Goal: Transaction & Acquisition: Purchase product/service

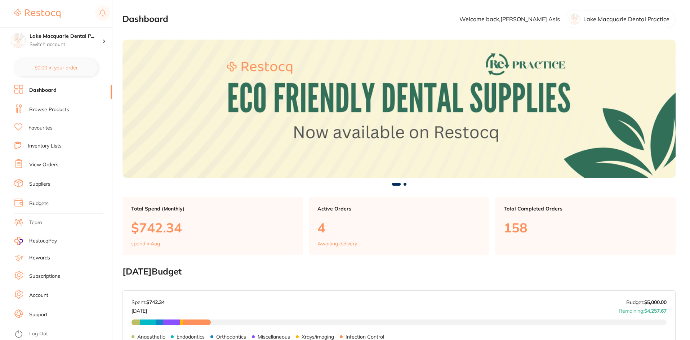
click at [29, 163] on link "View Orders" at bounding box center [43, 164] width 29 height 7
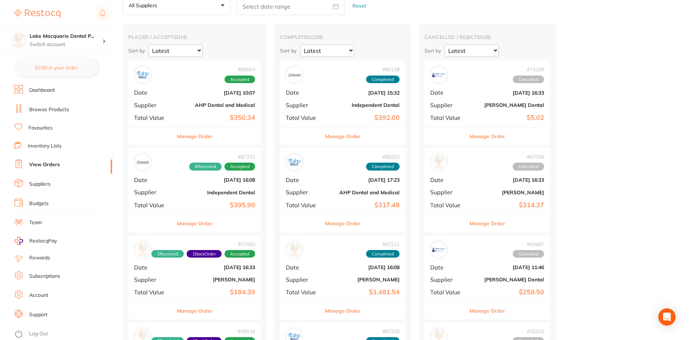
scroll to position [72, 0]
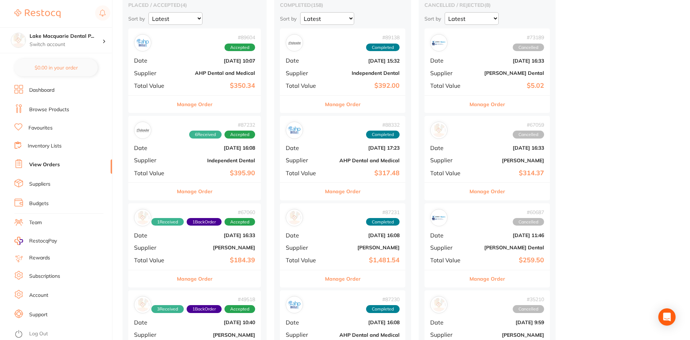
click at [193, 111] on button "Manage Order" at bounding box center [195, 104] width 36 height 17
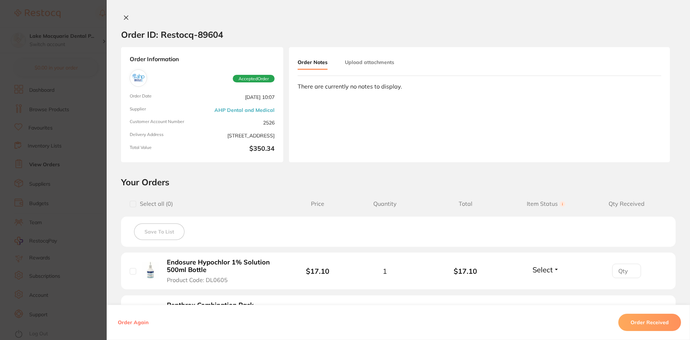
click at [126, 14] on button at bounding box center [126, 18] width 10 height 8
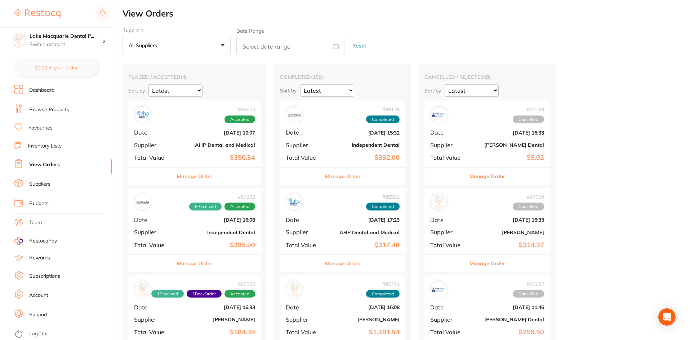
click at [34, 126] on link "Favourites" at bounding box center [40, 128] width 24 height 7
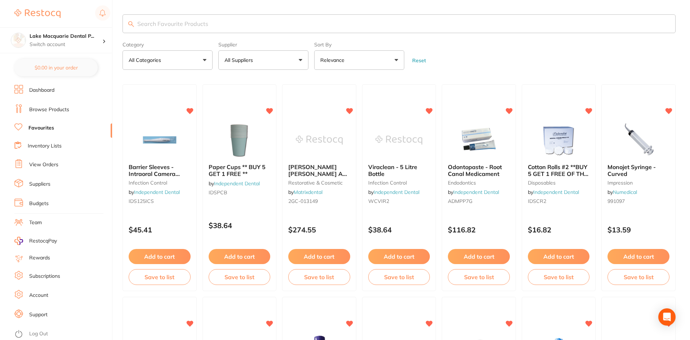
click at [161, 20] on input "search" at bounding box center [398, 23] width 553 height 19
type input "clinell"
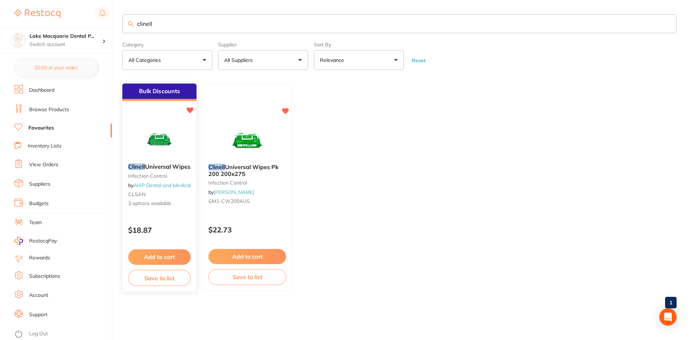
click at [158, 261] on button "Add to cart" at bounding box center [159, 257] width 63 height 15
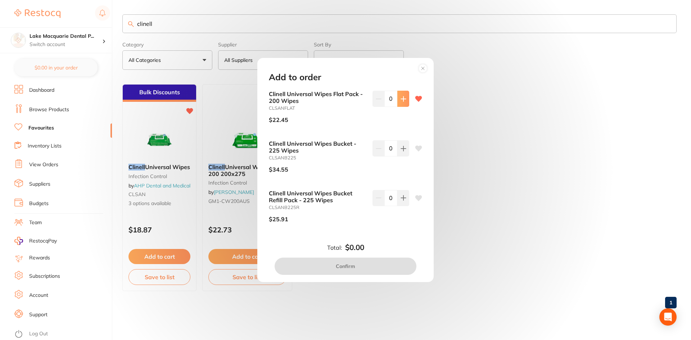
click at [402, 98] on icon at bounding box center [403, 99] width 5 height 5
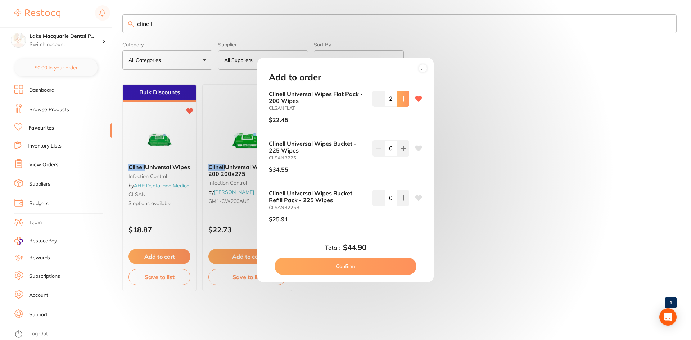
click at [402, 98] on icon at bounding box center [403, 99] width 5 height 5
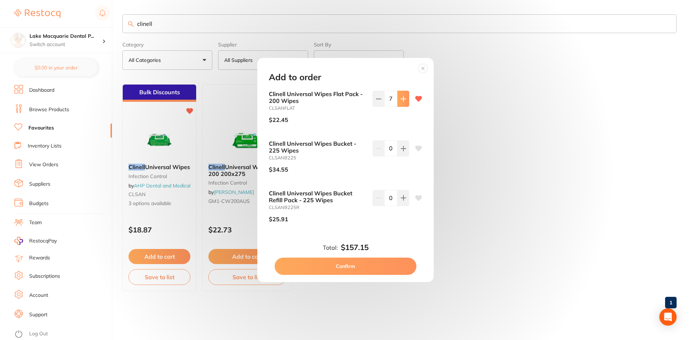
click at [402, 98] on icon at bounding box center [403, 99] width 5 height 5
type input "10"
click at [349, 267] on button "Confirm" at bounding box center [346, 266] width 142 height 17
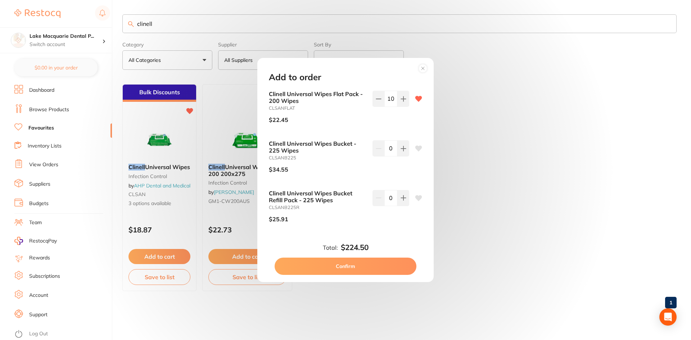
checkbox input "false"
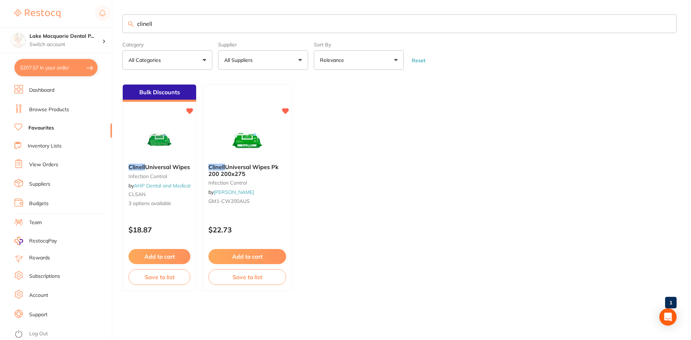
click at [168, 23] on input "clinell" at bounding box center [399, 23] width 555 height 19
type input "c"
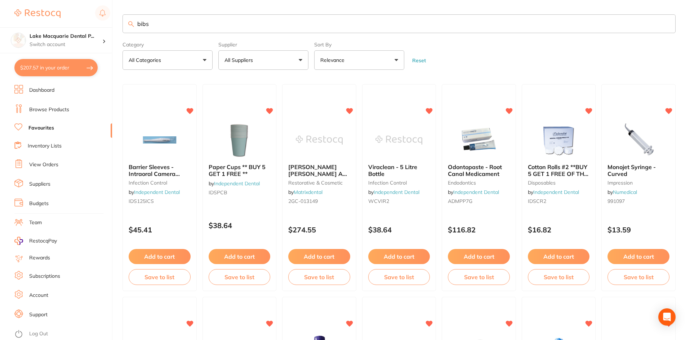
type input "bibs"
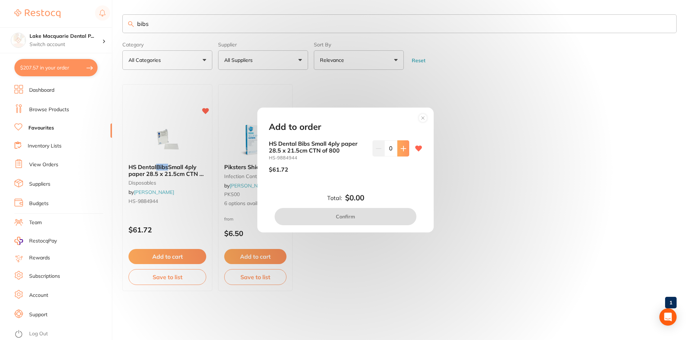
click at [401, 146] on icon at bounding box center [404, 149] width 6 height 6
type input "1"
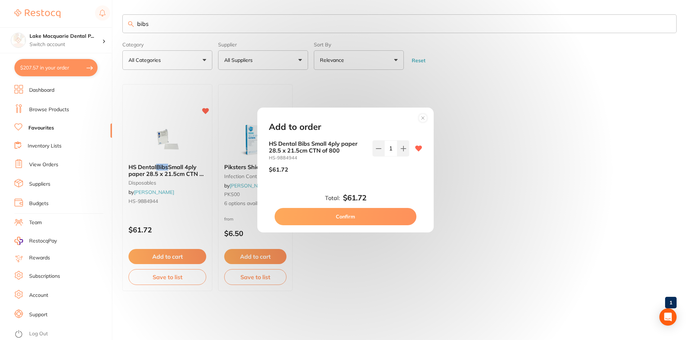
click at [350, 215] on button "Confirm" at bounding box center [346, 216] width 142 height 17
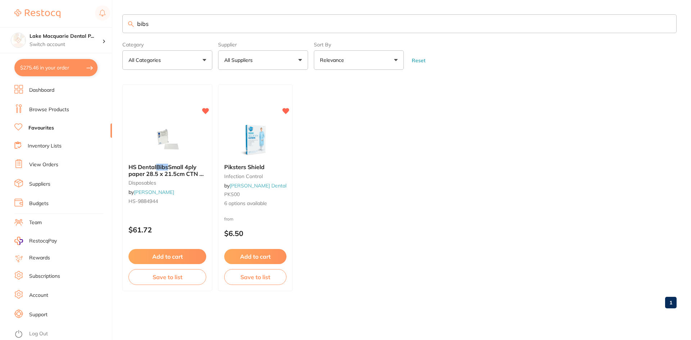
click at [169, 16] on input "bibs" at bounding box center [399, 23] width 555 height 19
type input "b"
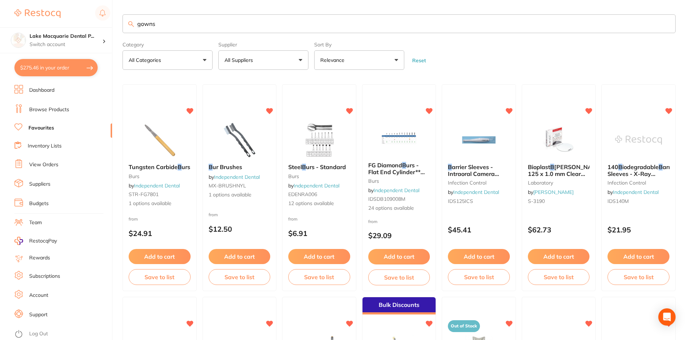
type input "gowns"
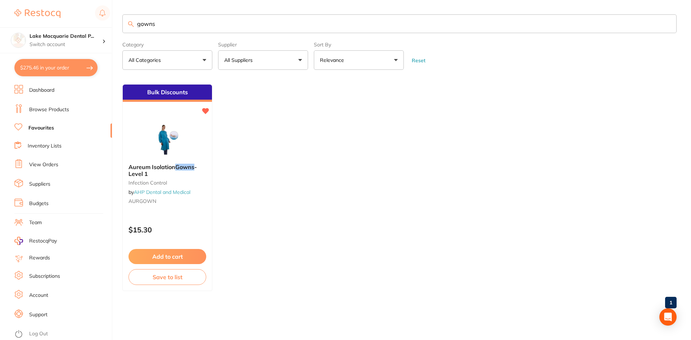
click at [164, 259] on button "Add to cart" at bounding box center [168, 256] width 78 height 15
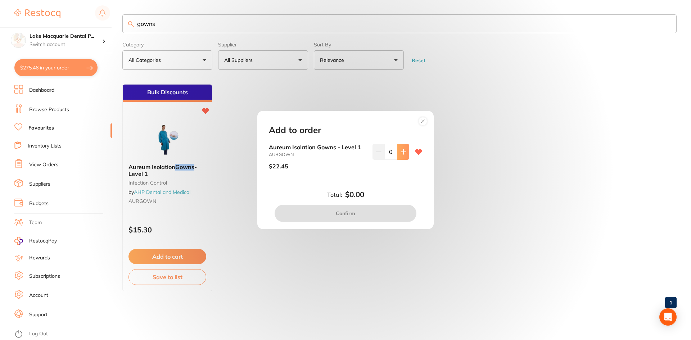
click at [401, 152] on icon at bounding box center [403, 151] width 5 height 5
click at [401, 151] on icon at bounding box center [404, 152] width 6 height 6
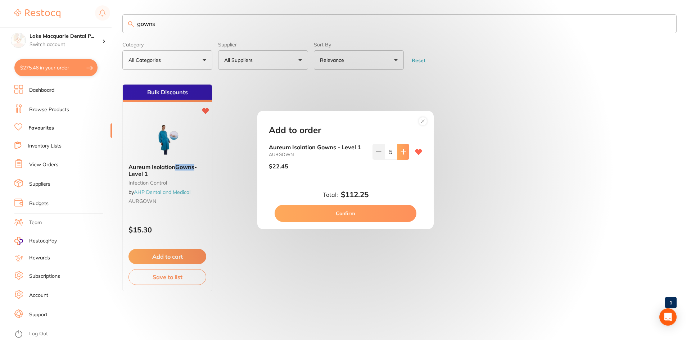
click at [401, 151] on icon at bounding box center [404, 152] width 6 height 6
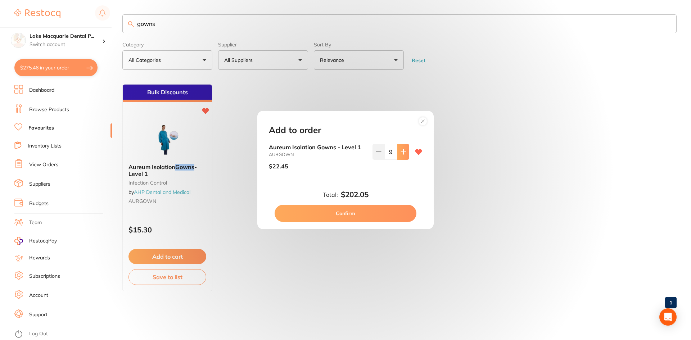
type input "10"
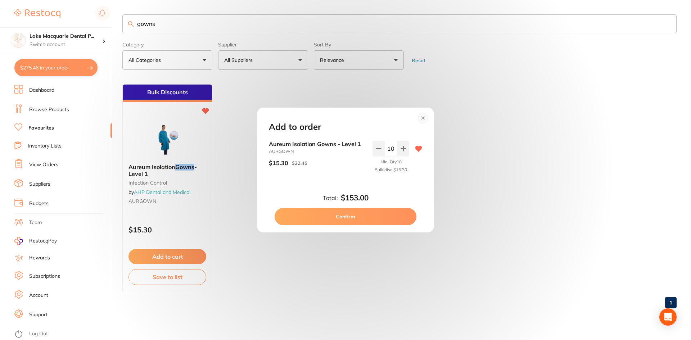
click at [351, 218] on button "Confirm" at bounding box center [346, 216] width 142 height 17
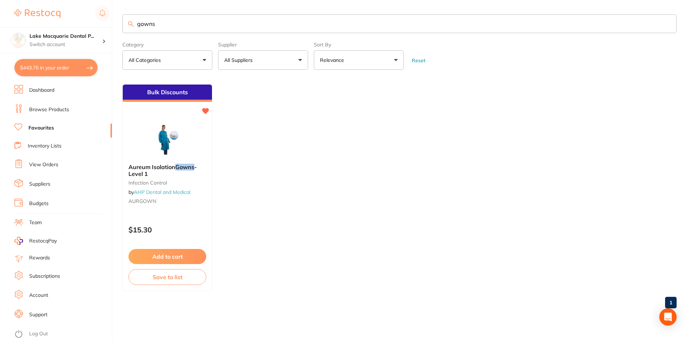
click at [166, 27] on input "gowns" at bounding box center [399, 23] width 555 height 19
type input "g"
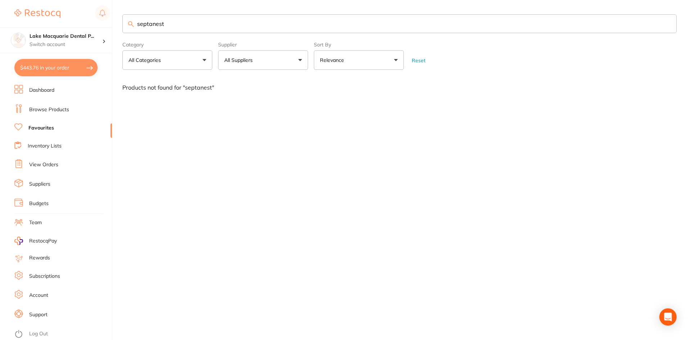
click at [170, 24] on input "septanest" at bounding box center [399, 23] width 555 height 19
type input "s"
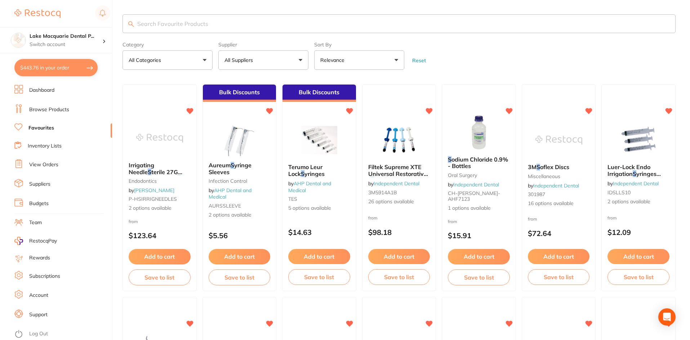
click at [44, 142] on li "Inventory Lists" at bounding box center [63, 147] width 98 height 10
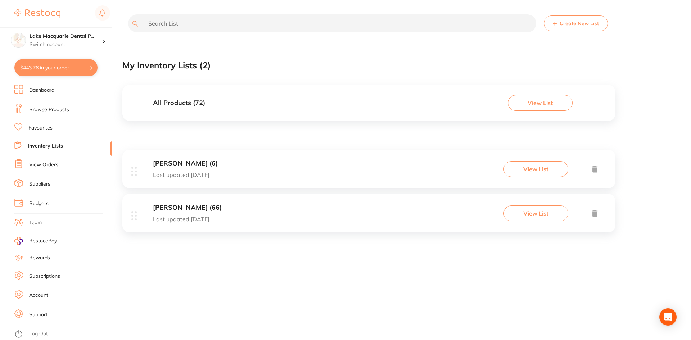
click at [176, 206] on h3 "[PERSON_NAME] (66)" at bounding box center [187, 208] width 69 height 8
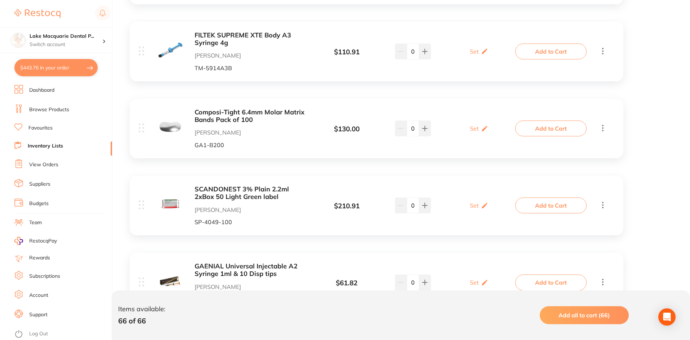
scroll to position [1369, 0]
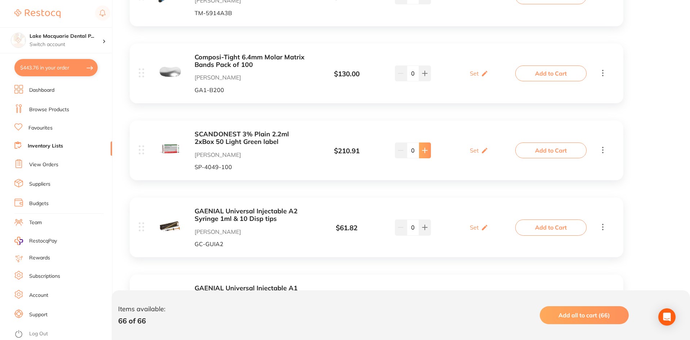
type input "1"
click at [562, 149] on button "Add to Cart" at bounding box center [550, 151] width 71 height 16
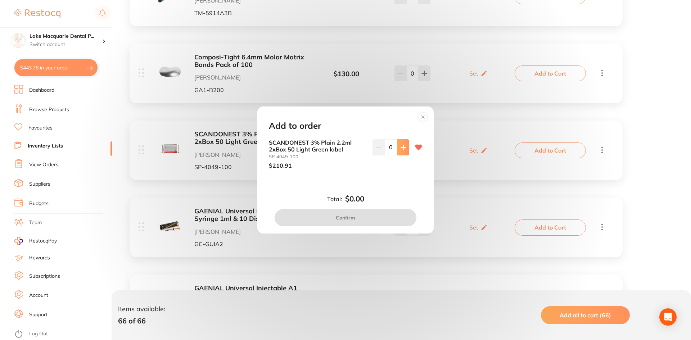
click at [402, 145] on icon at bounding box center [404, 148] width 6 height 6
type input "1"
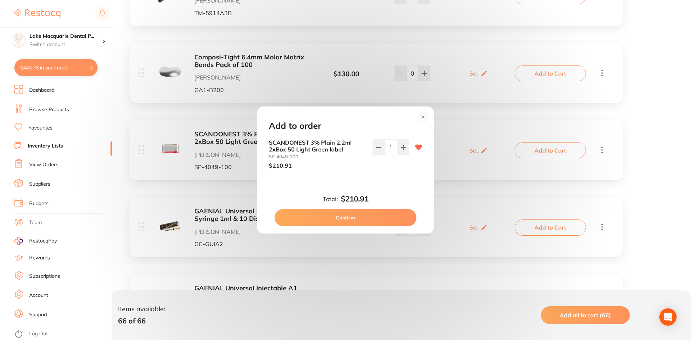
click at [349, 212] on button "Confirm" at bounding box center [346, 217] width 142 height 17
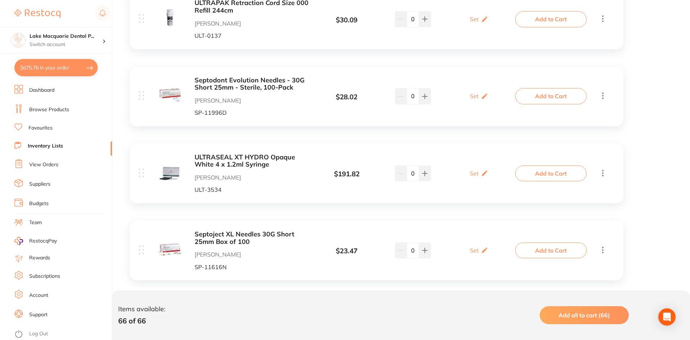
scroll to position [4754, 0]
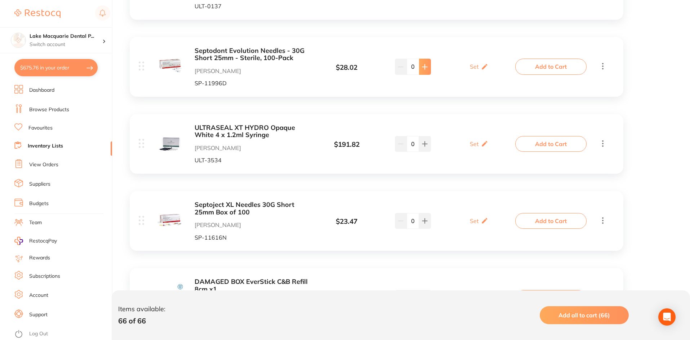
type input "1"
click at [532, 63] on button "Add to Cart" at bounding box center [550, 67] width 71 height 16
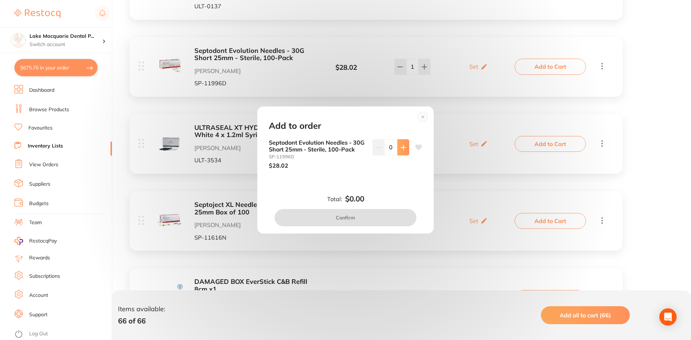
click at [401, 149] on icon at bounding box center [404, 148] width 6 height 6
type input "1"
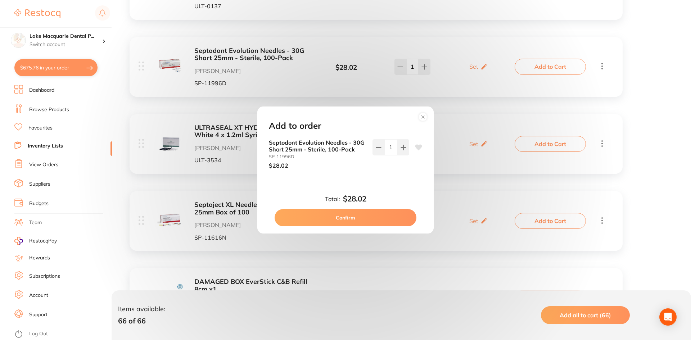
click at [328, 223] on button "Confirm" at bounding box center [346, 217] width 142 height 17
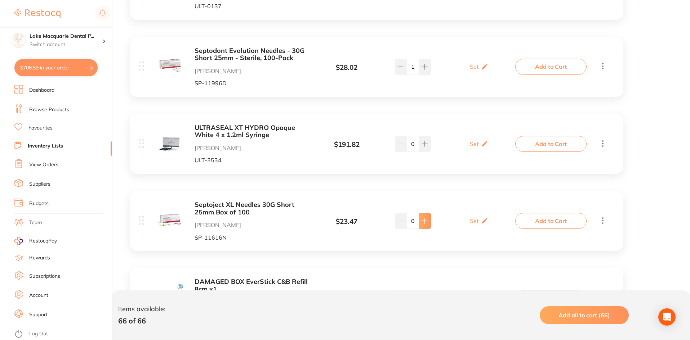
type input "1"
click at [532, 220] on button "Add to Cart" at bounding box center [550, 221] width 71 height 16
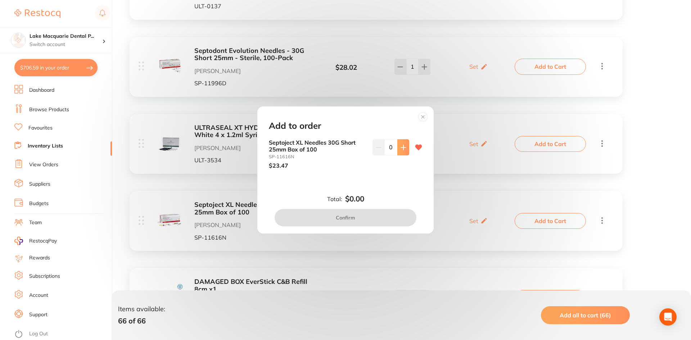
click at [398, 146] on button at bounding box center [404, 147] width 12 height 16
type input "1"
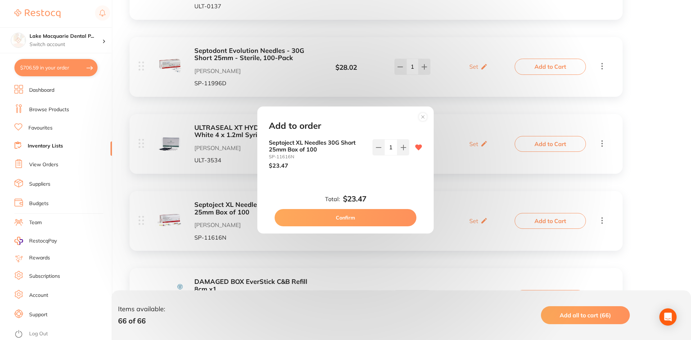
click at [374, 218] on button "Confirm" at bounding box center [346, 217] width 142 height 17
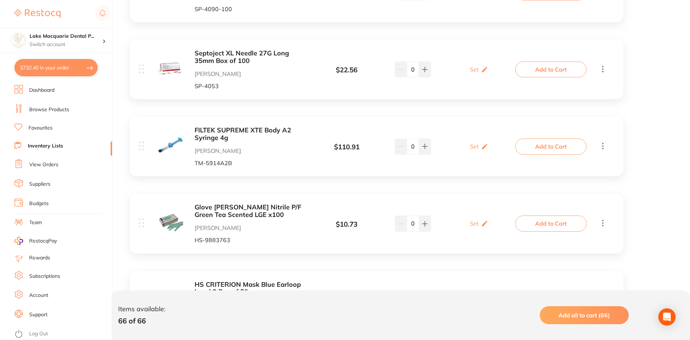
scroll to position [465, 0]
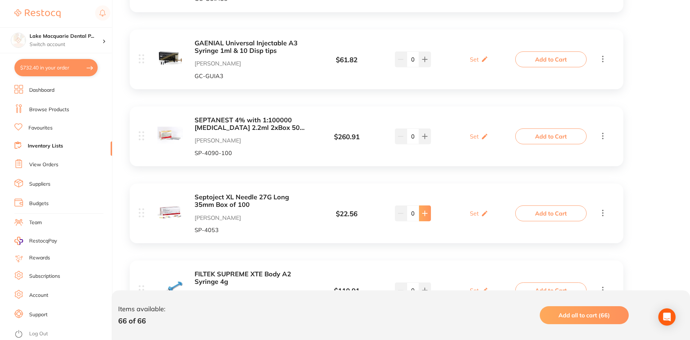
type input "1"
click at [537, 212] on button "Add to Cart" at bounding box center [550, 214] width 71 height 16
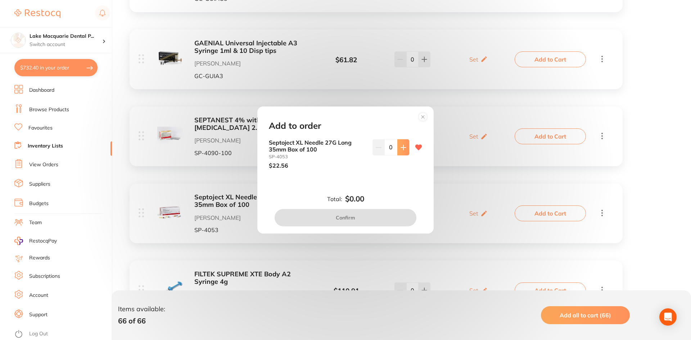
click at [400, 151] on button at bounding box center [404, 147] width 12 height 16
type input "1"
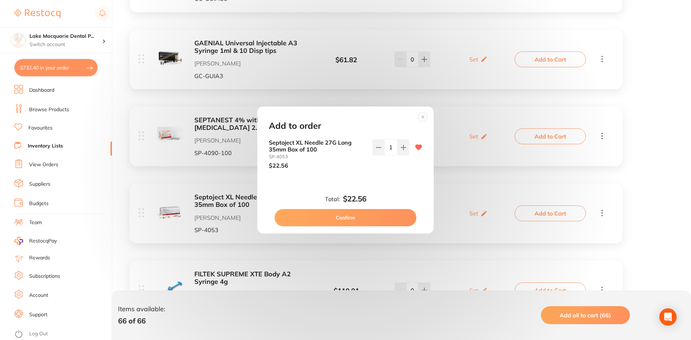
click at [358, 212] on button "Confirm" at bounding box center [346, 217] width 142 height 17
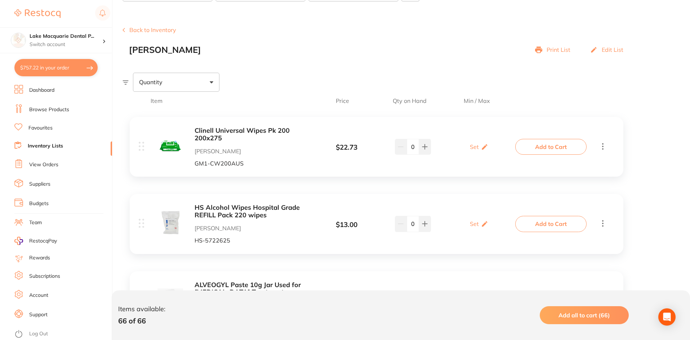
scroll to position [0, 0]
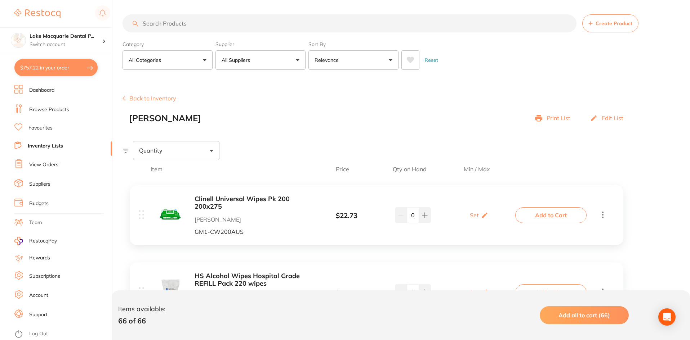
click at [42, 110] on link "Browse Products" at bounding box center [49, 109] width 40 height 7
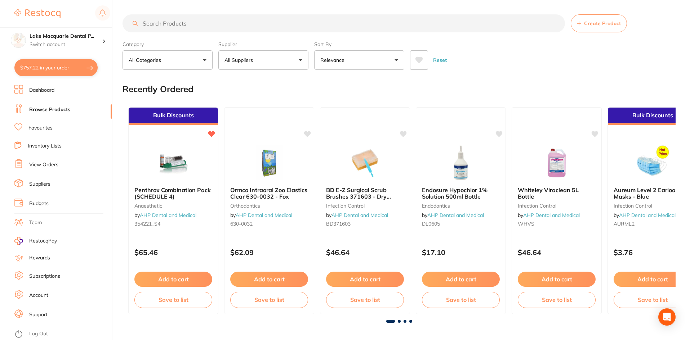
click at [35, 127] on link "Favourites" at bounding box center [40, 128] width 24 height 7
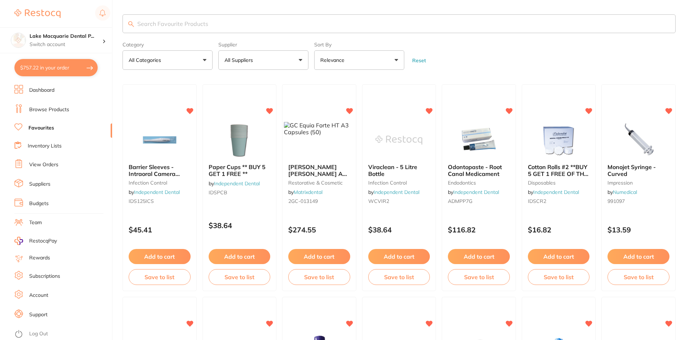
click at [167, 22] on input "search" at bounding box center [398, 23] width 553 height 19
type input "paper towel"
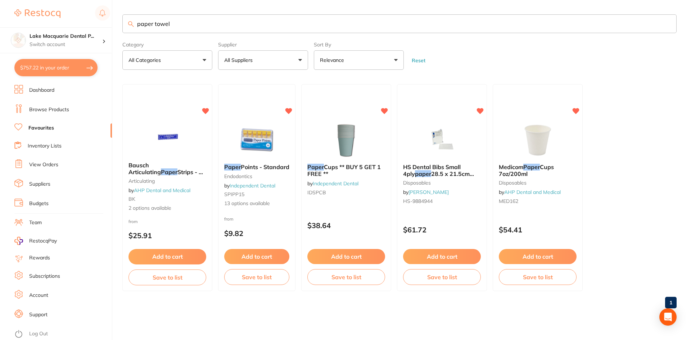
click at [37, 89] on link "Dashboard" at bounding box center [41, 90] width 25 height 7
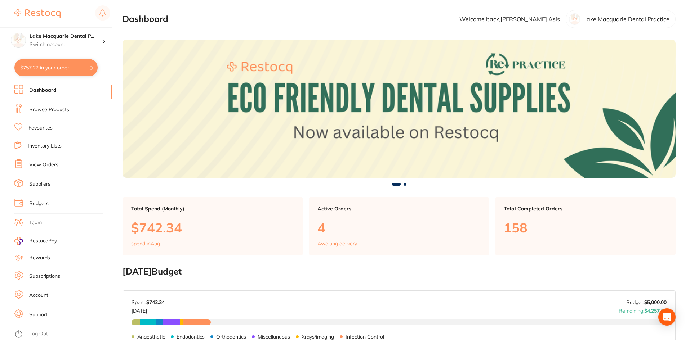
click at [34, 88] on link "Dashboard" at bounding box center [42, 90] width 27 height 7
click at [37, 107] on link "Browse Products" at bounding box center [49, 109] width 40 height 7
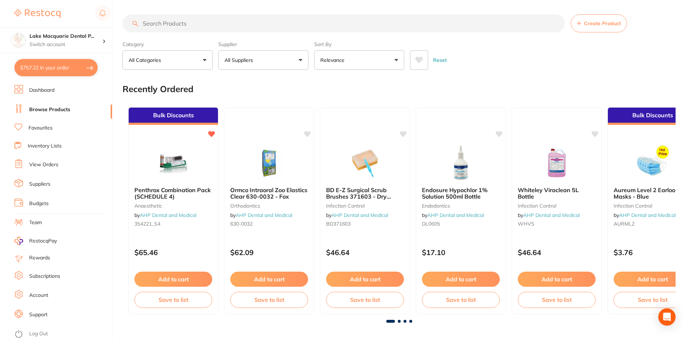
click at [161, 25] on input "search" at bounding box center [343, 23] width 442 height 18
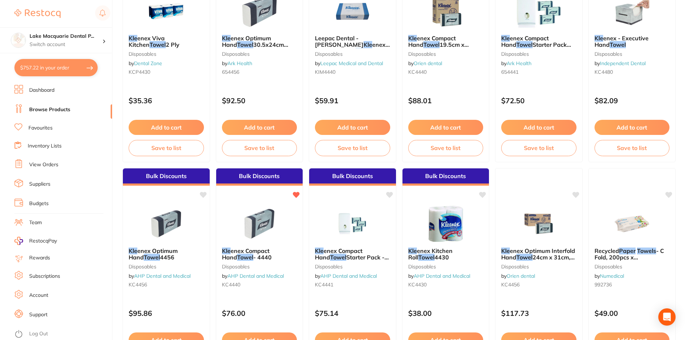
scroll to position [792, 0]
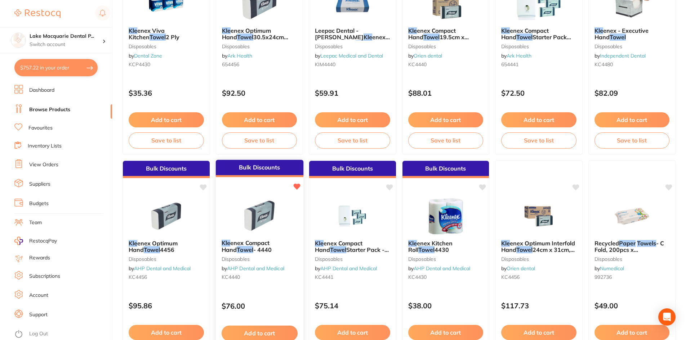
type input "paper towel kle"
click at [251, 330] on button "Add to cart" at bounding box center [259, 333] width 76 height 15
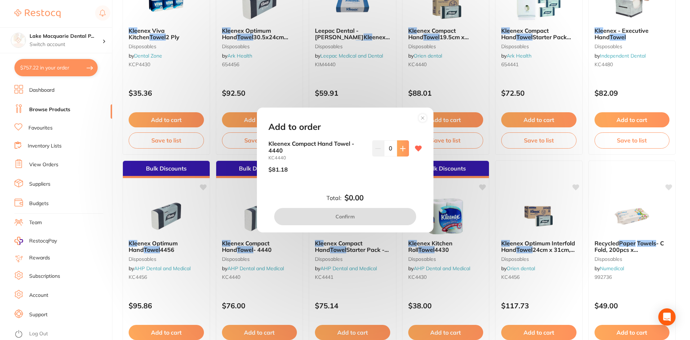
click at [400, 147] on icon at bounding box center [402, 148] width 5 height 5
type input "1"
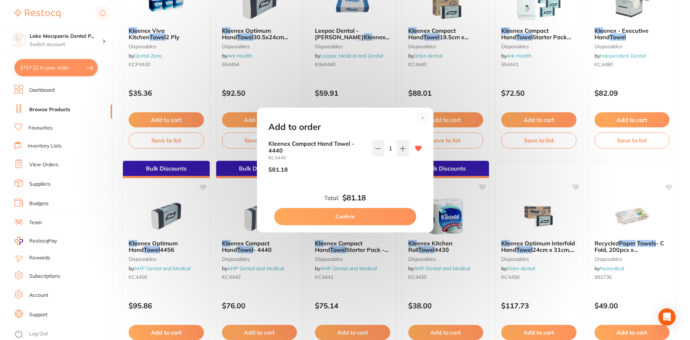
click at [347, 216] on button "Confirm" at bounding box center [345, 216] width 142 height 17
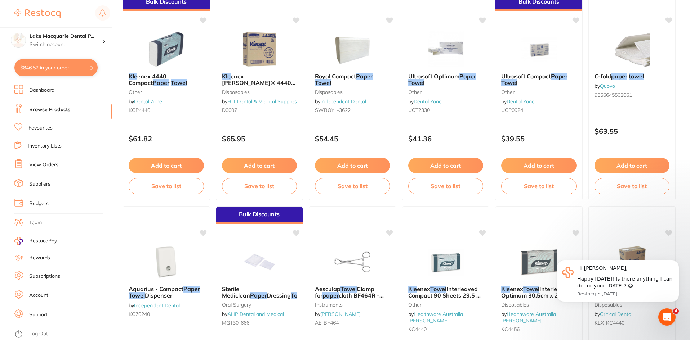
scroll to position [0, 0]
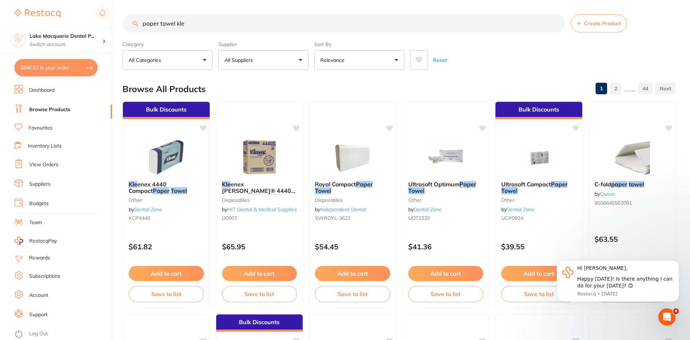
click at [188, 23] on input "paper towel kle" at bounding box center [343, 23] width 442 height 18
type input "p"
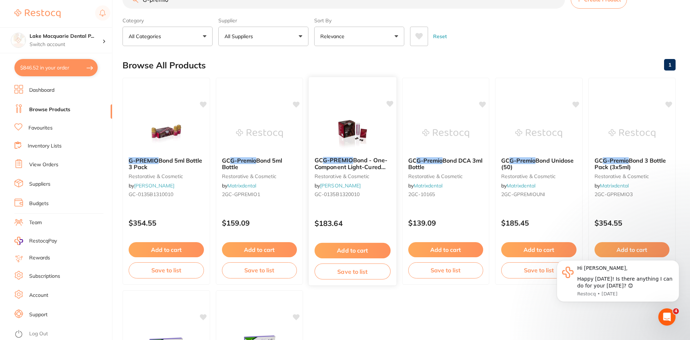
scroll to position [72, 0]
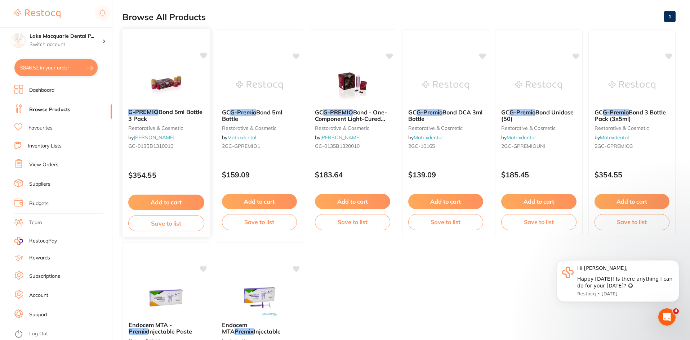
type input "G-premio"
click at [173, 201] on button "Add to cart" at bounding box center [166, 201] width 75 height 15
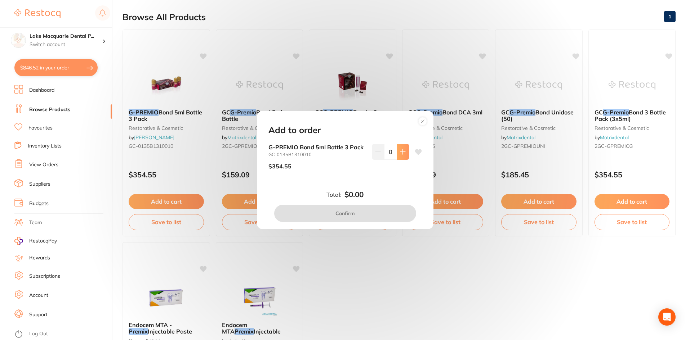
click at [406, 149] on button at bounding box center [403, 152] width 12 height 16
type input "1"
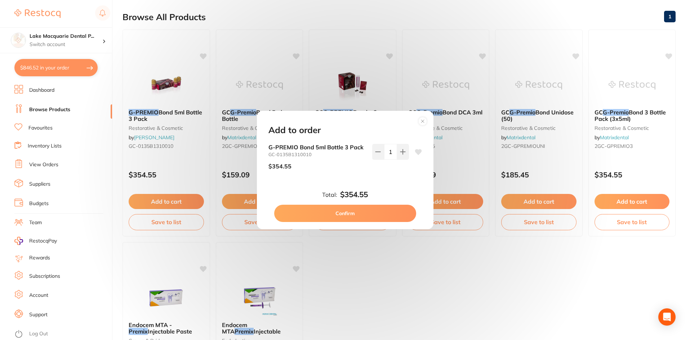
click at [343, 209] on button "Confirm" at bounding box center [345, 213] width 142 height 17
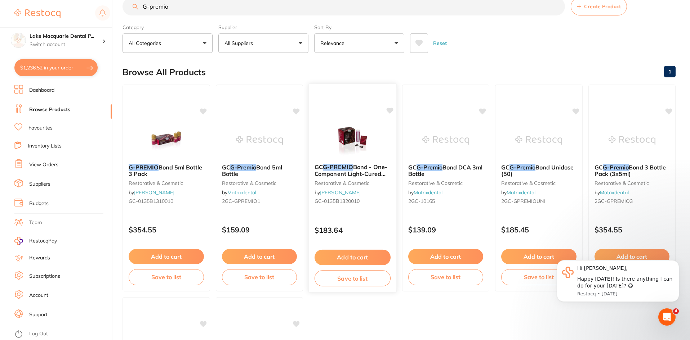
scroll to position [0, 0]
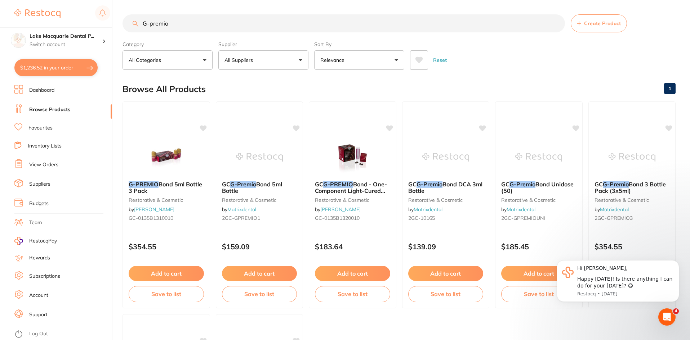
click at [176, 25] on input "G-premio" at bounding box center [343, 23] width 442 height 18
type input "G"
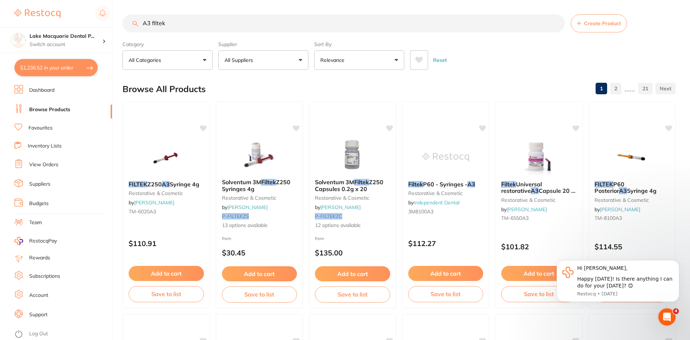
click at [300, 58] on button "All Suppliers" at bounding box center [263, 59] width 90 height 19
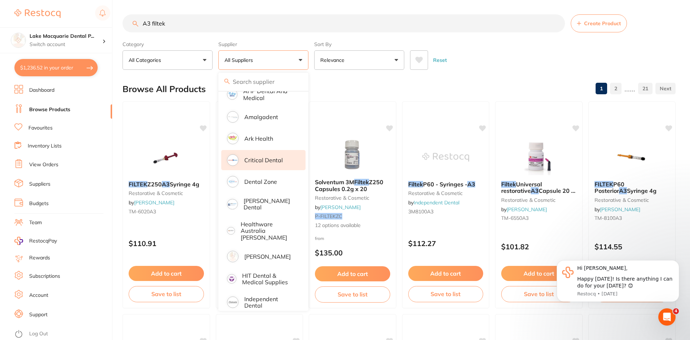
scroll to position [108, 0]
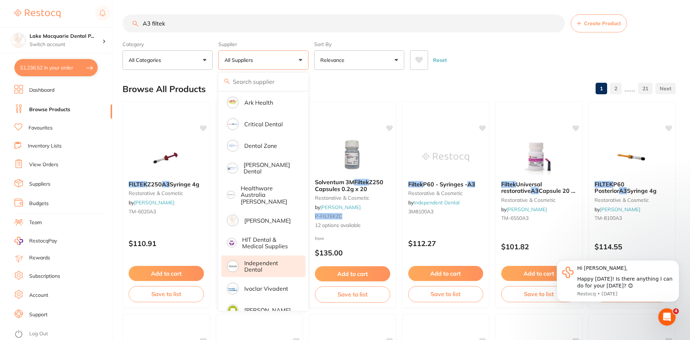
click at [255, 263] on p "Independent Dental" at bounding box center [269, 266] width 51 height 13
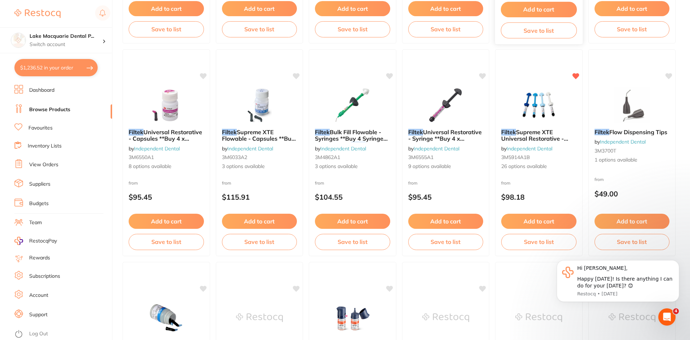
scroll to position [288, 0]
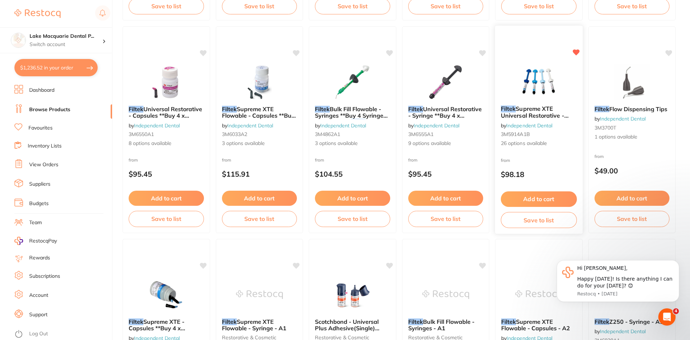
click at [526, 194] on button "Add to cart" at bounding box center [539, 199] width 76 height 15
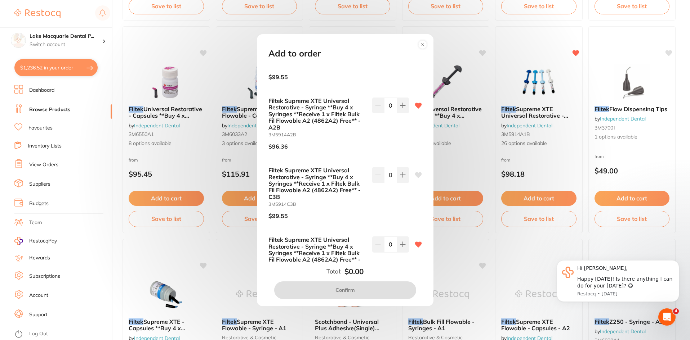
scroll to position [1394, 0]
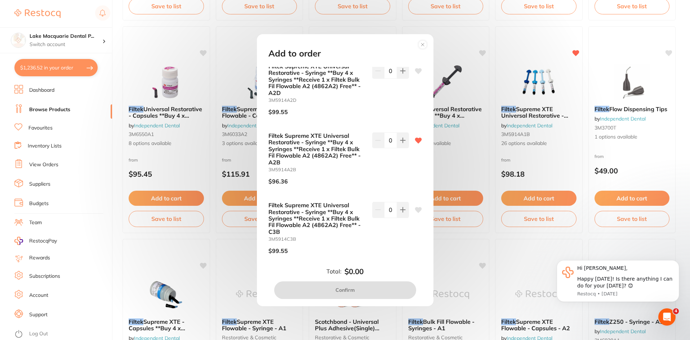
click at [426, 43] on circle at bounding box center [422, 44] width 9 height 9
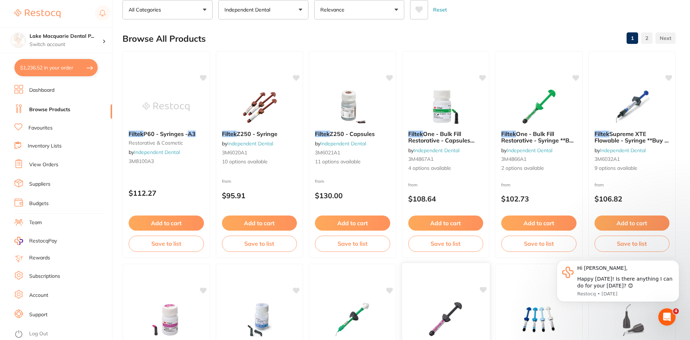
scroll to position [0, 0]
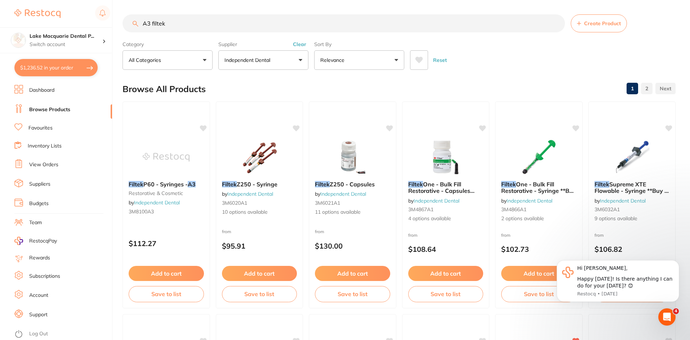
click at [151, 23] on input "A3 filtek" at bounding box center [343, 23] width 442 height 18
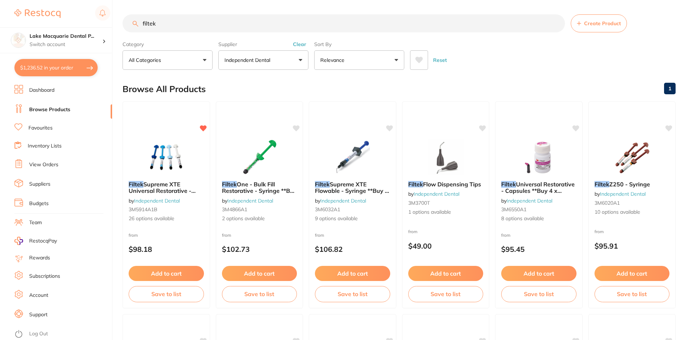
click at [174, 24] on input "filtek" at bounding box center [343, 23] width 442 height 18
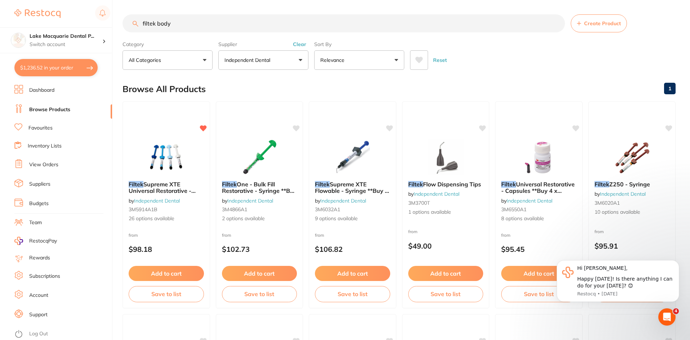
type input "filtek body"
click at [155, 276] on button "Add to cart" at bounding box center [166, 274] width 76 height 15
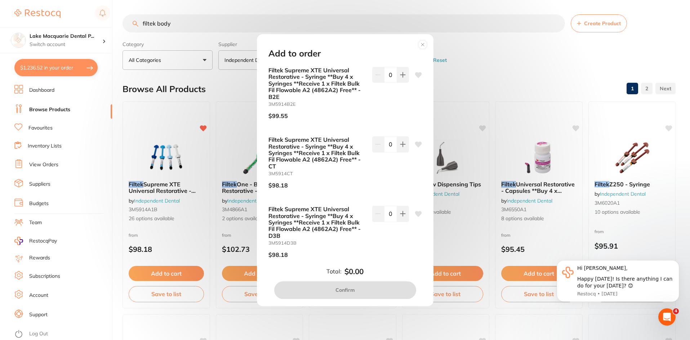
click at [429, 39] on button at bounding box center [423, 45] width 16 height 13
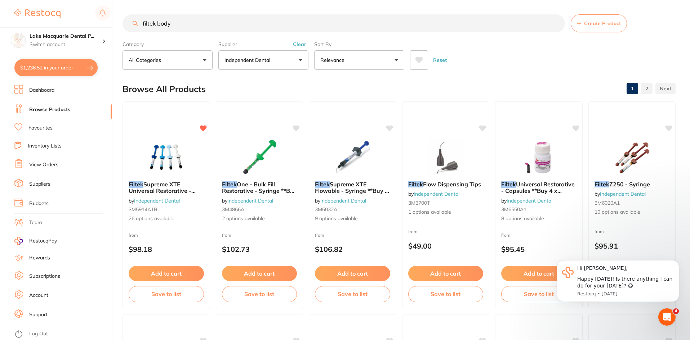
click at [178, 26] on input "filtek body" at bounding box center [343, 23] width 442 height 18
click at [35, 145] on link "Inventory Lists" at bounding box center [45, 146] width 34 height 7
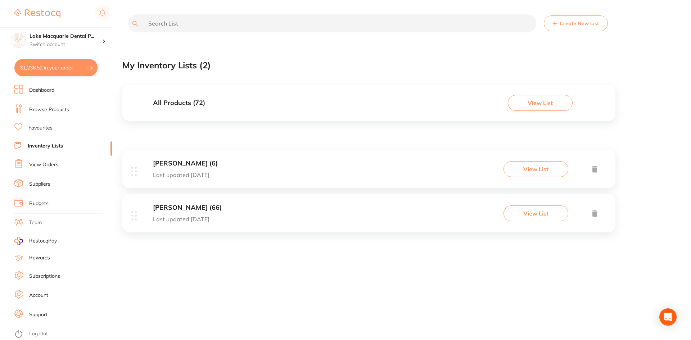
click at [177, 203] on div "[PERSON_NAME] (66) Last updated [DATE] View List" at bounding box center [368, 213] width 493 height 39
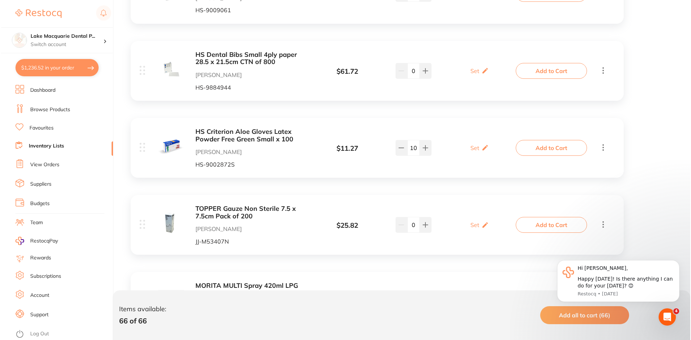
scroll to position [921, 0]
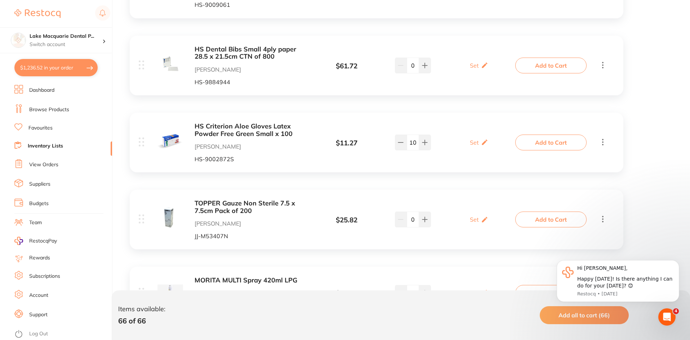
click at [540, 140] on button "Add to Cart" at bounding box center [550, 143] width 71 height 16
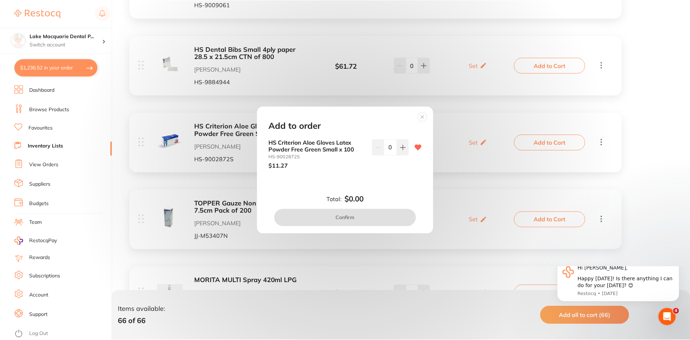
scroll to position [0, 0]
click at [401, 150] on icon at bounding box center [404, 148] width 6 height 6
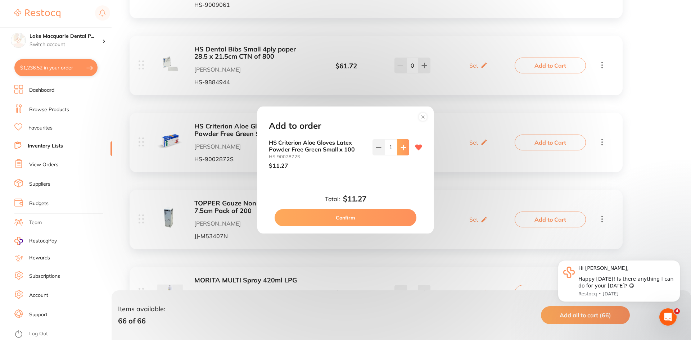
click at [401, 150] on icon at bounding box center [404, 148] width 6 height 6
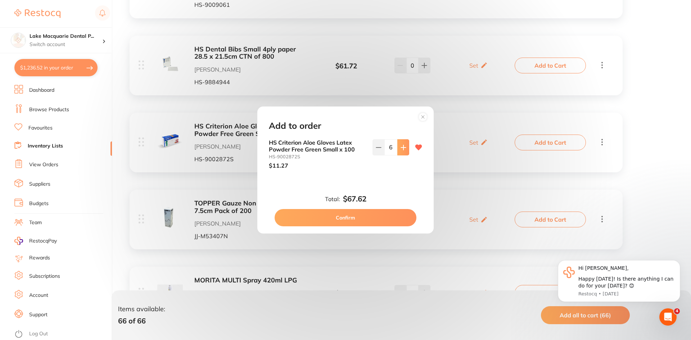
click at [401, 150] on icon at bounding box center [404, 148] width 6 height 6
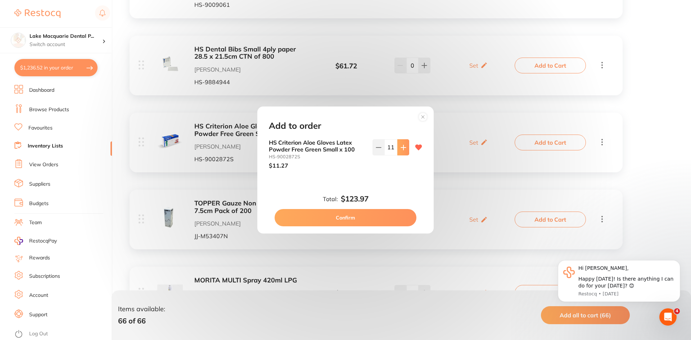
click at [401, 150] on icon at bounding box center [404, 148] width 6 height 6
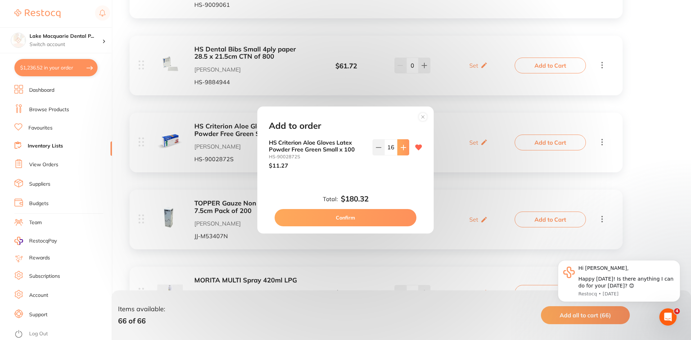
click at [401, 150] on icon at bounding box center [404, 148] width 6 height 6
type input "20"
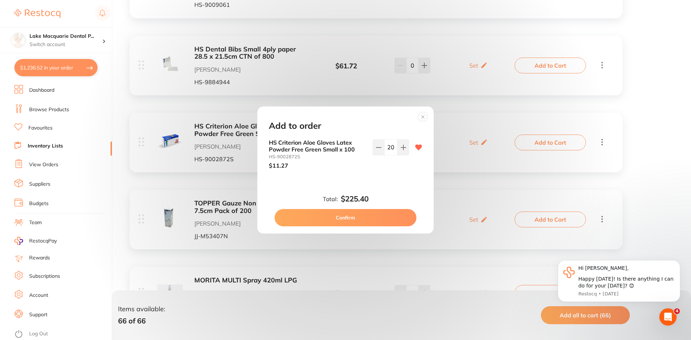
click at [337, 220] on button "Confirm" at bounding box center [346, 217] width 142 height 17
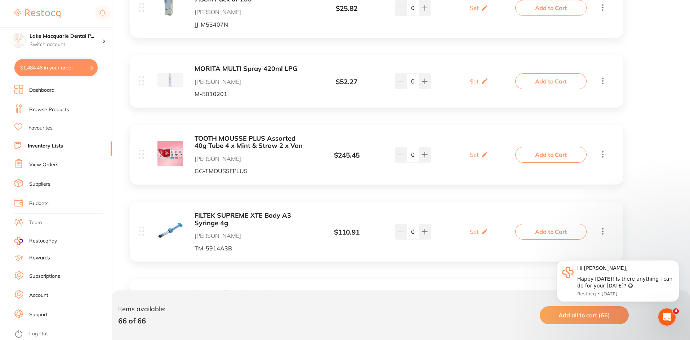
scroll to position [1173, 0]
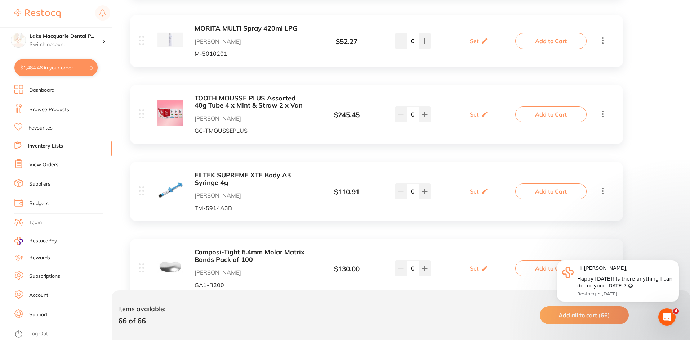
click at [44, 109] on link "Browse Products" at bounding box center [49, 109] width 40 height 7
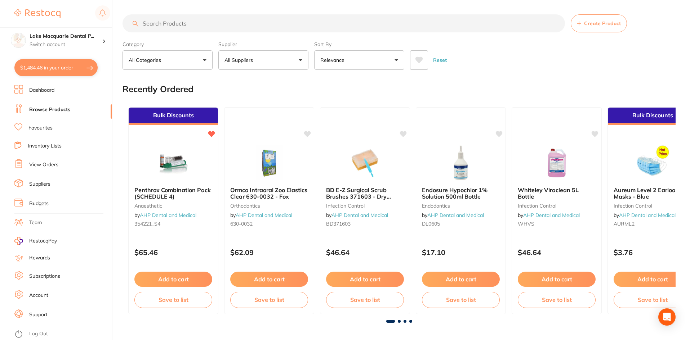
click at [160, 24] on input "search" at bounding box center [343, 23] width 442 height 18
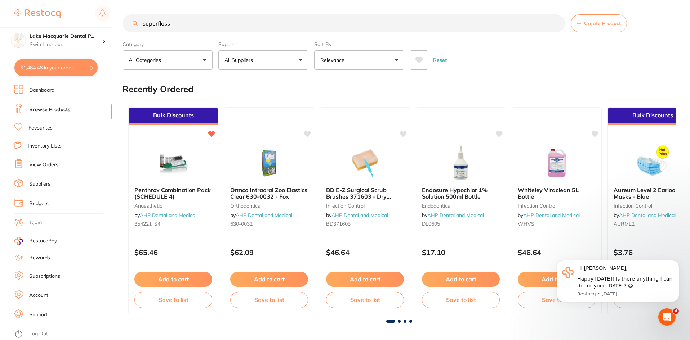
type input "superfloss"
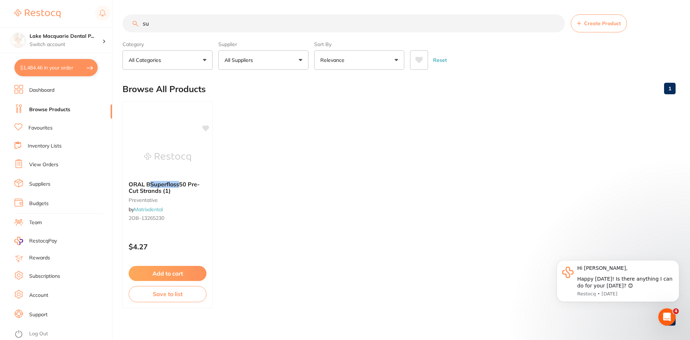
type input "s"
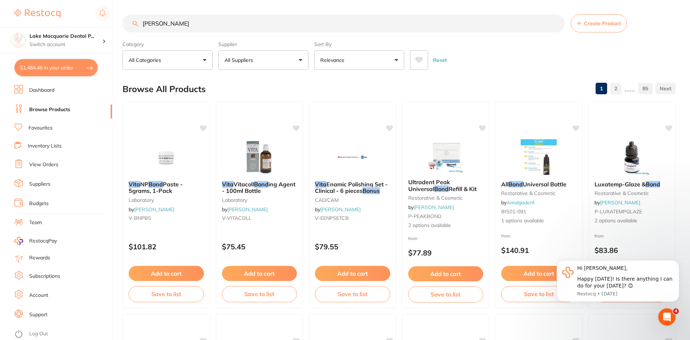
click at [158, 22] on input "vitra bond" at bounding box center [343, 23] width 442 height 18
click at [189, 19] on input "vitra bond" at bounding box center [343, 23] width 442 height 18
type input "v"
type input "liner"
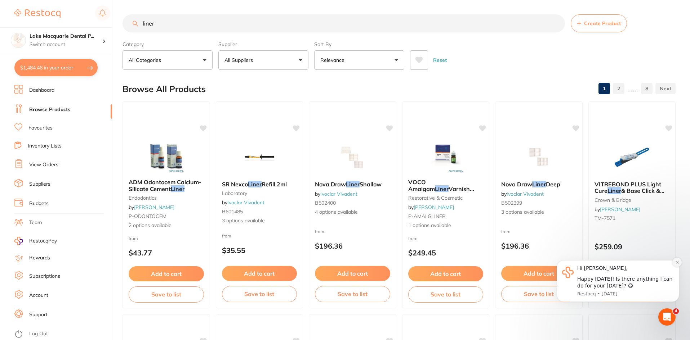
click at [676, 261] on icon "Dismiss notification" at bounding box center [677, 263] width 4 height 4
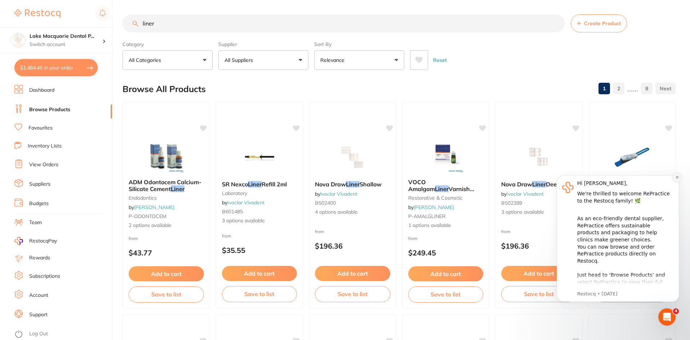
click at [675, 178] on icon "Dismiss notification" at bounding box center [677, 177] width 4 height 4
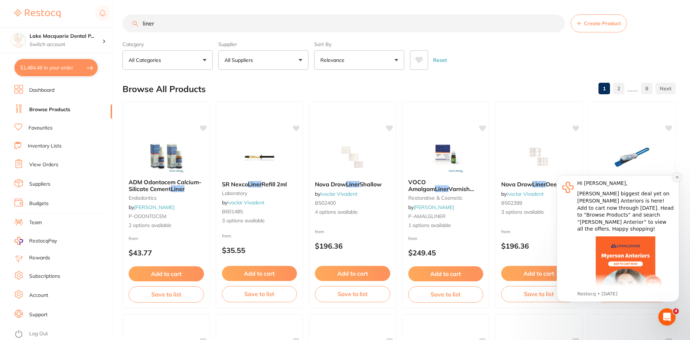
click at [676, 175] on icon "Dismiss notification" at bounding box center [677, 177] width 4 height 4
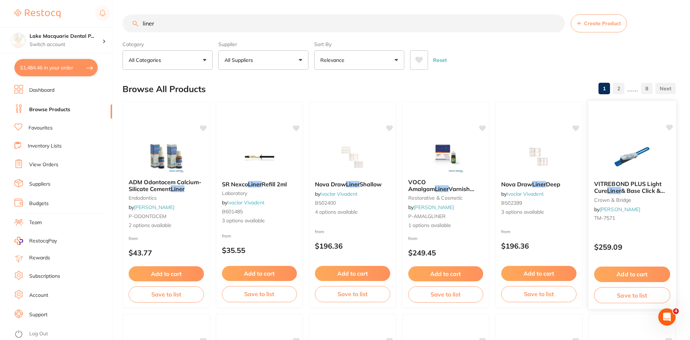
click at [641, 275] on button "Add to cart" at bounding box center [632, 274] width 76 height 15
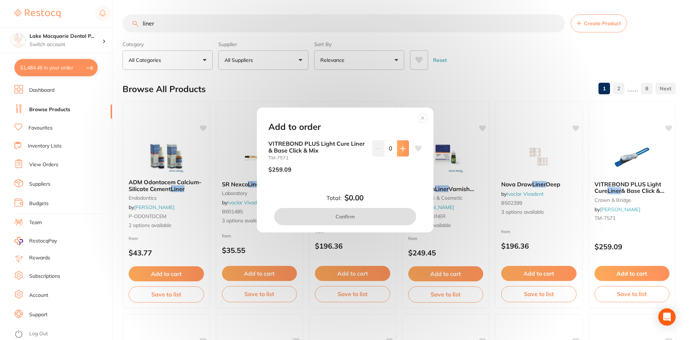
click at [403, 146] on icon at bounding box center [403, 149] width 6 height 6
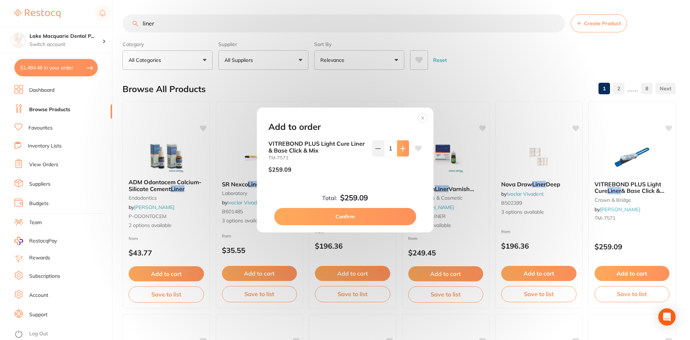
type input "1"
click at [358, 210] on button "Confirm" at bounding box center [345, 216] width 142 height 17
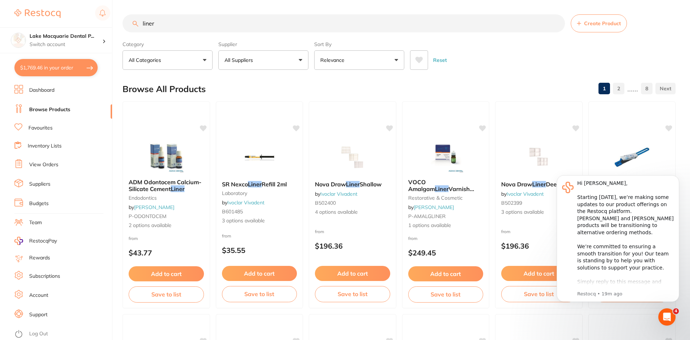
click at [166, 30] on input "liner" at bounding box center [343, 23] width 442 height 18
type input "l"
type input "spongeostan"
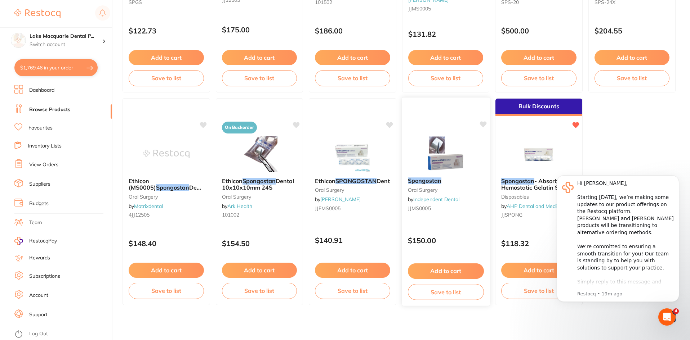
scroll to position [219, 0]
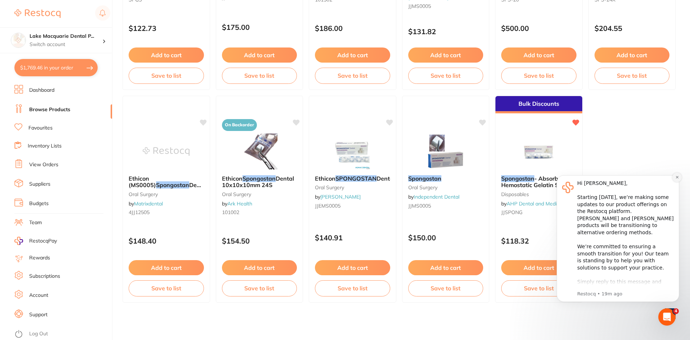
click at [676, 176] on icon "Dismiss notification" at bounding box center [677, 177] width 4 height 4
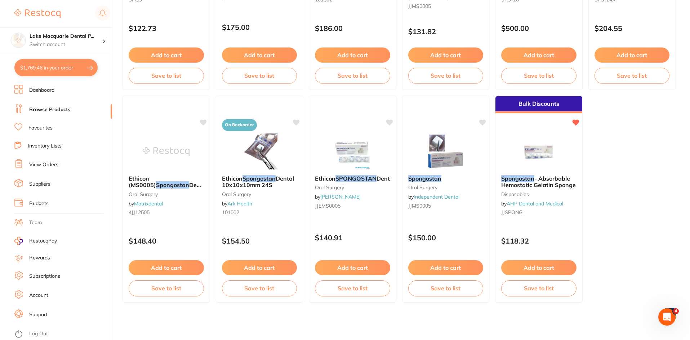
drag, startPoint x: 536, startPoint y: 267, endPoint x: 530, endPoint y: 266, distance: 5.9
click at [536, 267] on button "Add to cart" at bounding box center [538, 267] width 75 height 15
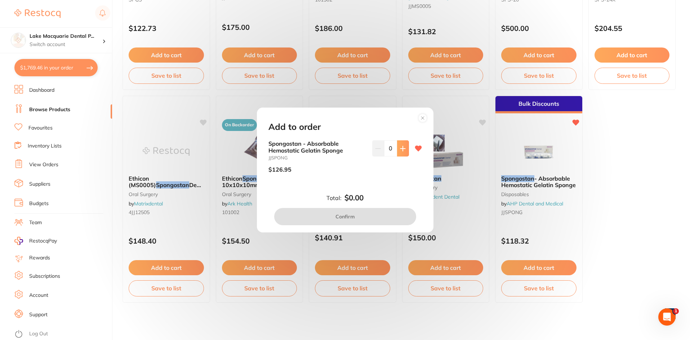
scroll to position [0, 0]
click at [402, 146] on icon at bounding box center [403, 149] width 6 height 6
type input "1"
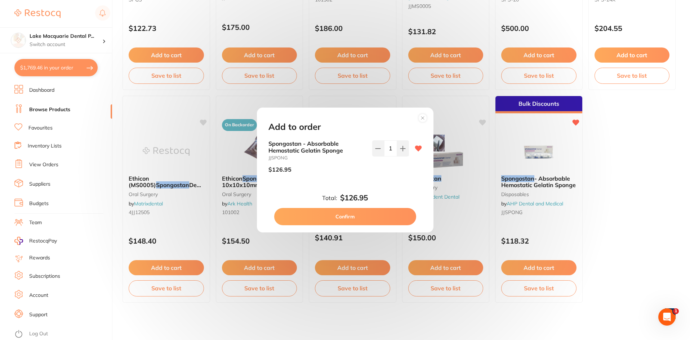
click at [346, 219] on button "Confirm" at bounding box center [345, 216] width 142 height 17
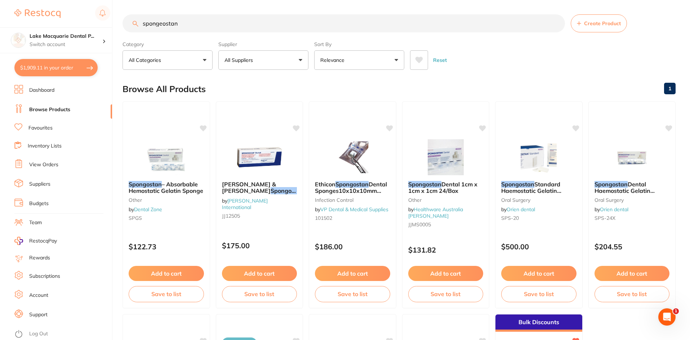
click at [36, 89] on link "Dashboard" at bounding box center [41, 90] width 25 height 7
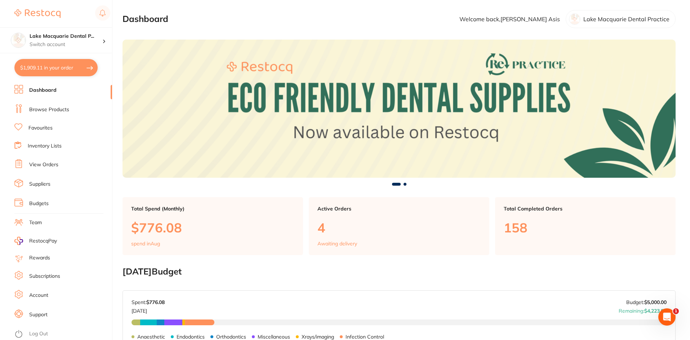
click at [41, 107] on link "Browse Products" at bounding box center [49, 109] width 40 height 7
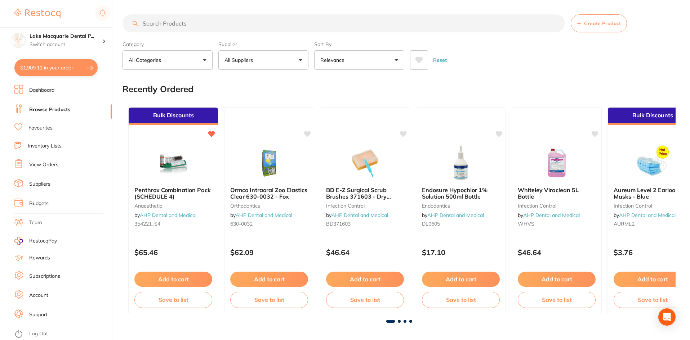
click at [158, 24] on input "search" at bounding box center [343, 23] width 442 height 18
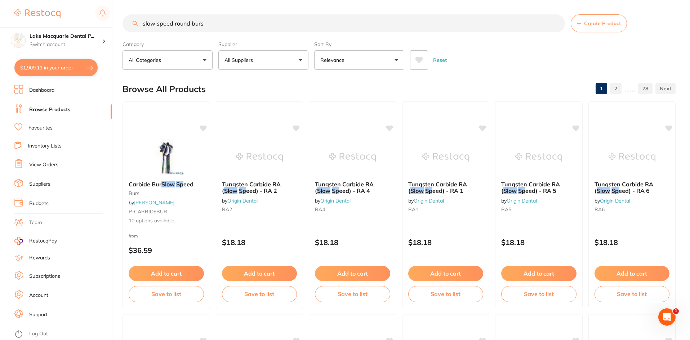
type input "slow speed round burs"
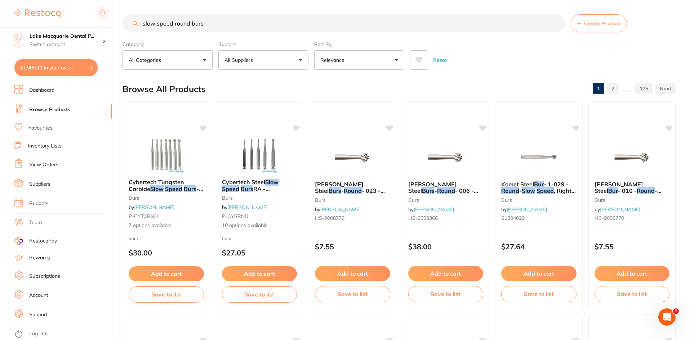
click at [298, 57] on button "All Suppliers" at bounding box center [263, 59] width 90 height 19
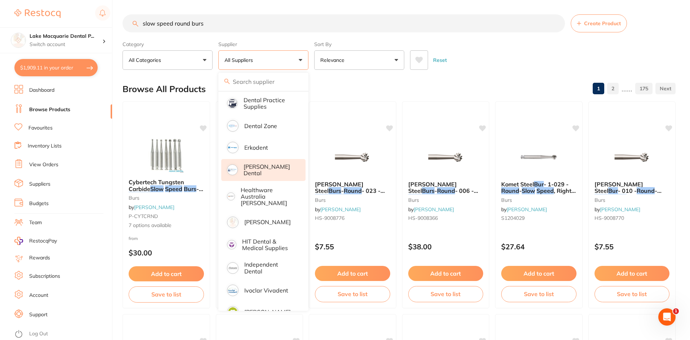
scroll to position [252, 0]
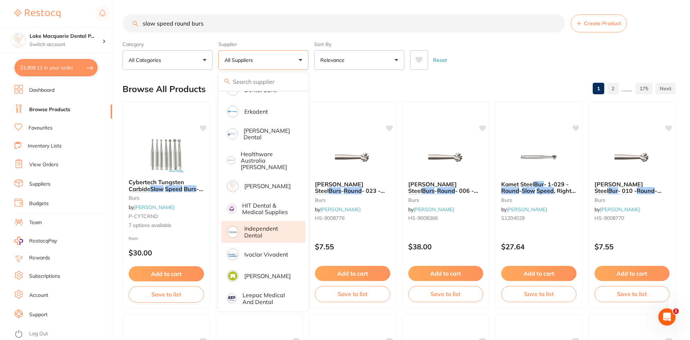
click at [250, 225] on p "Independent Dental" at bounding box center [269, 231] width 51 height 13
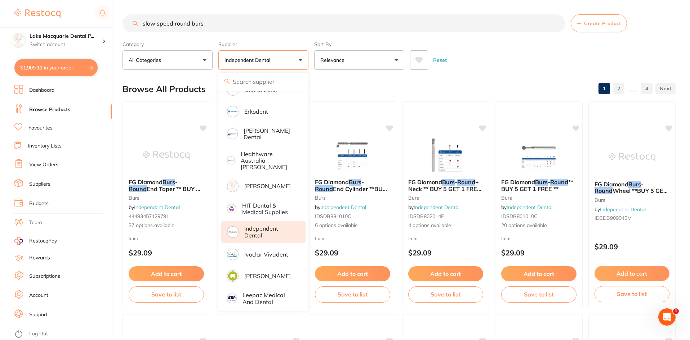
scroll to position [0, 0]
click at [503, 78] on div "Browse All Products 1 2 ...... 4" at bounding box center [398, 89] width 553 height 24
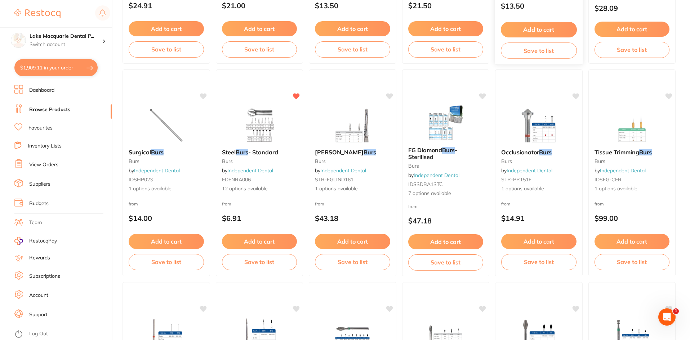
scroll to position [900, 0]
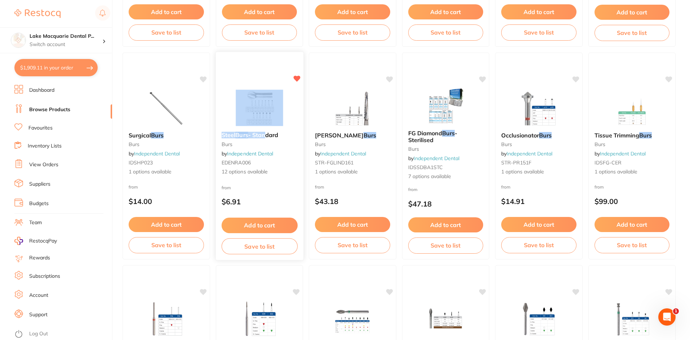
click at [266, 126] on div "Steel Burs - Standard burs by Independent Dental EDENRA006 12 options available…" at bounding box center [259, 155] width 88 height 209
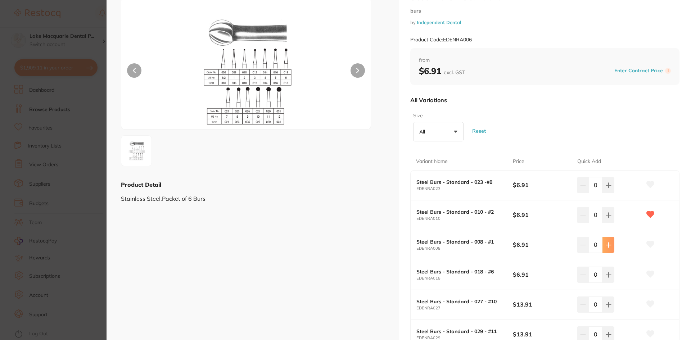
scroll to position [72, 0]
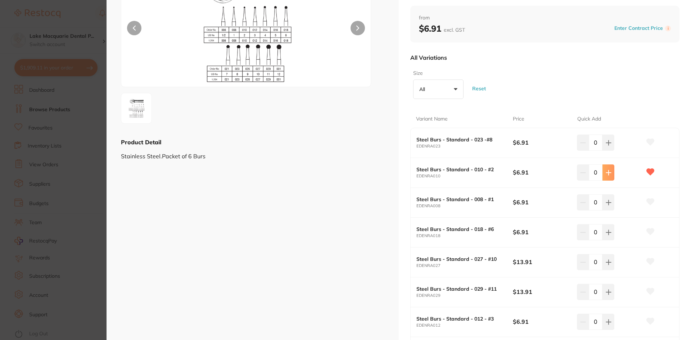
click at [610, 151] on button at bounding box center [609, 143] width 12 height 16
click at [606, 146] on icon at bounding box center [609, 143] width 6 height 6
type input "3"
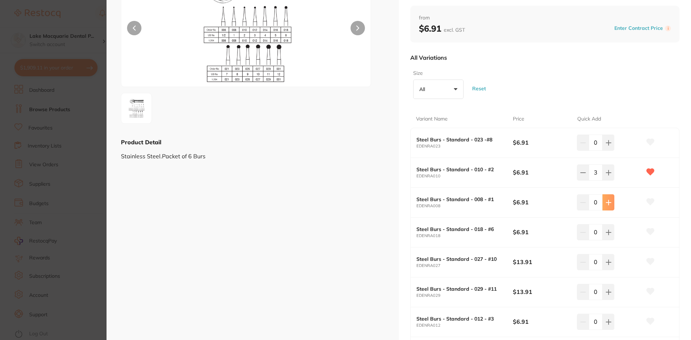
click at [609, 145] on icon at bounding box center [608, 142] width 5 height 5
type input "2"
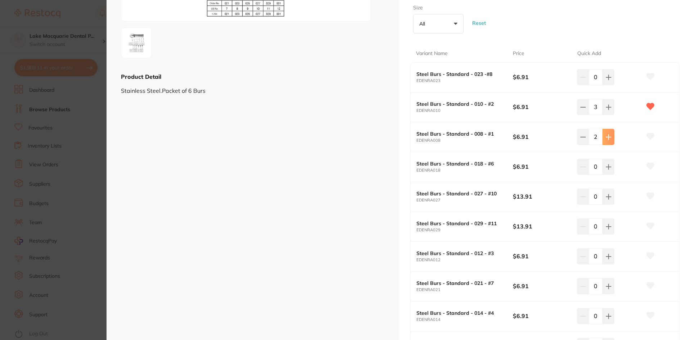
scroll to position [144, 0]
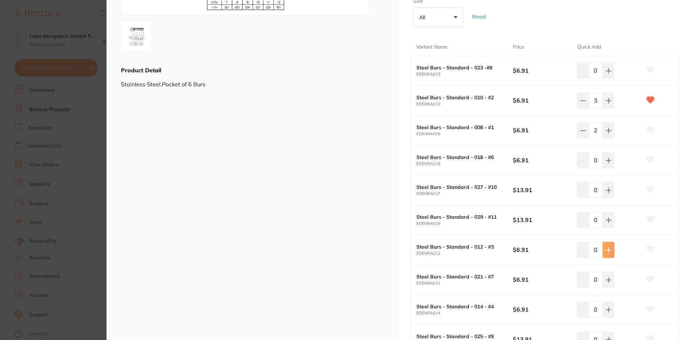
click at [610, 74] on icon at bounding box center [609, 71] width 6 height 6
type input "3"
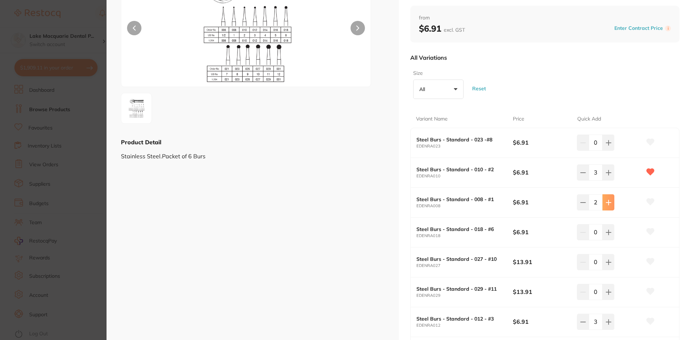
click at [606, 146] on icon at bounding box center [609, 143] width 6 height 6
type input "3"
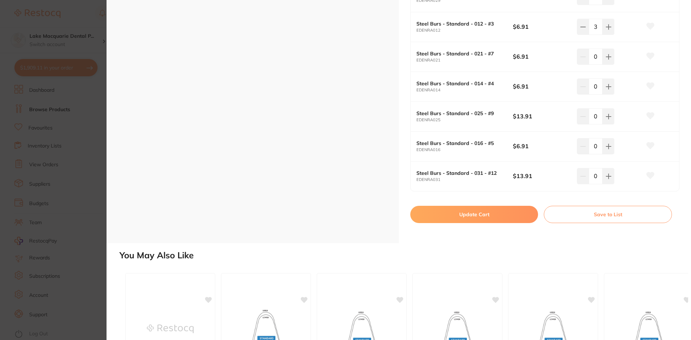
scroll to position [432, 0]
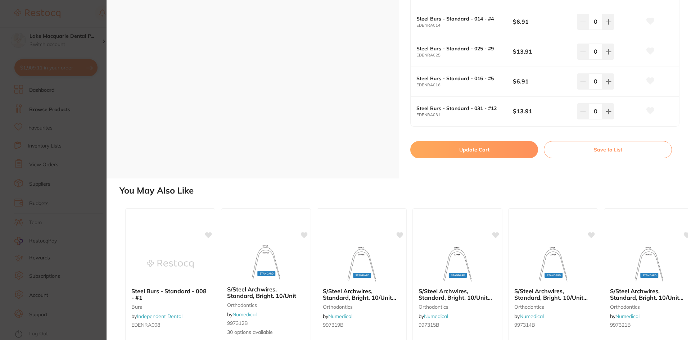
click at [473, 150] on button "Update Cart" at bounding box center [475, 149] width 128 height 17
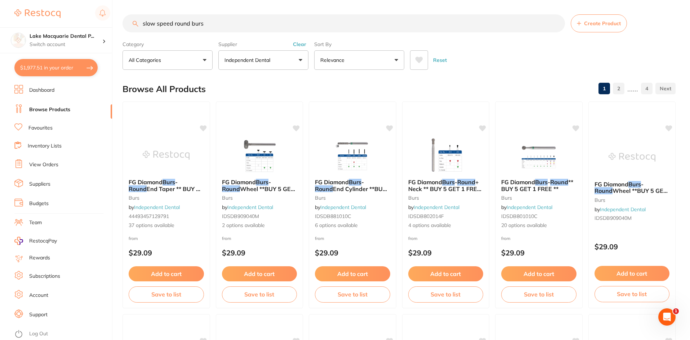
click at [214, 21] on input "slow speed round burs" at bounding box center [343, 23] width 442 height 18
type input "s"
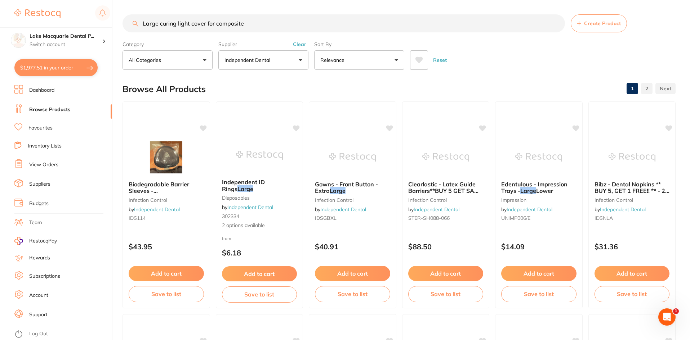
click at [251, 23] on input "Large curing light cover for composite" at bounding box center [343, 23] width 442 height 18
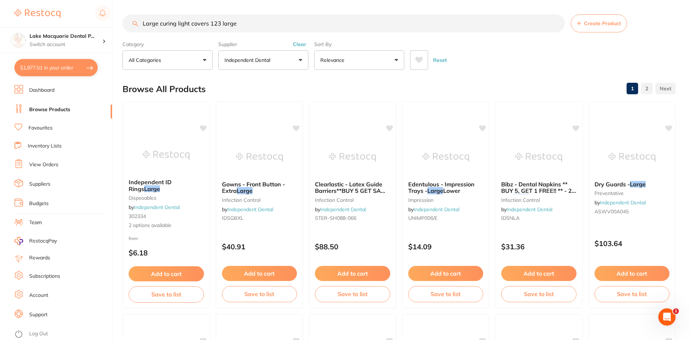
click at [225, 24] on input "Large curing light covers 123 large" at bounding box center [343, 23] width 442 height 18
click at [253, 26] on input "Large curing light covers 123 large" at bounding box center [343, 23] width 442 height 18
click at [210, 23] on input "Large curing light covers 123 large" at bounding box center [343, 23] width 442 height 18
click at [185, 25] on input "123 large" at bounding box center [343, 23] width 442 height 18
type input "1"
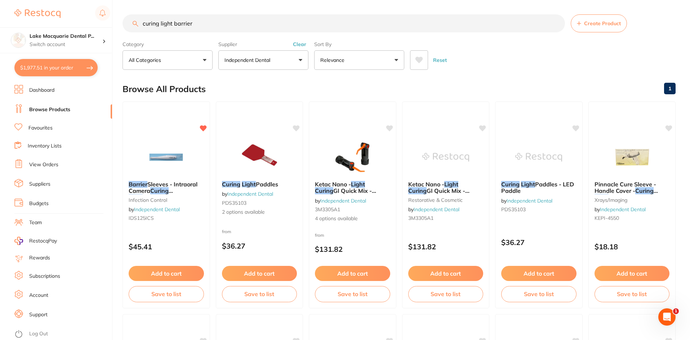
click at [211, 26] on input "curing light barrier" at bounding box center [343, 23] width 442 height 18
type input "c"
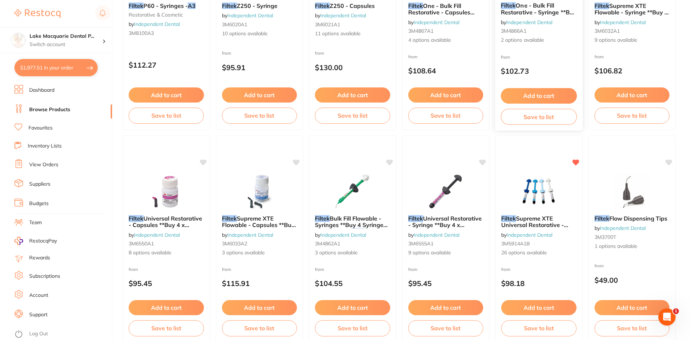
scroll to position [180, 0]
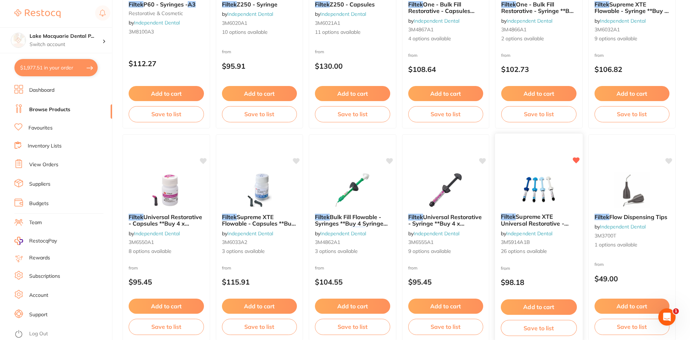
click at [530, 222] on span "Supreme XTE Universal Restorative - Syringe **Buy 4 x Syringes **Receive 1 x" at bounding box center [538, 226] width 74 height 27
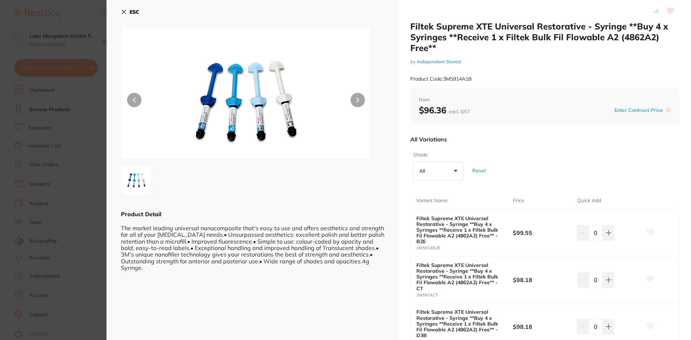
click at [123, 7] on button "ESC" at bounding box center [130, 12] width 18 height 12
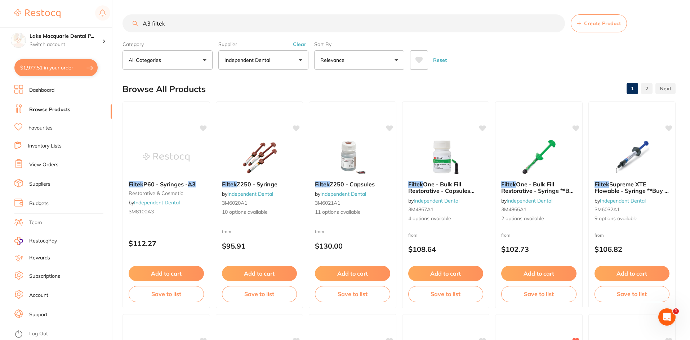
click at [177, 23] on input "A3 filtek" at bounding box center [343, 23] width 442 height 18
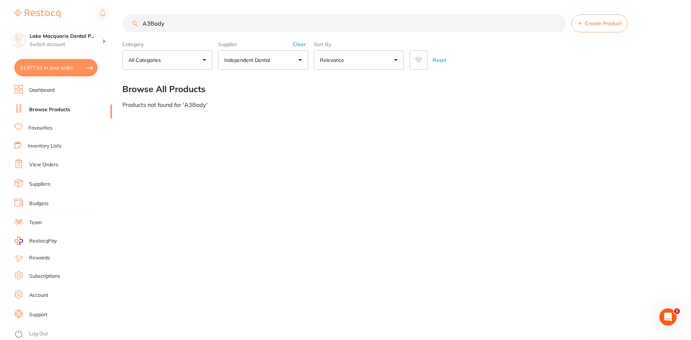
click at [151, 21] on input "A3Body" at bounding box center [344, 23] width 444 height 18
click at [175, 25] on input "A3 Body" at bounding box center [344, 23] width 444 height 18
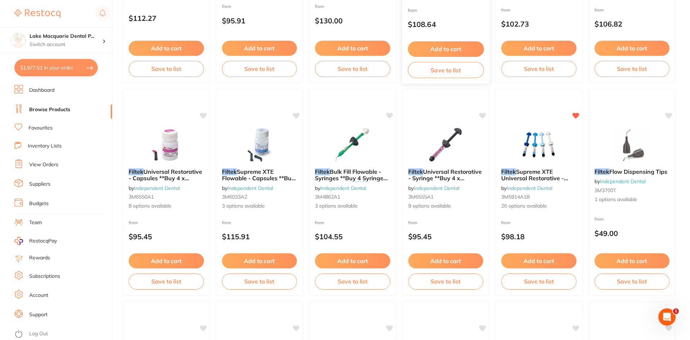
scroll to position [216, 0]
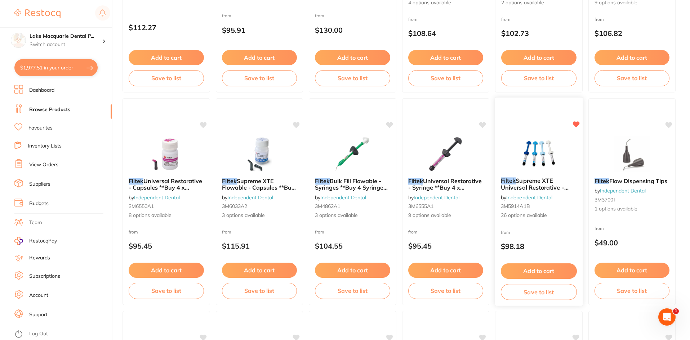
click at [526, 214] on span "26 options available" at bounding box center [539, 215] width 76 height 7
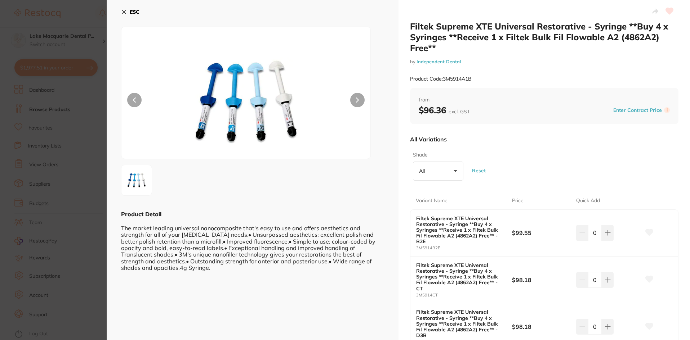
click at [516, 200] on section "Filtek Supreme XTE Universal Restorative - Syringe **Buy 4 x Syringes **Receive…" at bounding box center [345, 170] width 690 height 340
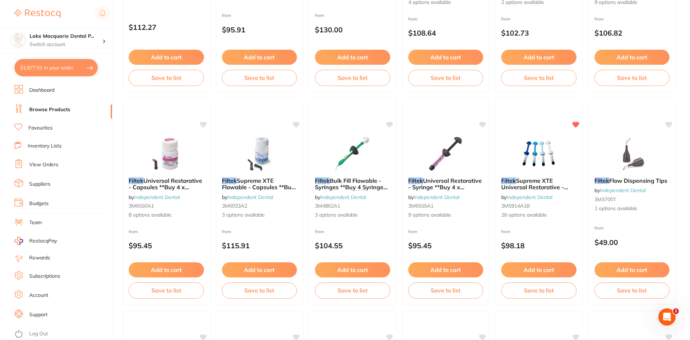
scroll to position [216, 0]
click at [520, 179] on span "Supreme XTE Universal Restorative - Syringe **Buy 4 x Syringes **Receive 1 x" at bounding box center [538, 190] width 74 height 27
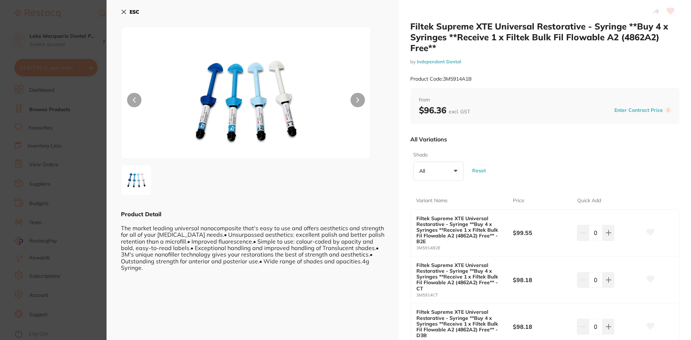
click at [125, 9] on button "ESC" at bounding box center [130, 12] width 18 height 12
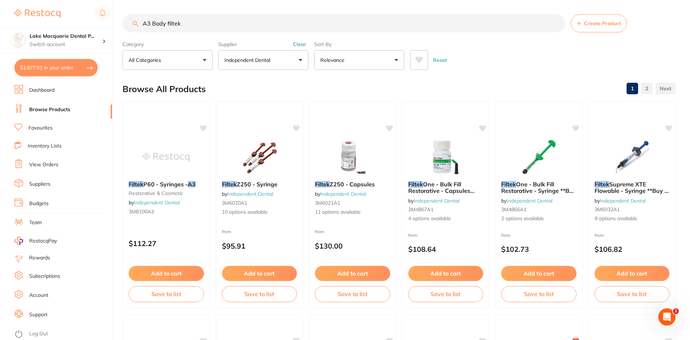
click at [211, 24] on input "A3 Body filtek" at bounding box center [343, 23] width 442 height 18
type input "A3 Body fi"
click at [297, 59] on button "Independent Dental" at bounding box center [263, 59] width 90 height 19
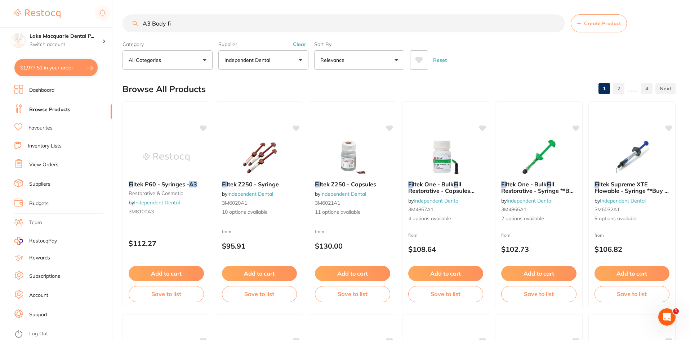
click at [30, 166] on link "View Orders" at bounding box center [43, 164] width 29 height 7
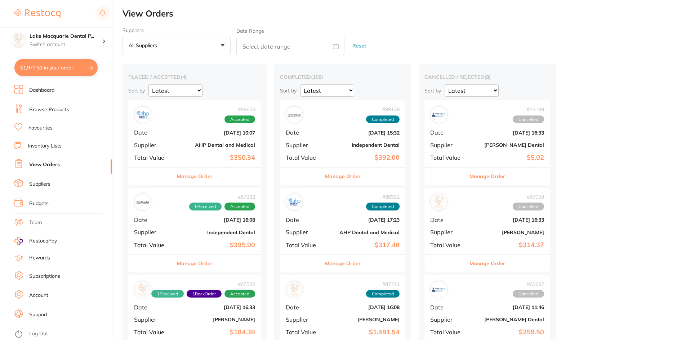
click at [33, 147] on link "Inventory Lists" at bounding box center [45, 146] width 34 height 7
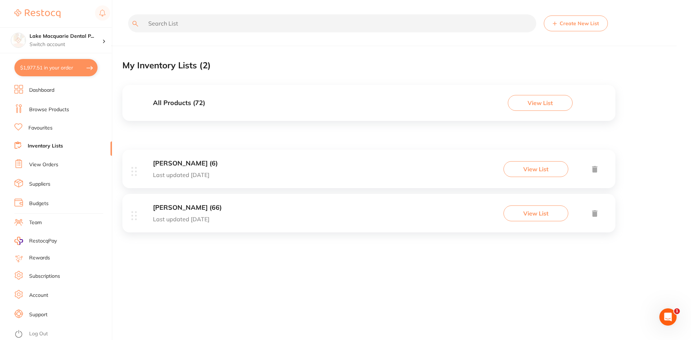
click at [532, 216] on button "View List" at bounding box center [536, 214] width 65 height 16
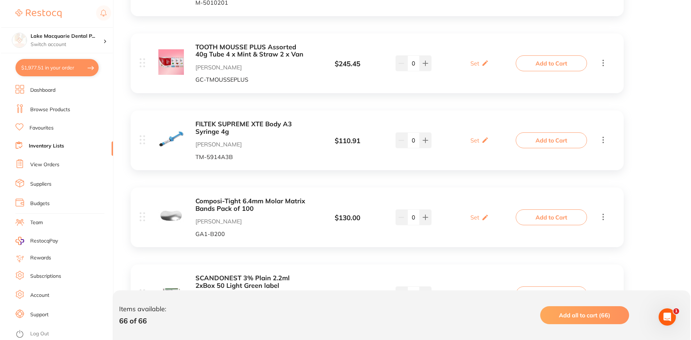
scroll to position [1260, 0]
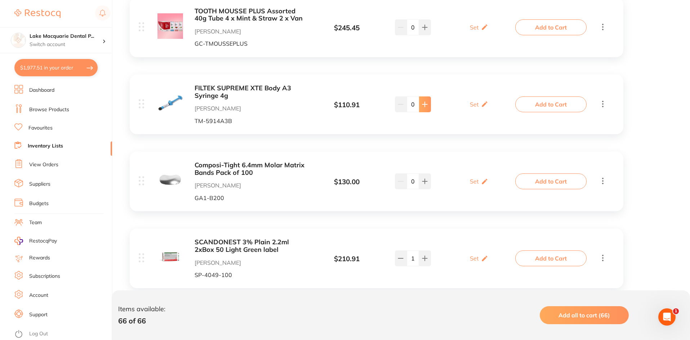
type input "2"
click at [543, 105] on button "Add to Cart" at bounding box center [550, 105] width 71 height 16
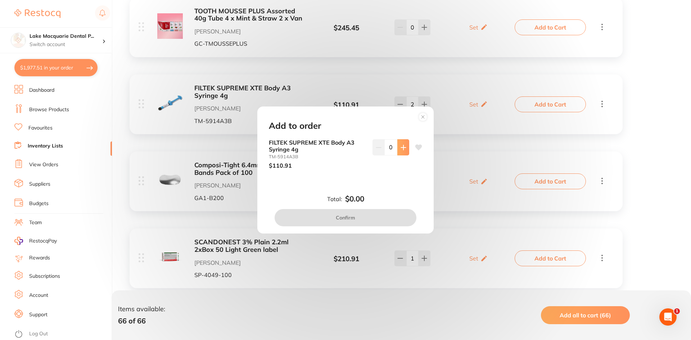
click at [407, 145] on button at bounding box center [404, 147] width 12 height 16
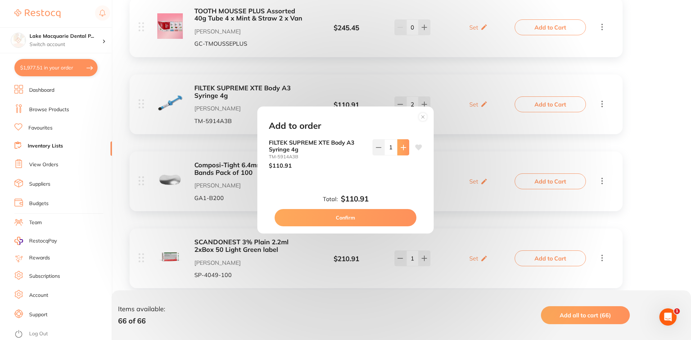
click at [407, 145] on button at bounding box center [404, 147] width 12 height 16
type input "2"
click at [353, 220] on button "Confirm" at bounding box center [346, 217] width 142 height 17
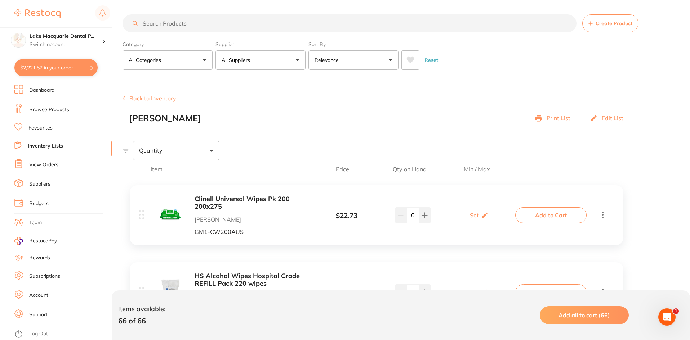
click at [184, 19] on input "search" at bounding box center [349, 23] width 454 height 18
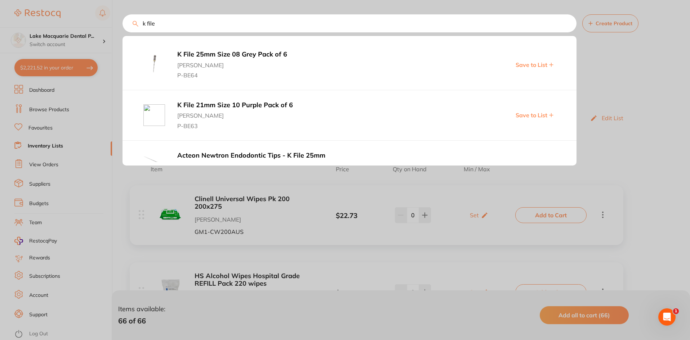
type input "k file"
click at [51, 89] on div at bounding box center [345, 170] width 690 height 340
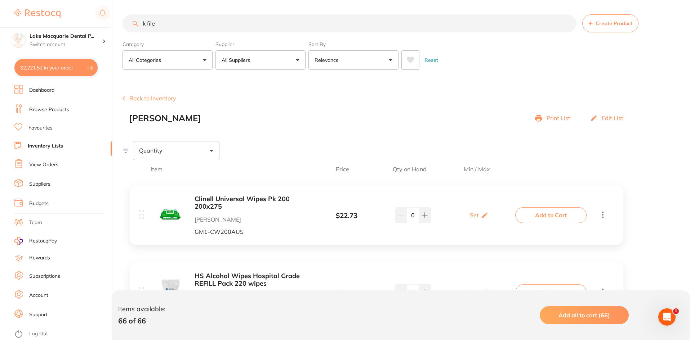
click at [46, 108] on link "Browse Products" at bounding box center [49, 109] width 40 height 7
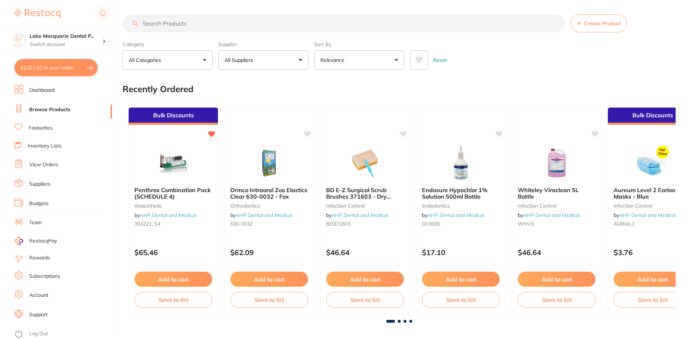
click at [166, 22] on input "search" at bounding box center [343, 23] width 442 height 18
click at [157, 24] on input "search" at bounding box center [343, 23] width 442 height 18
type input "kfiles"
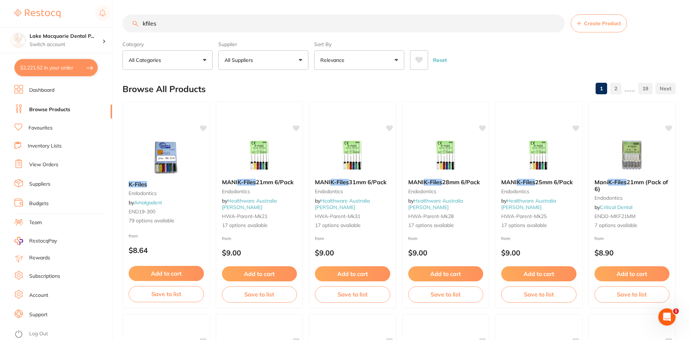
click at [302, 58] on button "All Suppliers" at bounding box center [263, 59] width 90 height 19
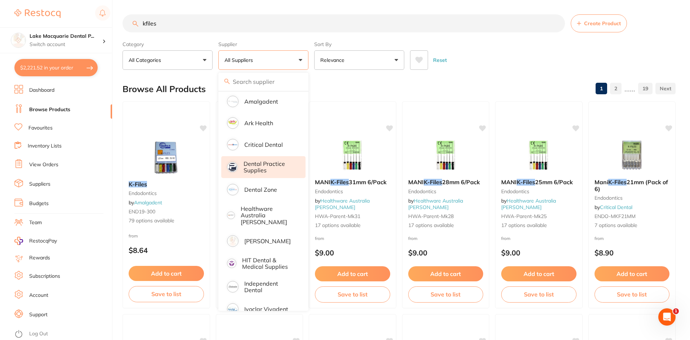
scroll to position [108, 0]
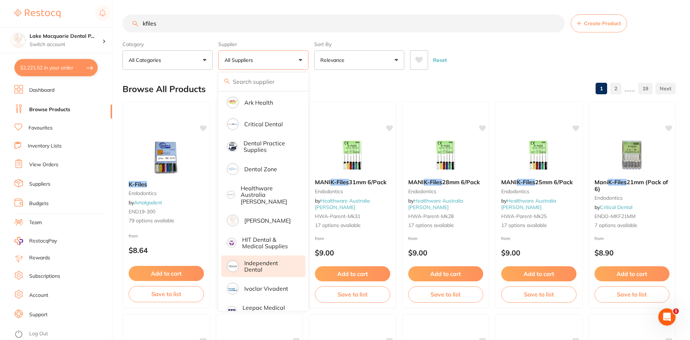
click at [259, 263] on p "Independent Dental" at bounding box center [269, 266] width 51 height 13
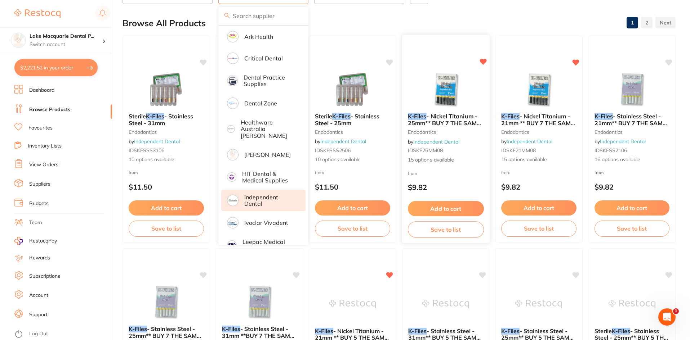
scroll to position [72, 0]
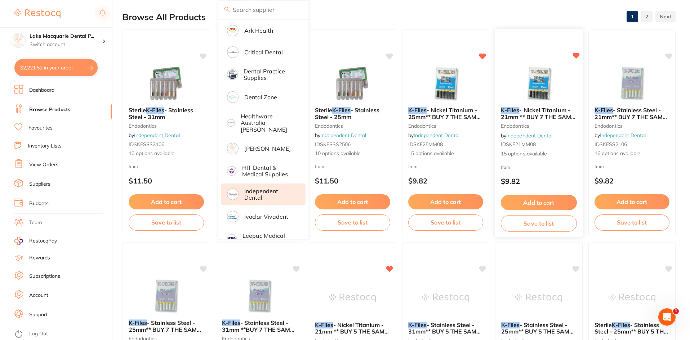
click at [537, 201] on button "Add to cart" at bounding box center [539, 202] width 76 height 15
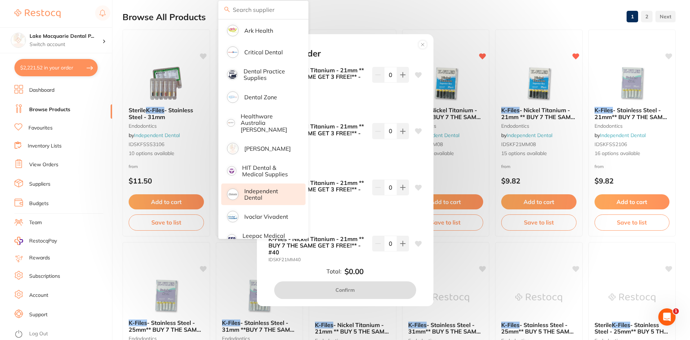
scroll to position [0, 0]
click at [411, 4] on div "Add to order K-Files - Nickel Titanium - 21mm ** BUY 7 THE SAME GET 3 FREE!** -…" at bounding box center [345, 170] width 690 height 340
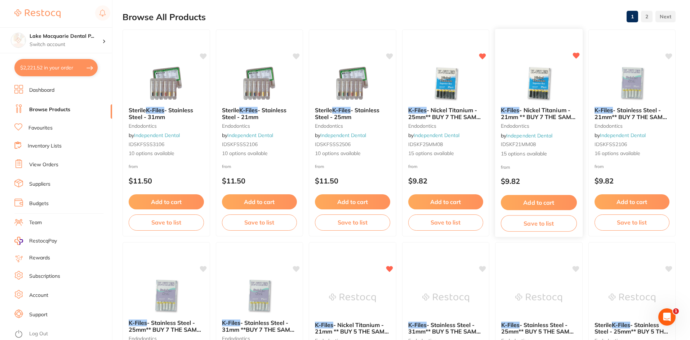
click at [540, 198] on button "Add to cart" at bounding box center [539, 202] width 76 height 15
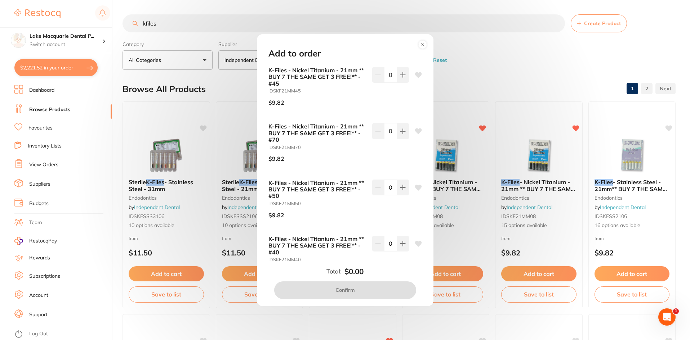
drag, startPoint x: 430, startPoint y: 84, endPoint x: 428, endPoint y: 108, distance: 23.5
click at [428, 108] on div "K-Files - Nickel Titanium - 21mm ** BUY 7 THE SAME GET 3 FREE!** - #45 IDSKF21M…" at bounding box center [345, 165] width 171 height 197
drag, startPoint x: 428, startPoint y: 256, endPoint x: 428, endPoint y: 252, distance: 4.3
click at [428, 254] on div "K-Files - Nickel Titanium - 21mm ** BUY 7 THE SAME GET 3 FREE!** - #45 IDSKF21M…" at bounding box center [345, 165] width 171 height 197
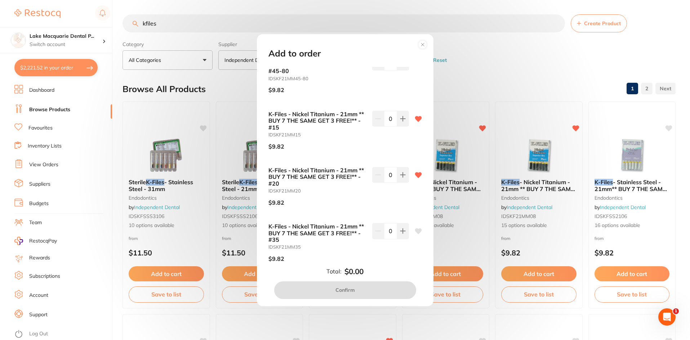
scroll to position [540, 0]
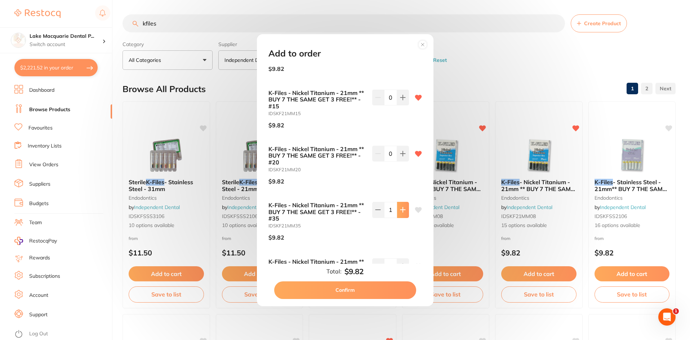
click at [418, 208] on icon at bounding box center [418, 210] width 7 height 6
click at [415, 209] on icon at bounding box center [418, 210] width 7 height 6
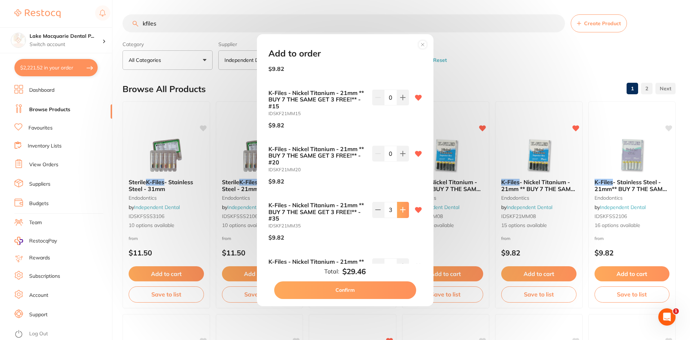
type input "4"
drag, startPoint x: 430, startPoint y: 213, endPoint x: 430, endPoint y: 232, distance: 18.7
click at [430, 232] on div "Add to order K-Files - Nickel Titanium - 21mm ** BUY 7 THE SAME GET 3 FREE!** -…" at bounding box center [345, 170] width 176 height 272
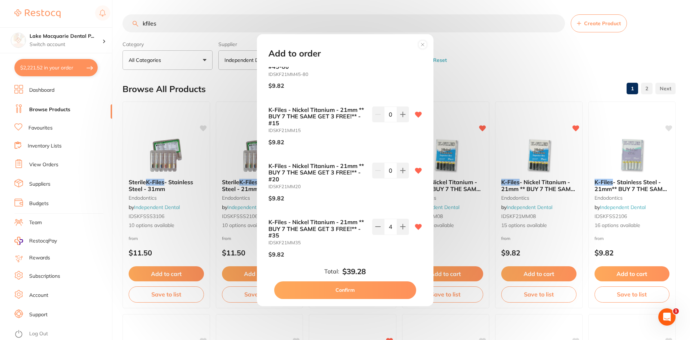
scroll to position [503, 0]
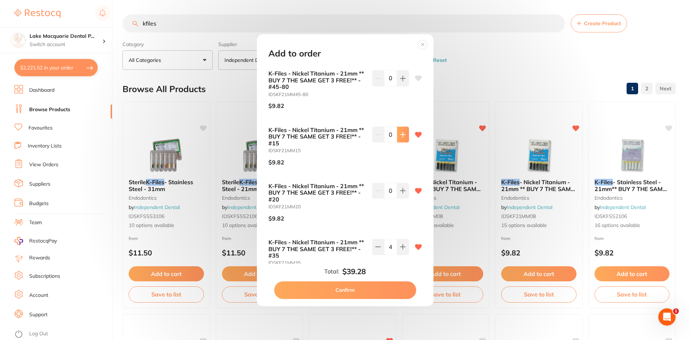
type input "3"
click at [347, 290] on button "Confirm" at bounding box center [345, 290] width 142 height 17
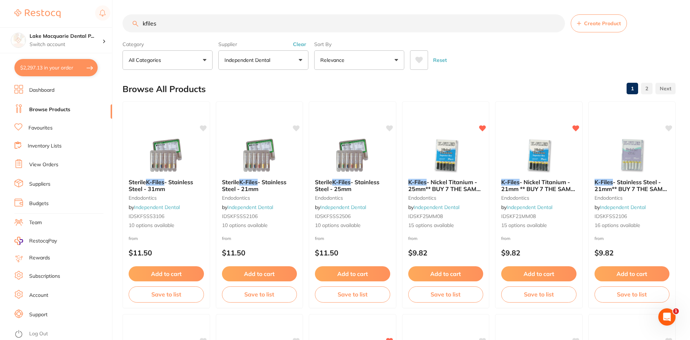
click at [178, 18] on input "kfiles" at bounding box center [343, 23] width 442 height 18
type input "k"
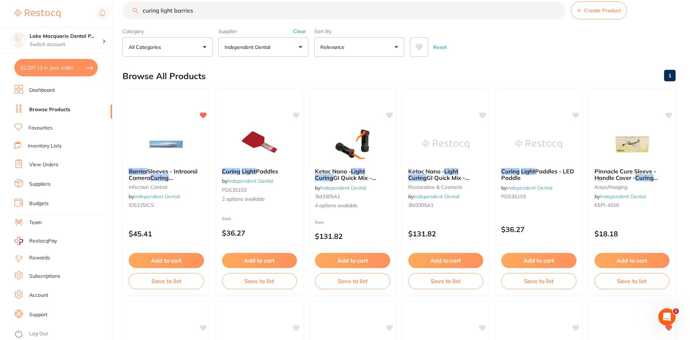
scroll to position [0, 0]
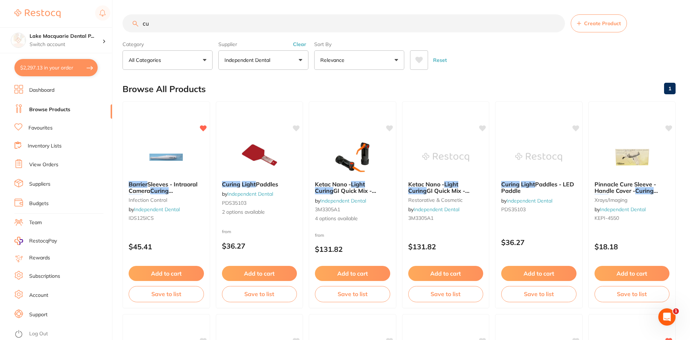
type input "c"
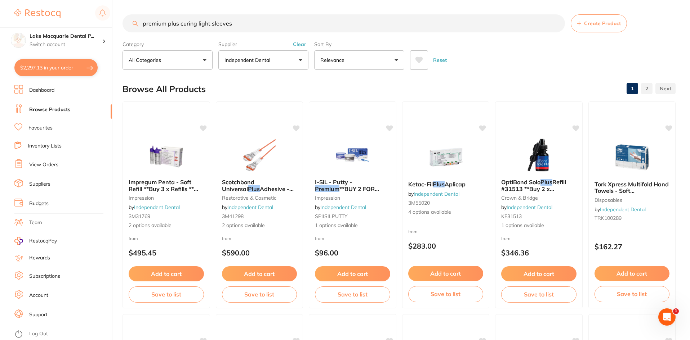
type input "premium plus curing light sleeves"
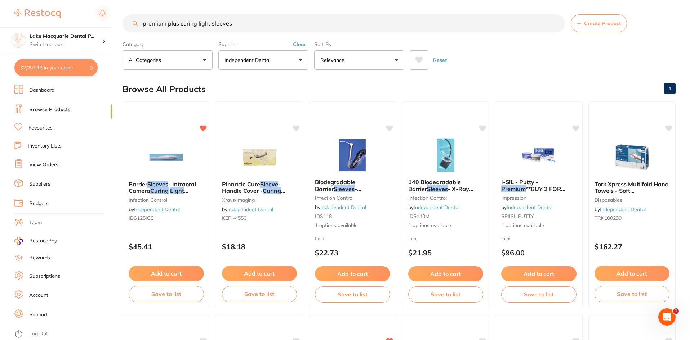
click at [300, 58] on button "Independent Dental" at bounding box center [263, 59] width 90 height 19
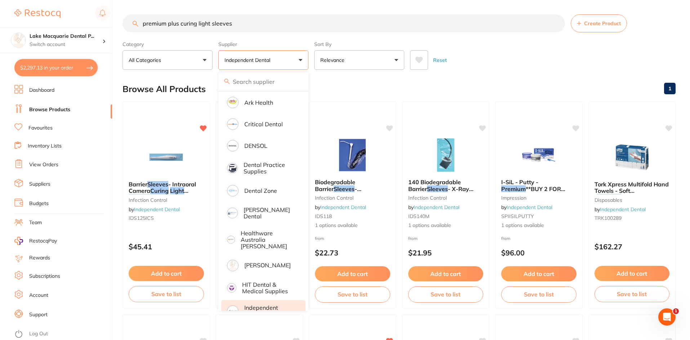
click at [300, 57] on button "Independent Dental" at bounding box center [263, 59] width 90 height 19
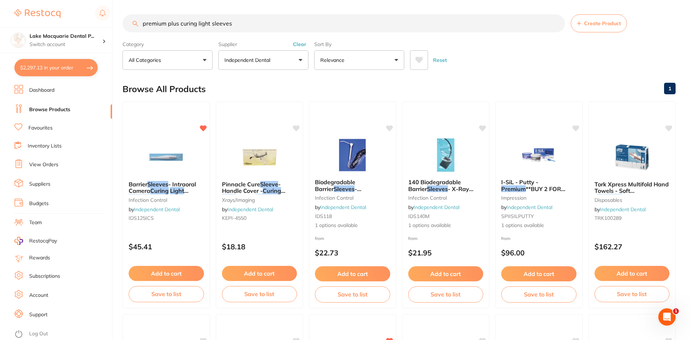
click at [300, 45] on button "Clear" at bounding box center [300, 44] width 18 height 6
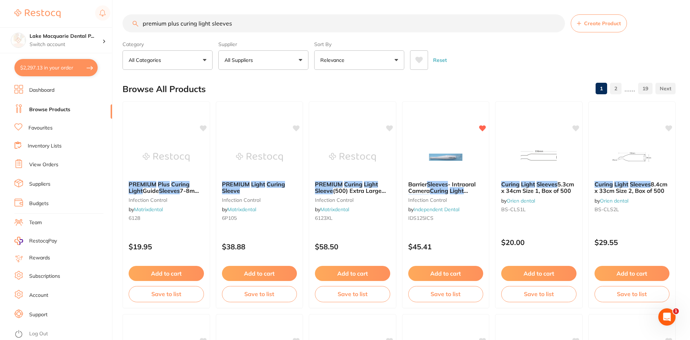
click at [301, 56] on button "All Suppliers" at bounding box center [263, 59] width 90 height 19
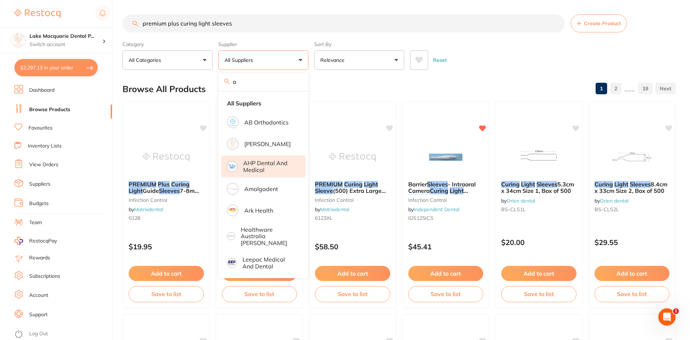
type input "a"
click at [256, 170] on p "AHP Dental and Medical" at bounding box center [269, 166] width 52 height 13
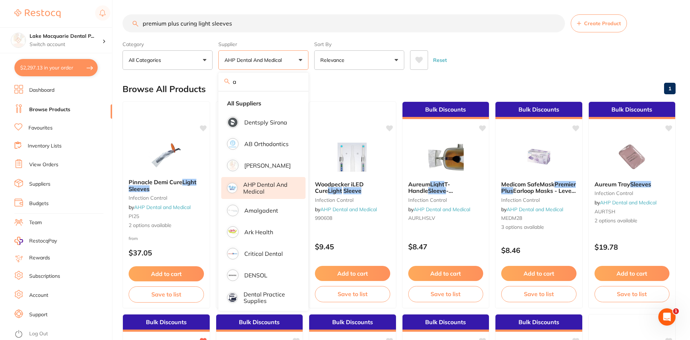
click at [347, 93] on div "Browse All Products 1" at bounding box center [398, 89] width 553 height 24
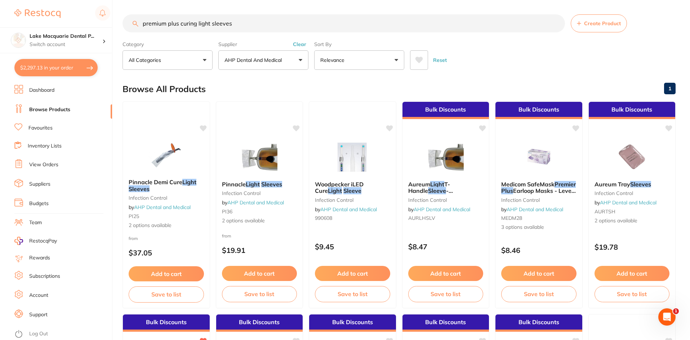
click at [140, 225] on span "2 options available" at bounding box center [166, 225] width 75 height 7
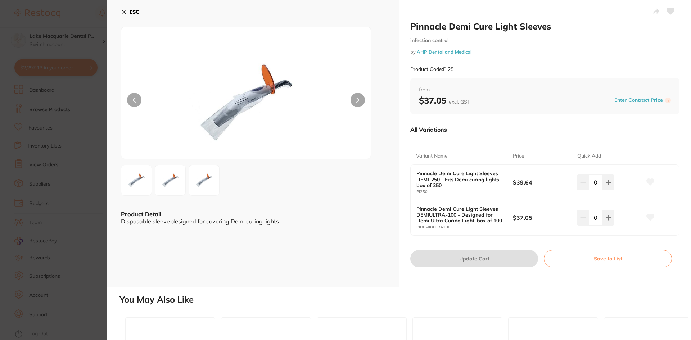
click at [118, 8] on div "ESC Product Detail Disposable sleeve designed for covering Demi curing lights" at bounding box center [253, 144] width 292 height 288
click at [123, 10] on icon at bounding box center [124, 12] width 4 height 4
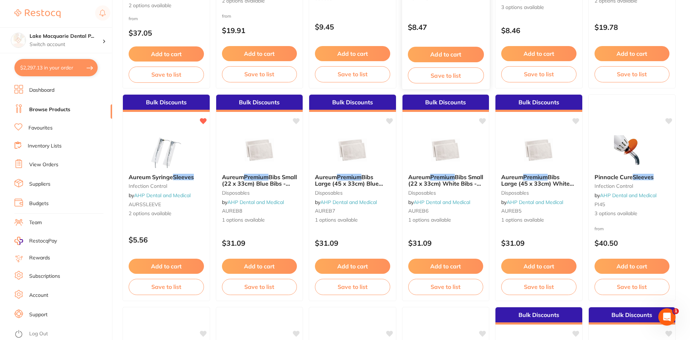
scroll to position [254, 0]
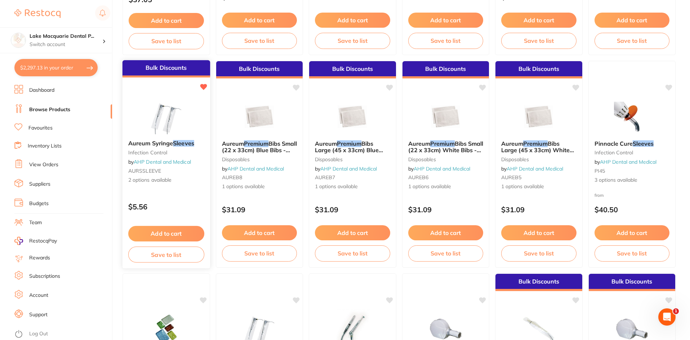
click at [156, 160] on link "AHP Dental and Medical" at bounding box center [162, 162] width 57 height 6
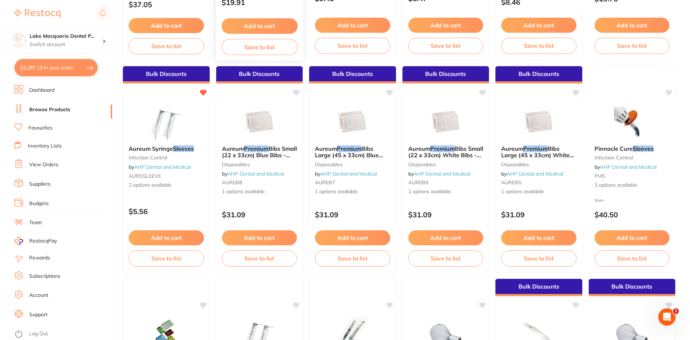
scroll to position [252, 0]
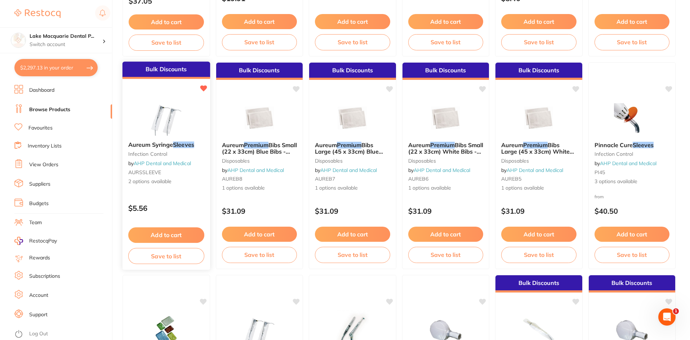
click at [158, 182] on span "2 options available" at bounding box center [166, 181] width 76 height 7
click at [161, 237] on button "Add to cart" at bounding box center [166, 235] width 76 height 15
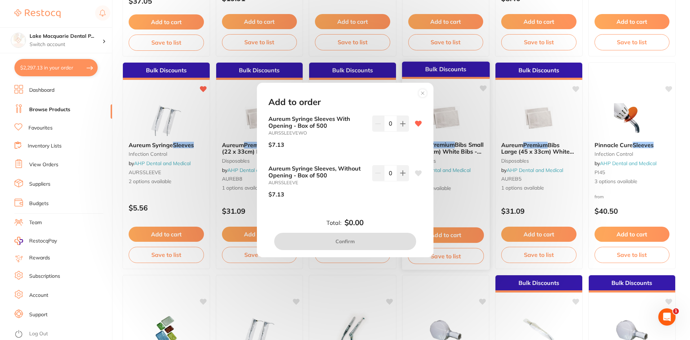
click at [424, 88] on icon at bounding box center [423, 94] width 12 height 12
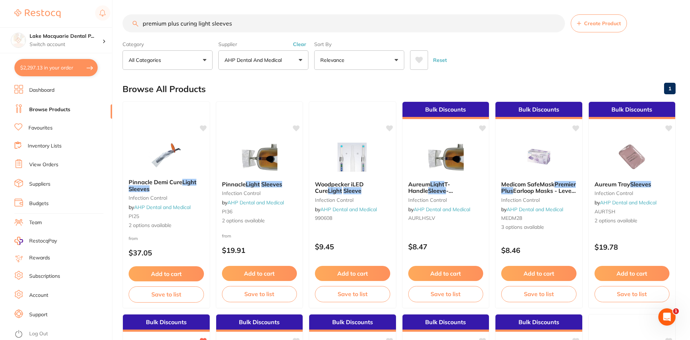
click at [244, 22] on input "premium plus curing light sleeves" at bounding box center [343, 23] width 442 height 18
type input "p"
type input "123 large"
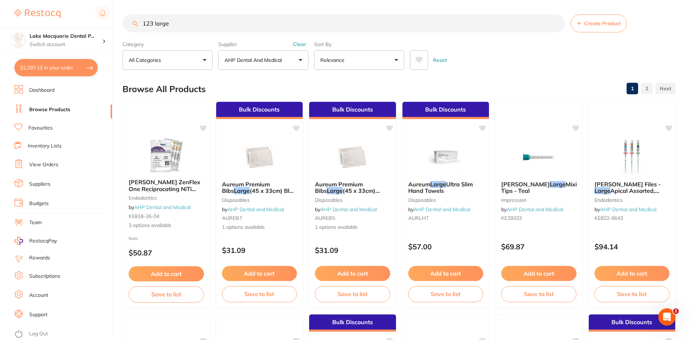
click at [303, 45] on button "Clear" at bounding box center [300, 44] width 18 height 6
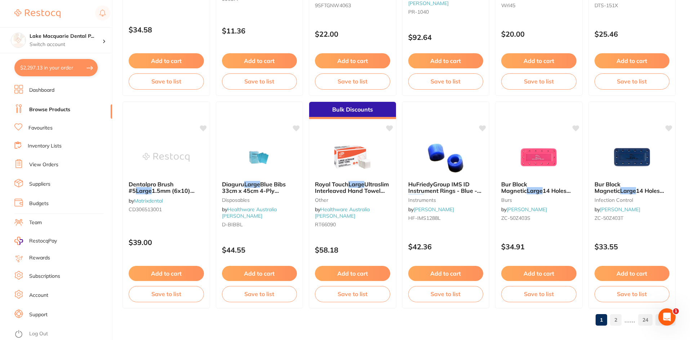
scroll to position [1709, 0]
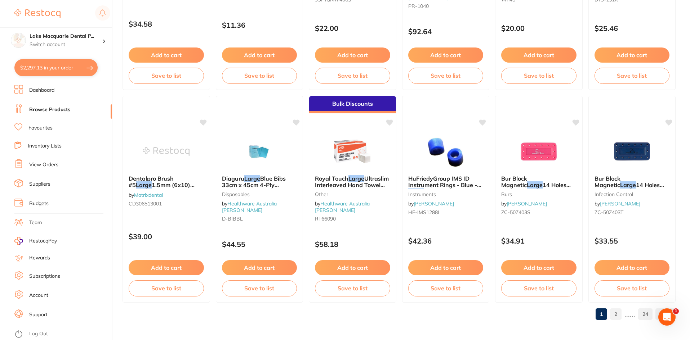
click at [620, 314] on link "2" at bounding box center [616, 314] width 12 height 14
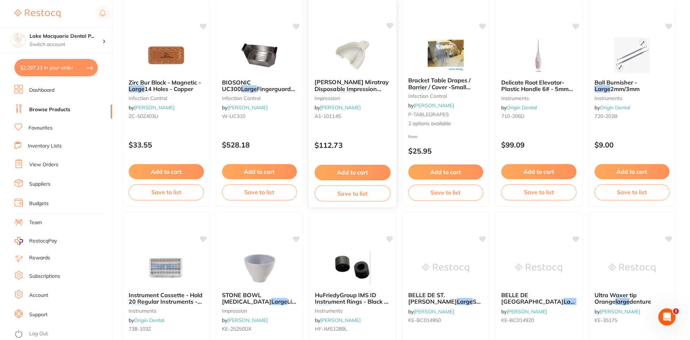
scroll to position [0, 0]
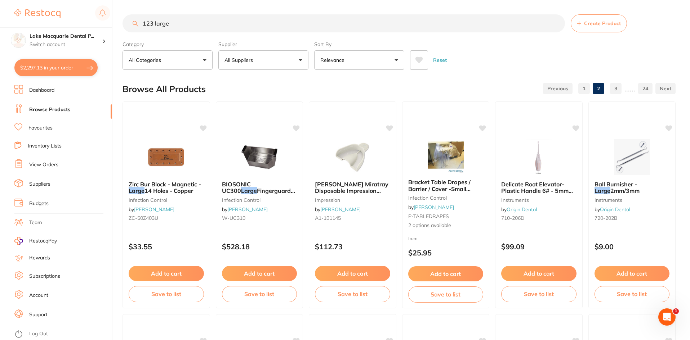
click at [179, 24] on input "123 large" at bounding box center [343, 23] width 442 height 18
type input "1"
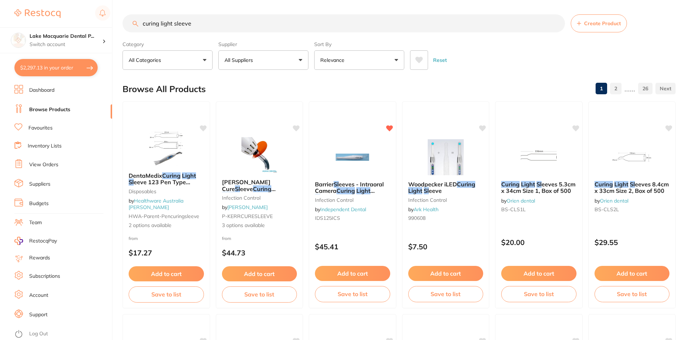
type input "curing light sleeve"
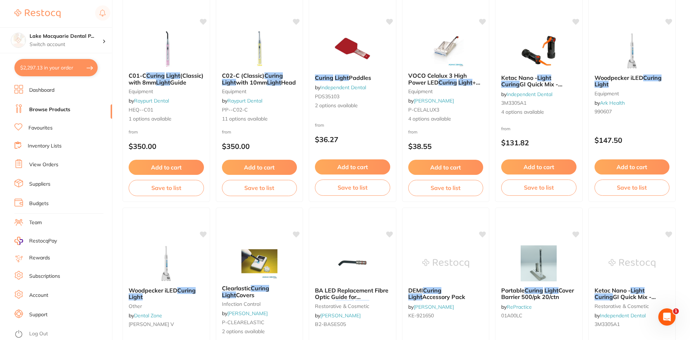
scroll to position [1188, 0]
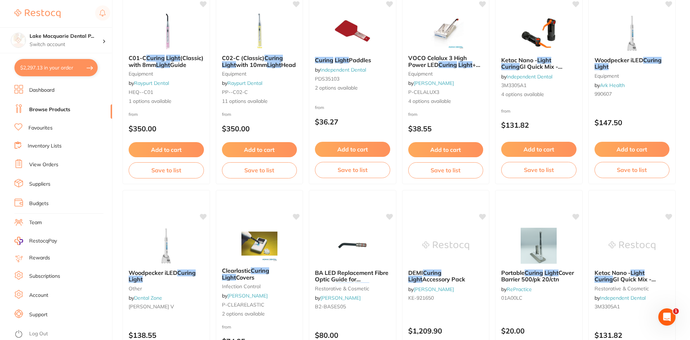
click at [35, 132] on li "Favourites" at bounding box center [63, 128] width 98 height 9
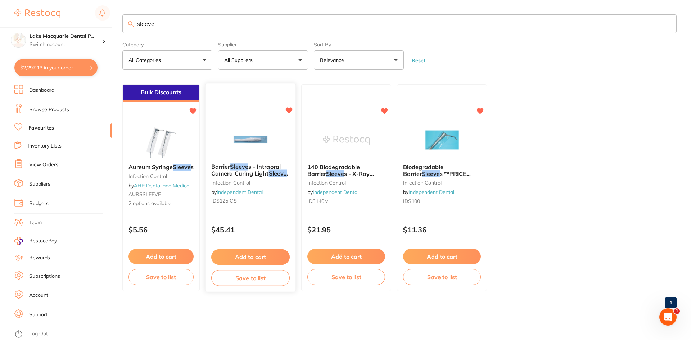
click at [247, 256] on button "Add to cart" at bounding box center [250, 257] width 79 height 15
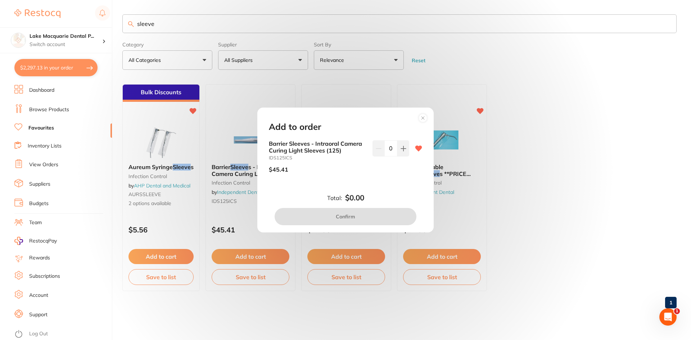
drag, startPoint x: 330, startPoint y: 120, endPoint x: 409, endPoint y: 119, distance: 78.9
click at [409, 119] on div "Add to order Barrier Sleeves - Intraoral Camera Curing Light Sleeves (125) IDS1…" at bounding box center [345, 170] width 176 height 125
drag, startPoint x: 380, startPoint y: 116, endPoint x: 384, endPoint y: 134, distance: 17.8
click at [384, 134] on div "Add to order Barrier Sleeves - Intraoral Camera Curing Light Sleeves (125) IDS1…" at bounding box center [345, 170] width 176 height 125
click at [423, 118] on circle at bounding box center [423, 118] width 8 height 8
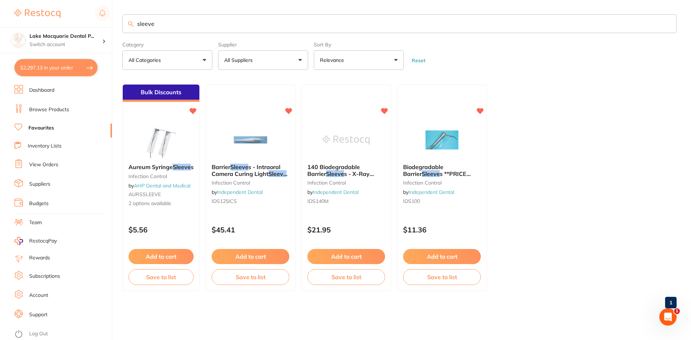
click at [156, 25] on input "sleeve" at bounding box center [399, 23] width 555 height 19
type input "s"
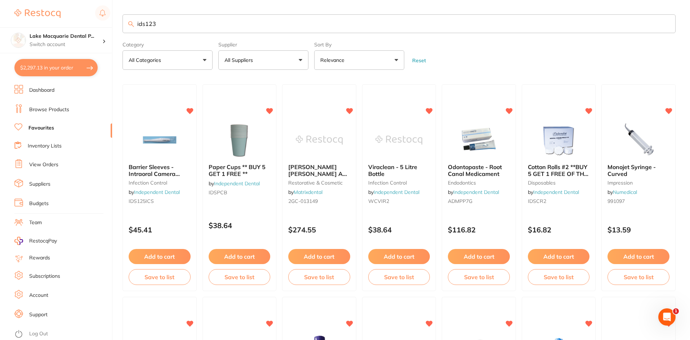
type input "ids123"
click at [31, 107] on link "Browse Products" at bounding box center [49, 109] width 40 height 7
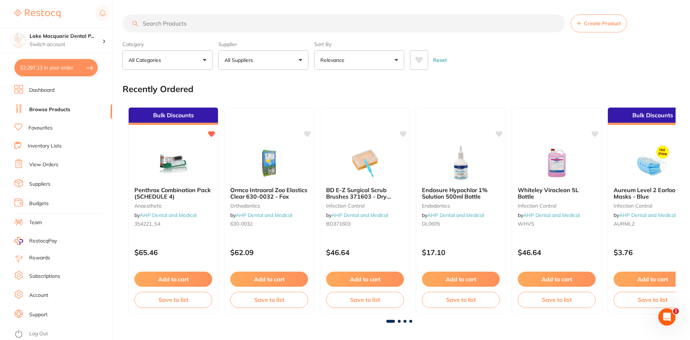
click at [27, 108] on li "Browse Products" at bounding box center [63, 109] width 98 height 11
click at [168, 23] on input "search" at bounding box center [343, 23] width 442 height 18
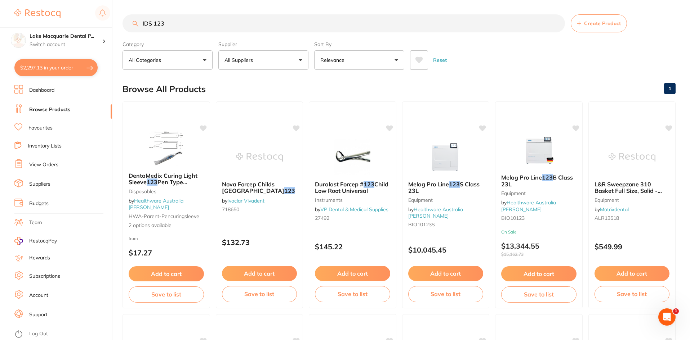
click at [182, 28] on input "IDS 123" at bounding box center [343, 23] width 442 height 18
type input "I"
paste input "IDS123L"
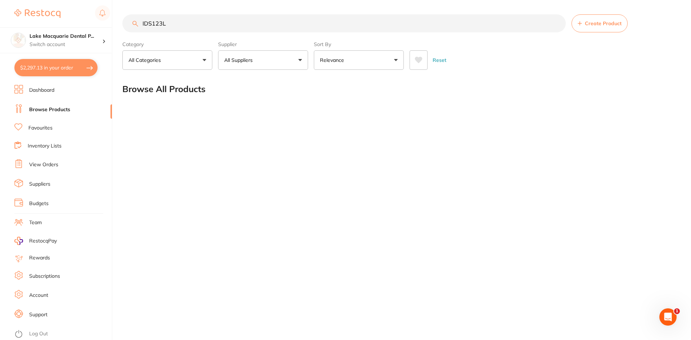
click at [298, 59] on button "All Suppliers" at bounding box center [263, 59] width 90 height 19
click at [179, 184] on div "IDS123L Create Product Category All Categories All Categories No categories fou…" at bounding box center [406, 170] width 569 height 340
click at [169, 24] on input "IDS123L" at bounding box center [344, 23] width 444 height 18
click at [205, 61] on button "All Categories" at bounding box center [167, 59] width 90 height 19
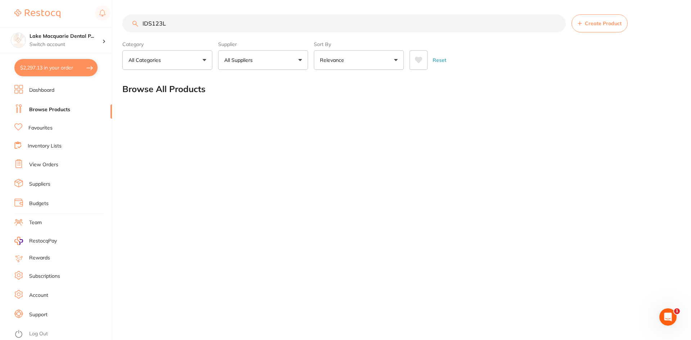
click at [171, 24] on input "IDS123L" at bounding box center [344, 23] width 444 height 18
type input "I"
type input "c"
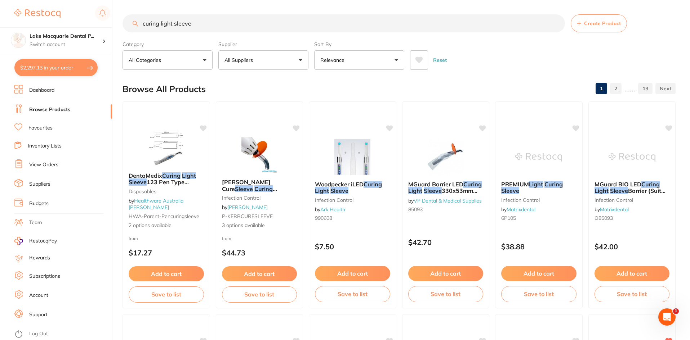
click at [304, 59] on button "All Suppliers" at bounding box center [263, 59] width 90 height 19
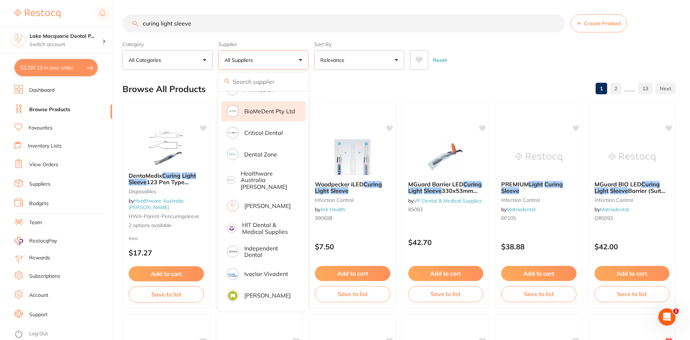
scroll to position [144, 0]
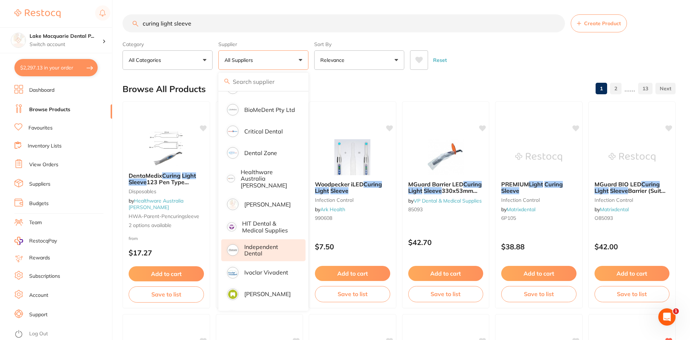
click at [252, 244] on p "Independent Dental" at bounding box center [269, 250] width 51 height 13
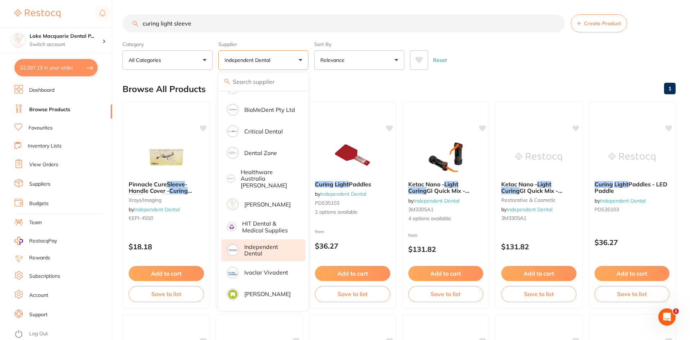
scroll to position [0, 0]
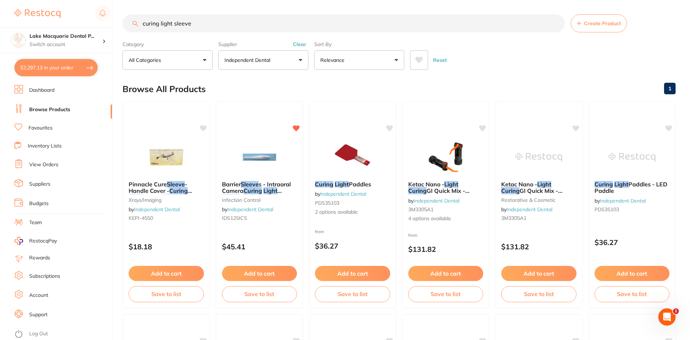
click at [213, 23] on input "curing light sleeve" at bounding box center [343, 23] width 442 height 18
type input "curing light sleev"
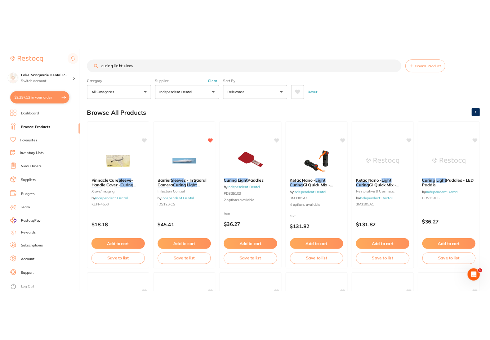
scroll to position [147, 0]
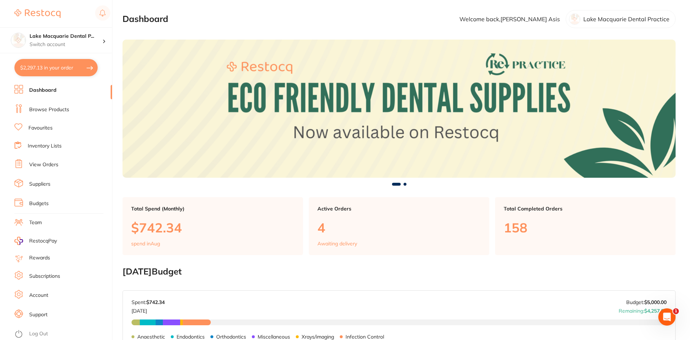
click at [38, 107] on link "Browse Products" at bounding box center [49, 109] width 40 height 7
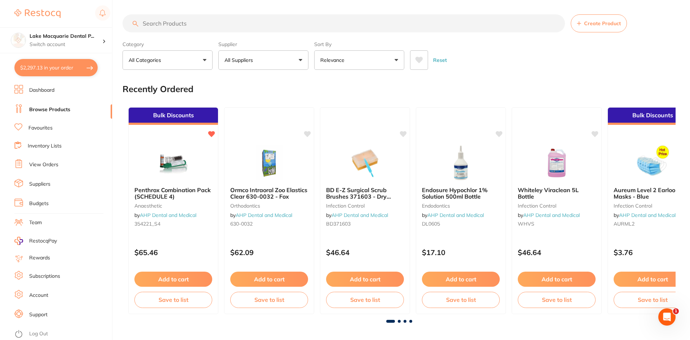
click at [167, 21] on input "search" at bounding box center [343, 23] width 442 height 18
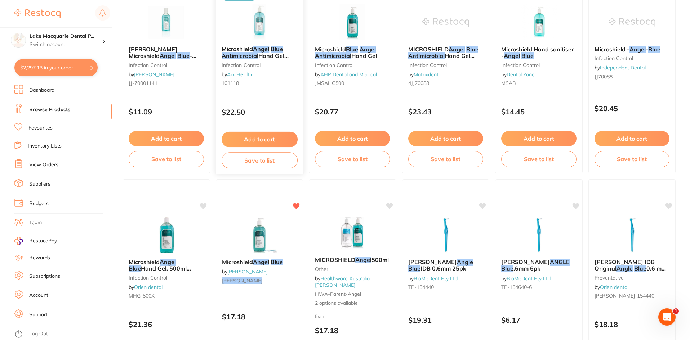
scroll to position [180, 0]
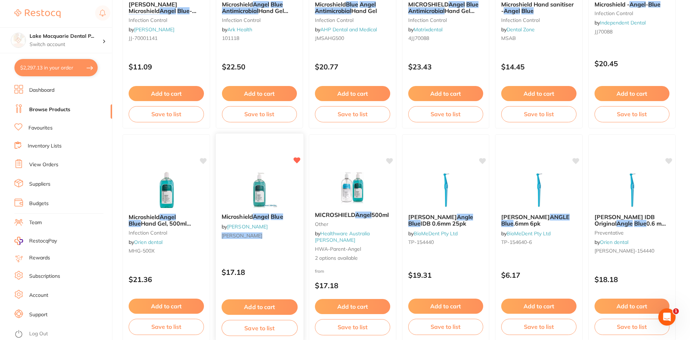
type input "angel blue antimicorbial"
click at [257, 303] on button "Add to cart" at bounding box center [259, 307] width 76 height 15
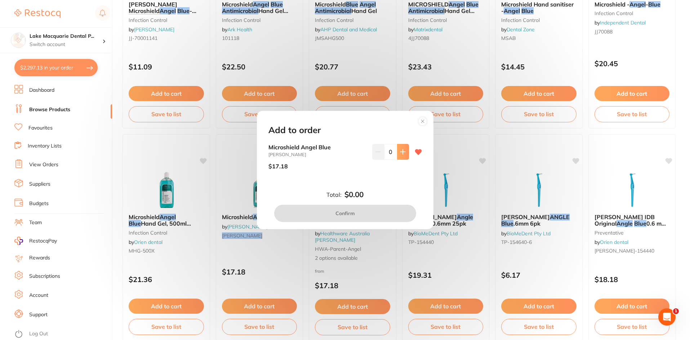
scroll to position [0, 0]
click at [400, 153] on icon at bounding box center [403, 152] width 6 height 6
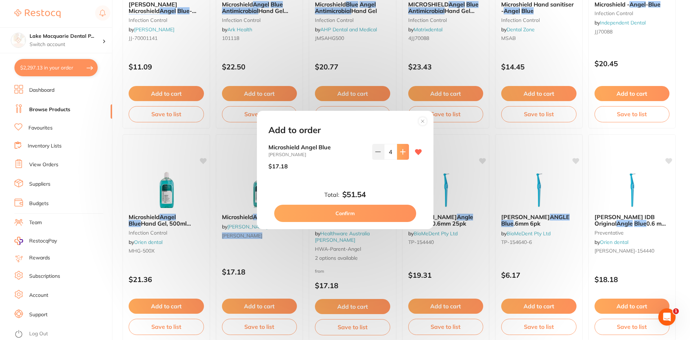
click at [400, 153] on icon at bounding box center [403, 152] width 6 height 6
type input "8"
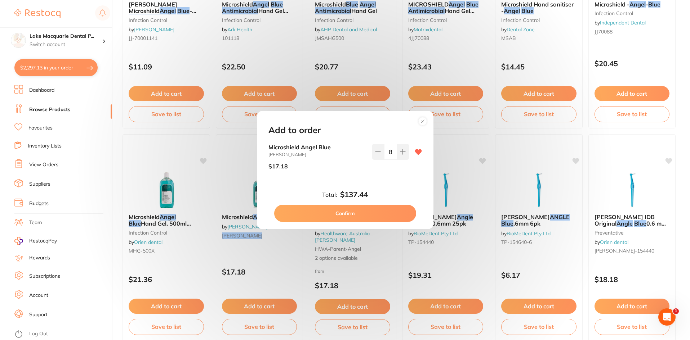
click at [424, 119] on circle at bounding box center [422, 121] width 8 height 8
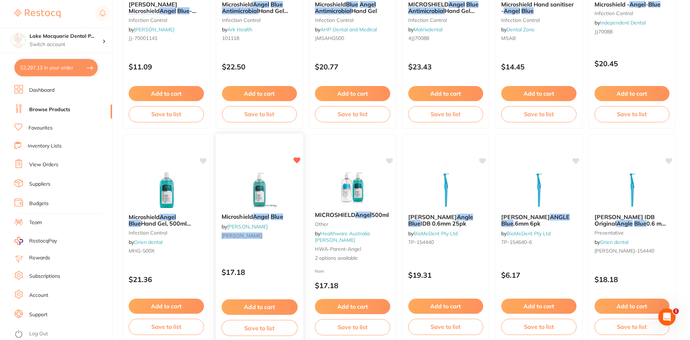
click at [256, 305] on button "Add to cart" at bounding box center [259, 307] width 76 height 15
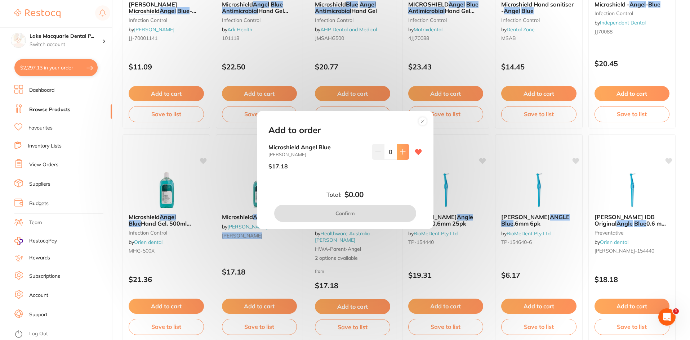
click at [400, 151] on icon at bounding box center [402, 151] width 5 height 5
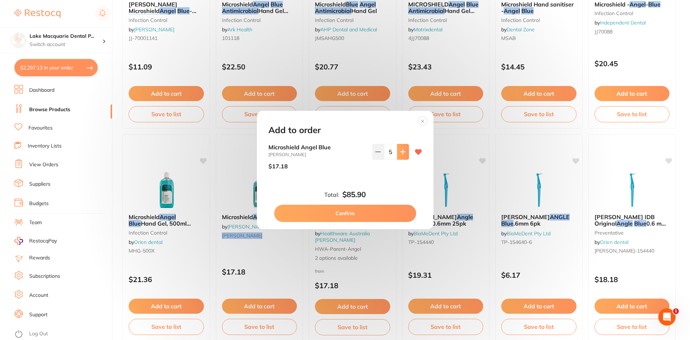
click at [400, 151] on icon at bounding box center [402, 151] width 5 height 5
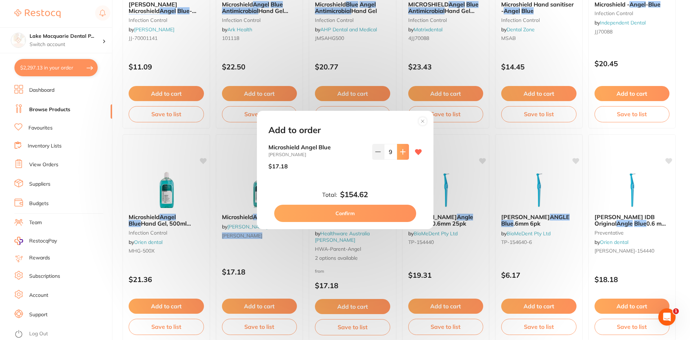
type input "10"
click at [334, 211] on button "Confirm" at bounding box center [345, 213] width 142 height 17
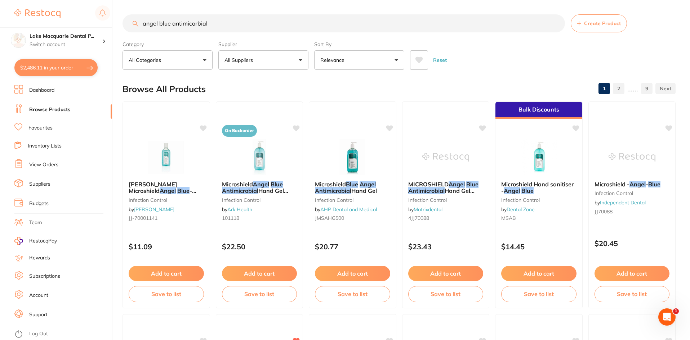
click at [225, 25] on input "angel blue antimicorbial" at bounding box center [343, 23] width 442 height 18
type input "a"
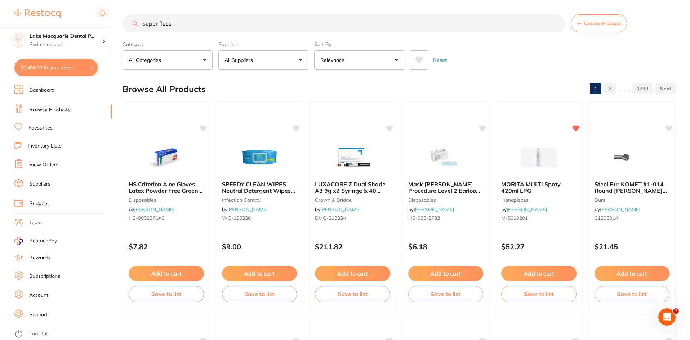
type input "super floss"
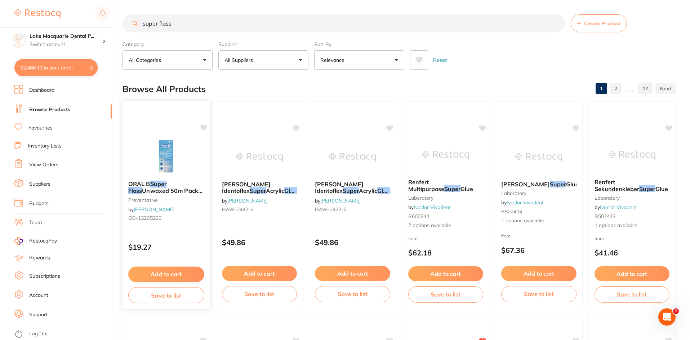
click at [145, 273] on button "Add to cart" at bounding box center [166, 274] width 76 height 15
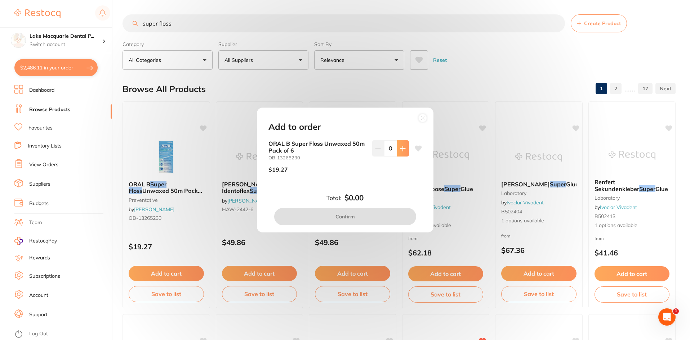
click at [400, 147] on icon at bounding box center [403, 149] width 6 height 6
type input "1"
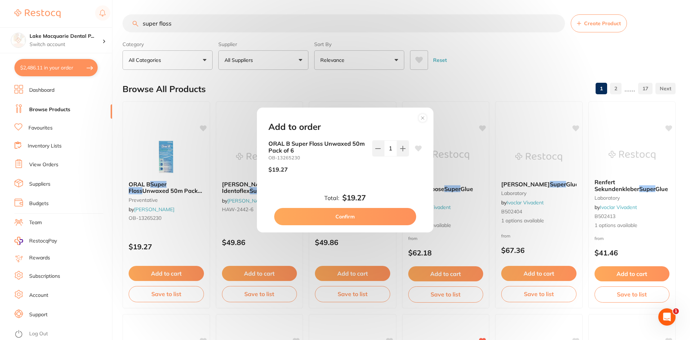
click at [339, 219] on button "Confirm" at bounding box center [345, 216] width 142 height 17
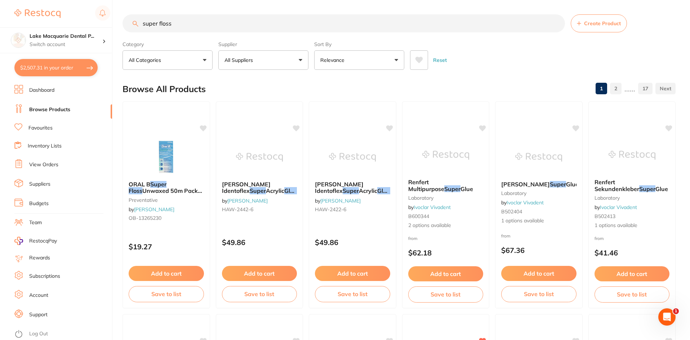
click at [58, 67] on button "$2,507.31 in your order" at bounding box center [55, 67] width 83 height 17
checkbox input "true"
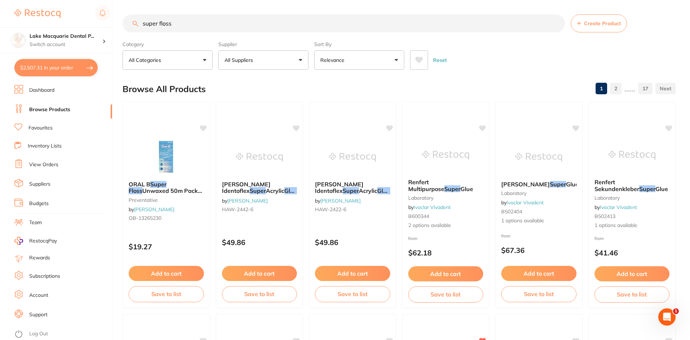
checkbox input "true"
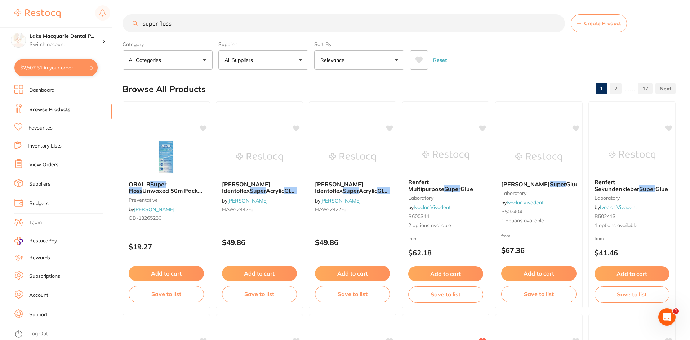
checkbox input "true"
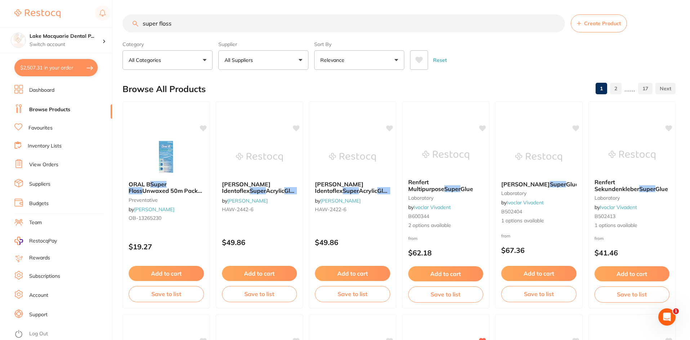
checkbox input "true"
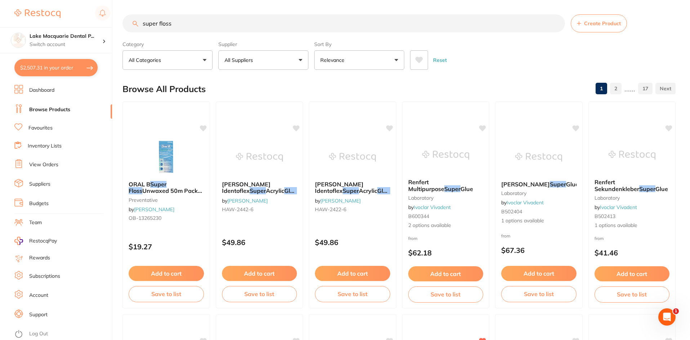
checkbox input "true"
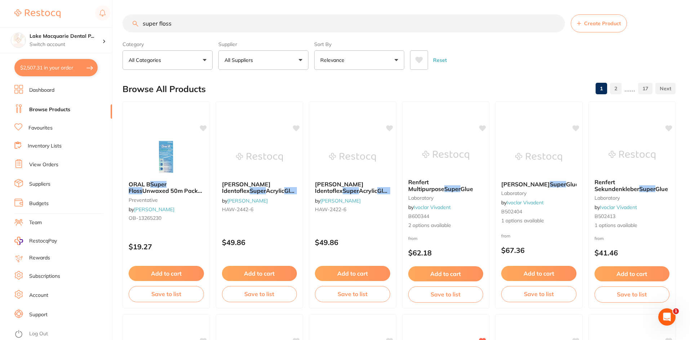
checkbox input "true"
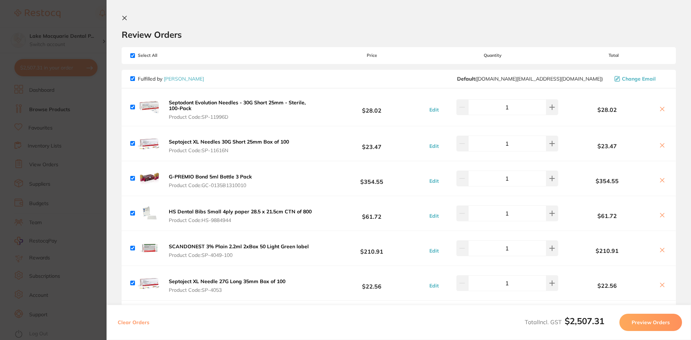
drag, startPoint x: 689, startPoint y: 0, endPoint x: 450, endPoint y: 33, distance: 241.4
click at [450, 33] on h2 "Review Orders" at bounding box center [399, 34] width 555 height 11
click at [131, 78] on input "checkbox" at bounding box center [132, 78] width 5 height 5
checkbox input "false"
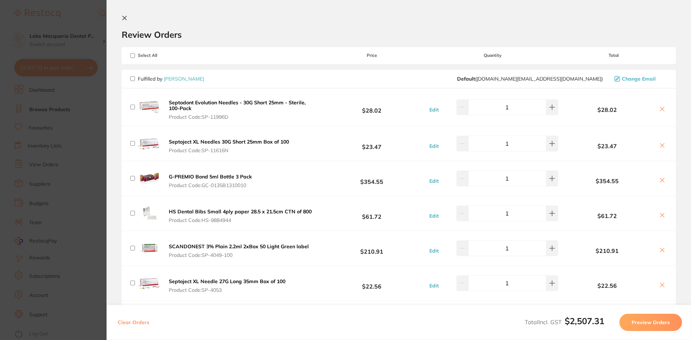
checkbox input "false"
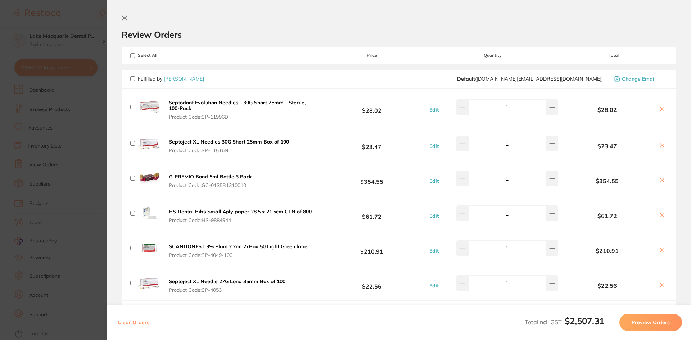
checkbox input "false"
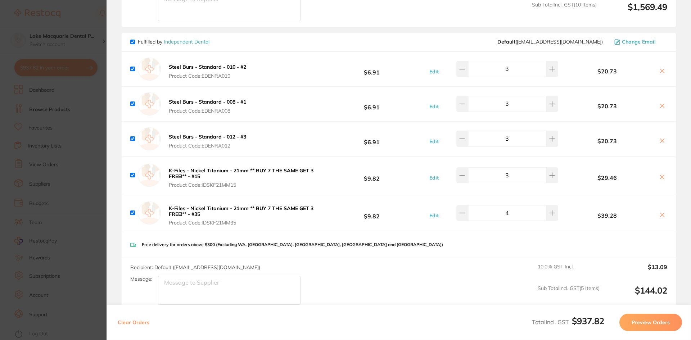
scroll to position [504, 0]
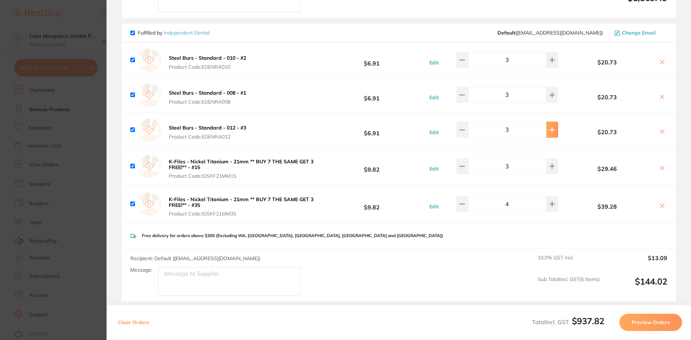
type input "5"
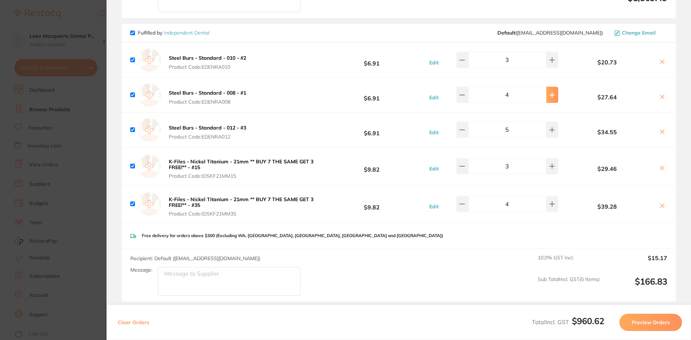
type input "5"
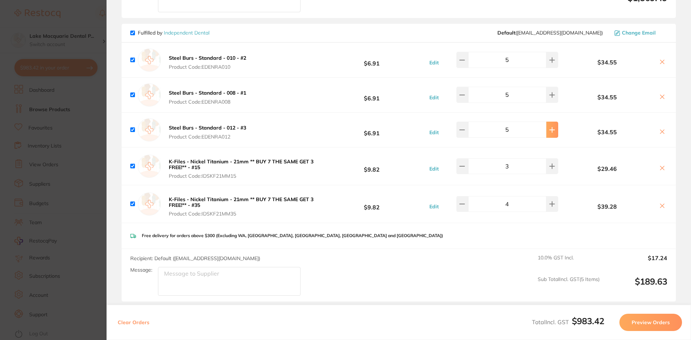
type input "6"
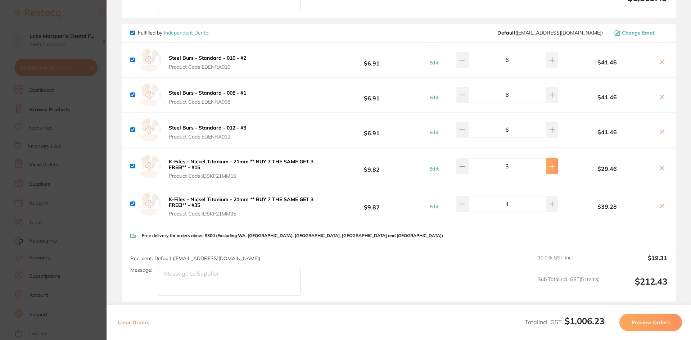
type input "4"
type input "5"
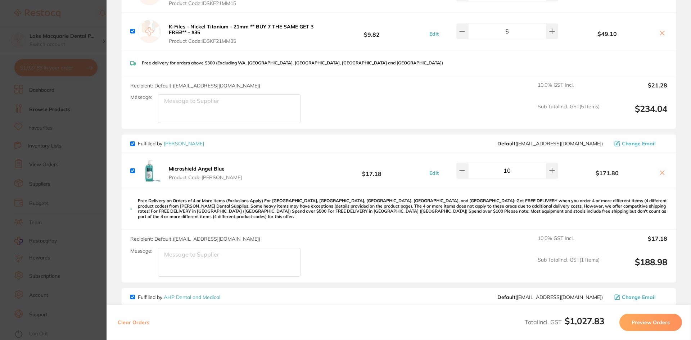
scroll to position [684, 0]
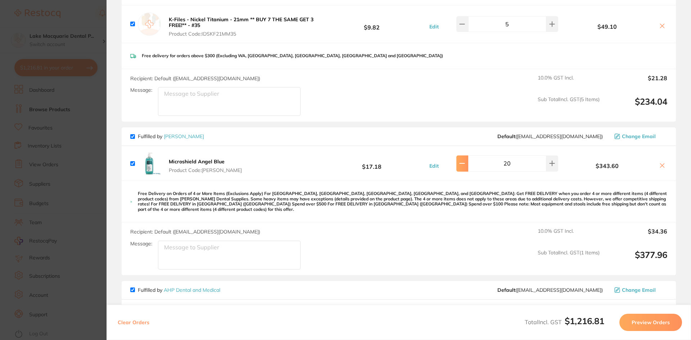
type input "18"
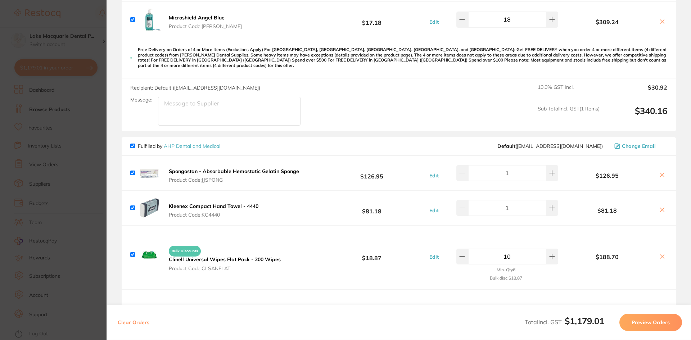
scroll to position [864, 0]
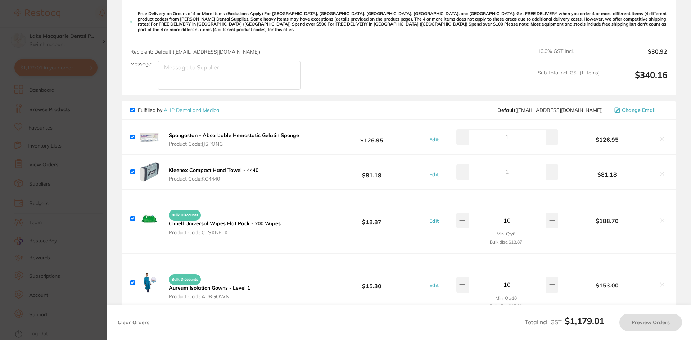
type input "5"
type input "10"
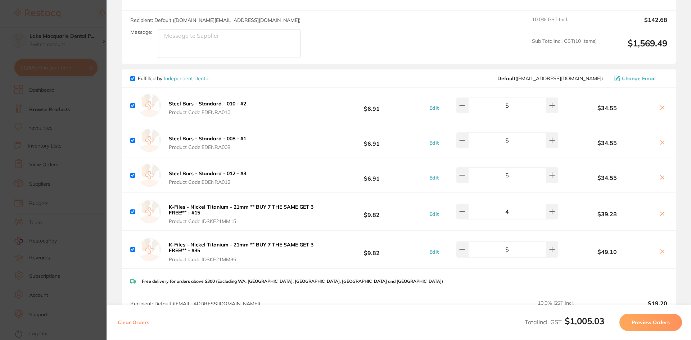
scroll to position [648, 0]
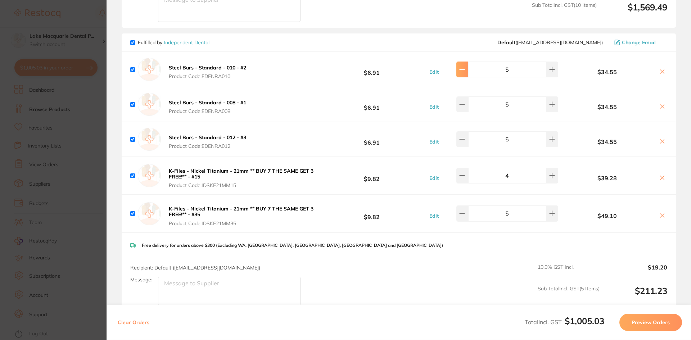
type input "4"
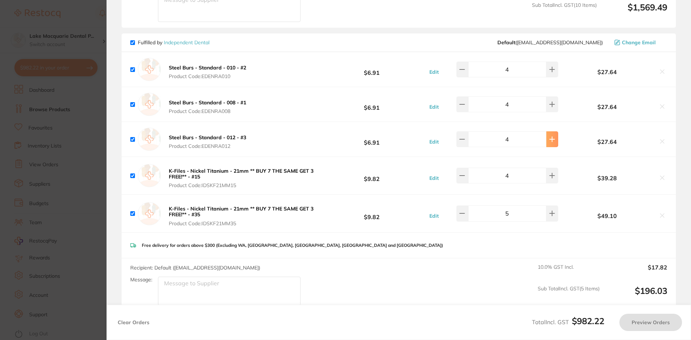
type input "4"
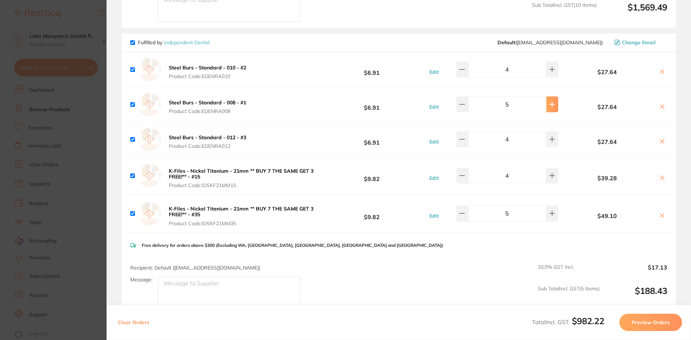
type input "6"
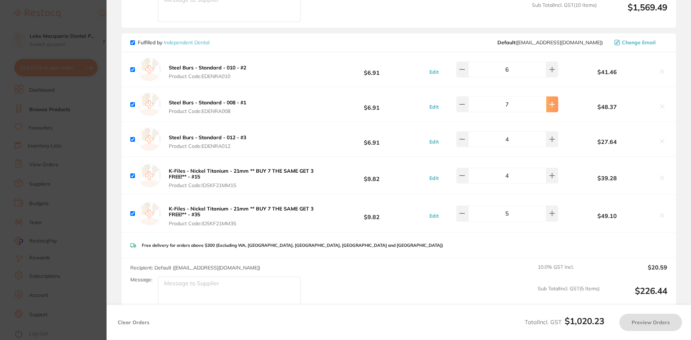
type input "10"
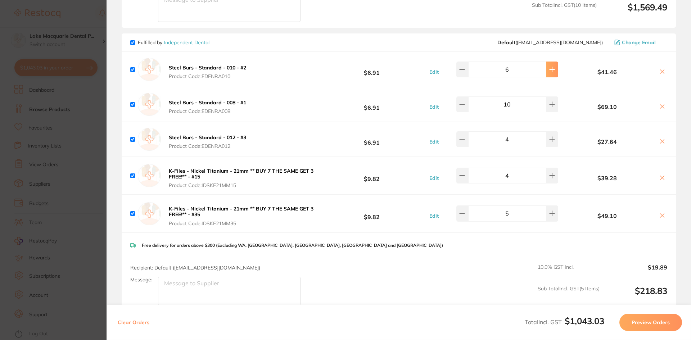
type input "6"
type input "7"
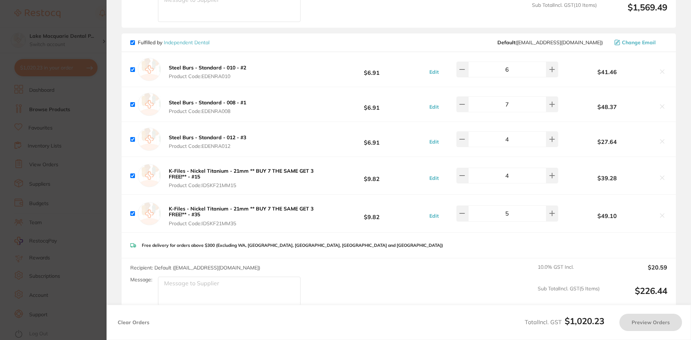
type input "10"
type input "8"
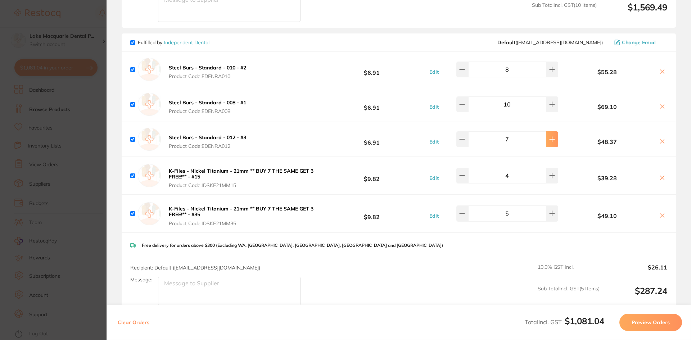
type input "10"
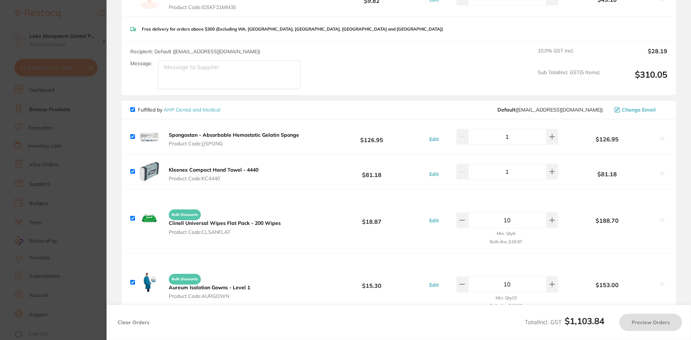
type input "10"
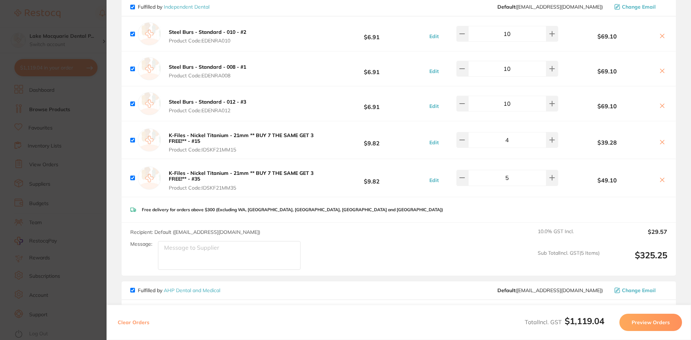
scroll to position [673, 0]
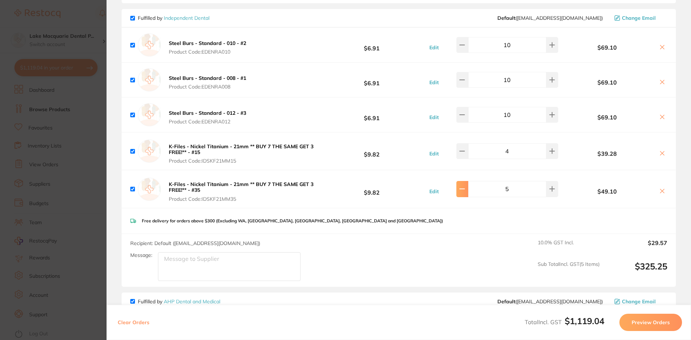
type input "4"
type input "3"
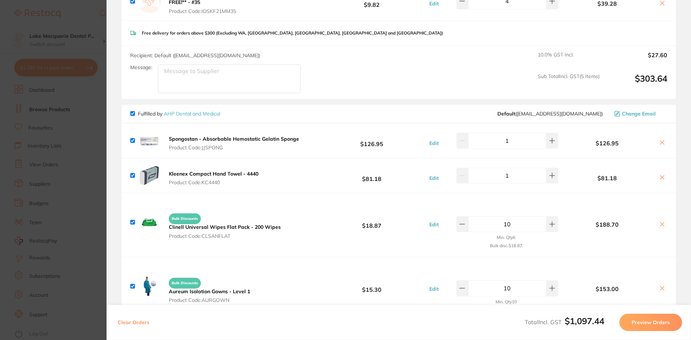
scroll to position [925, 0]
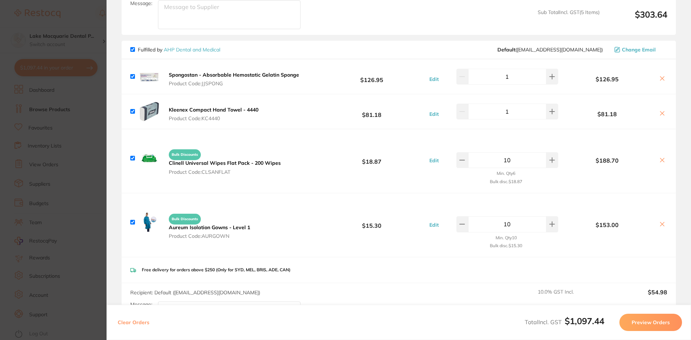
click at [636, 324] on button "Preview Orders" at bounding box center [651, 322] width 63 height 17
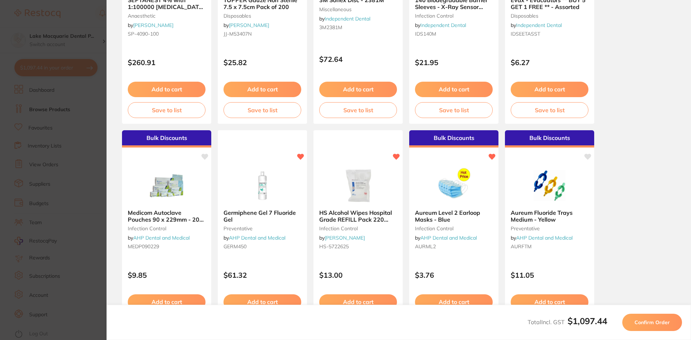
scroll to position [192, 0]
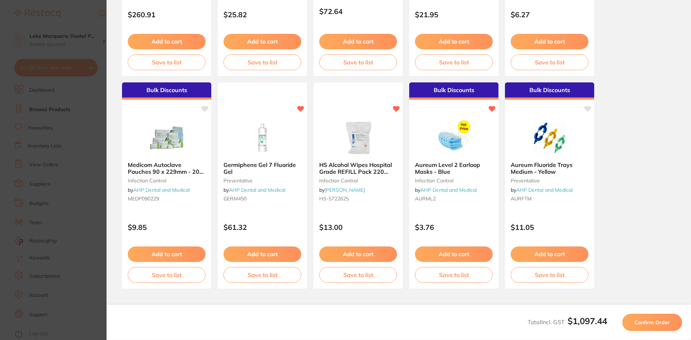
click at [642, 318] on button "Confirm Order" at bounding box center [653, 322] width 60 height 17
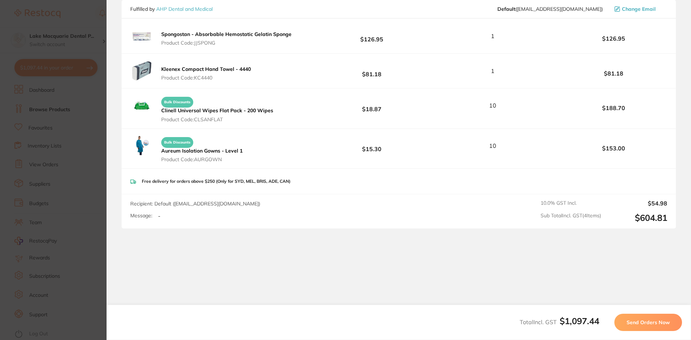
scroll to position [530, 0]
click at [645, 319] on span "Send Orders Now" at bounding box center [648, 322] width 43 height 6
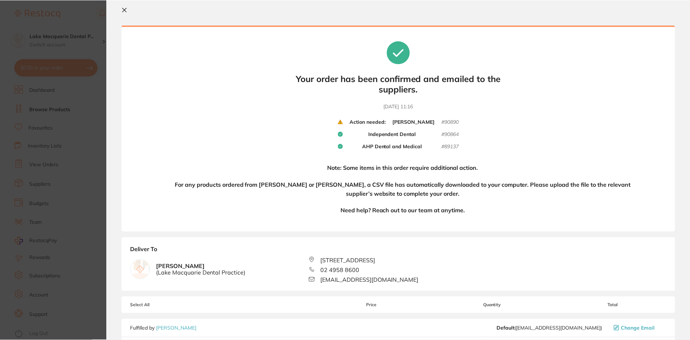
scroll to position [0, 0]
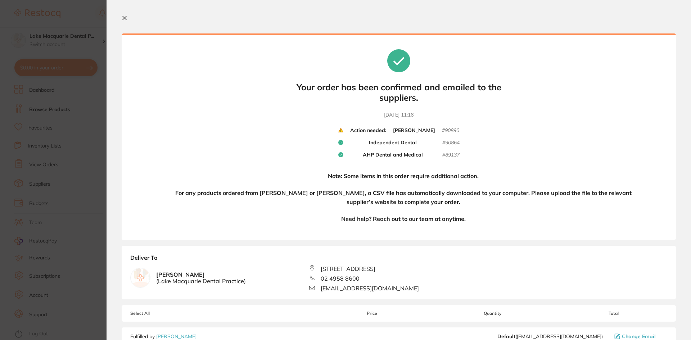
click at [127, 17] on icon at bounding box center [125, 18] width 6 height 6
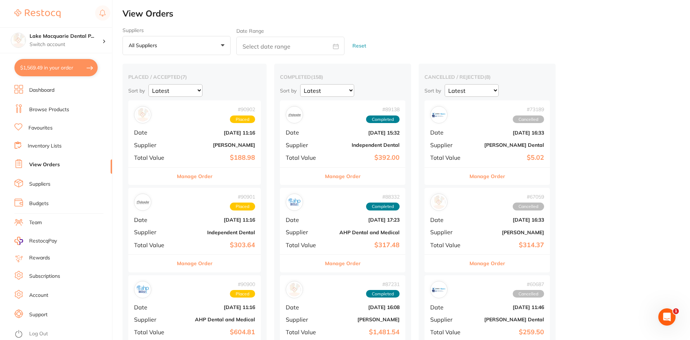
click at [34, 71] on button "$1,569.49 in your order" at bounding box center [55, 67] width 83 height 17
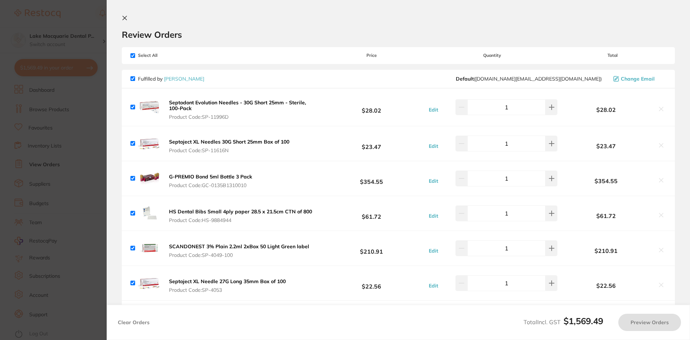
checkbox input "true"
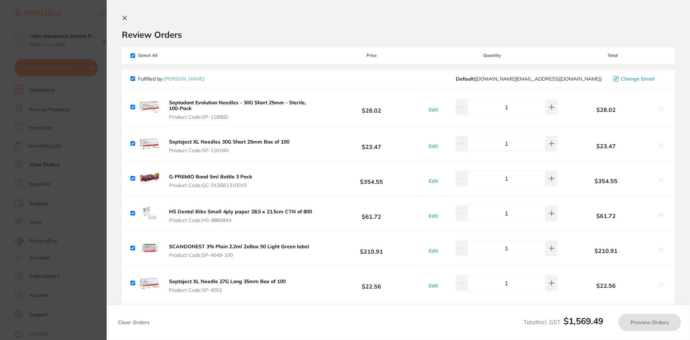
checkbox input "true"
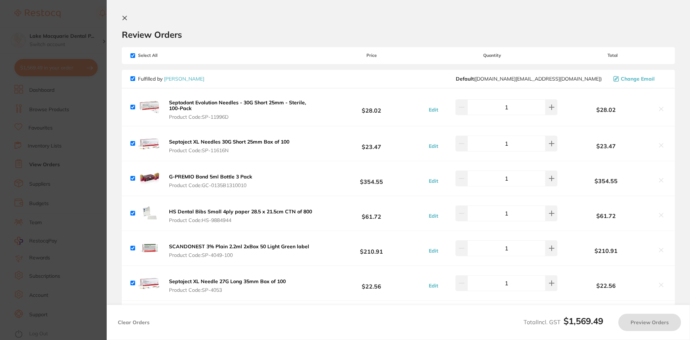
checkbox input "true"
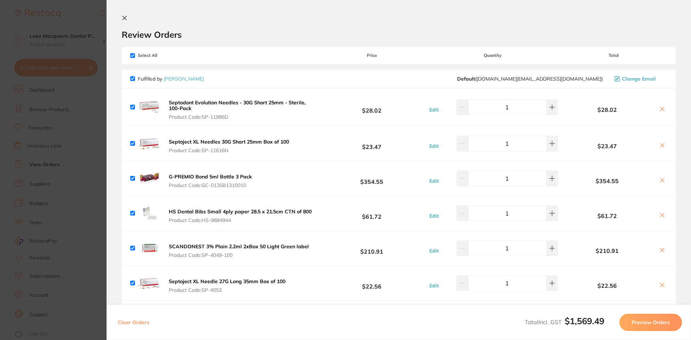
click at [650, 320] on button "Preview Orders" at bounding box center [651, 322] width 63 height 17
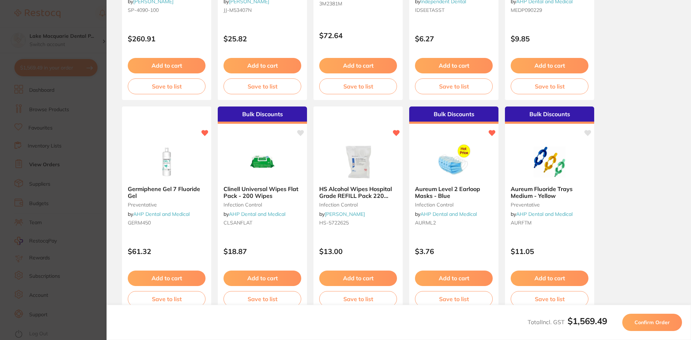
scroll to position [192, 0]
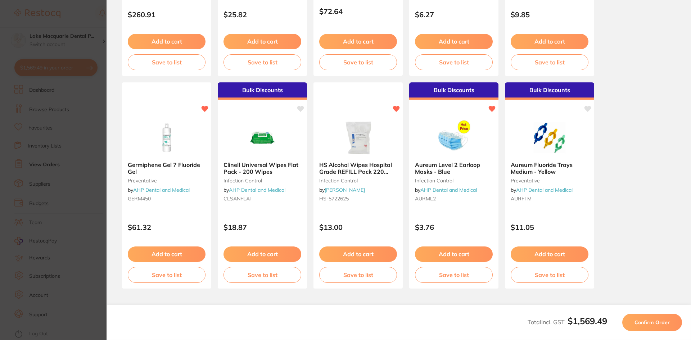
click at [655, 322] on span "Confirm Order" at bounding box center [652, 322] width 35 height 6
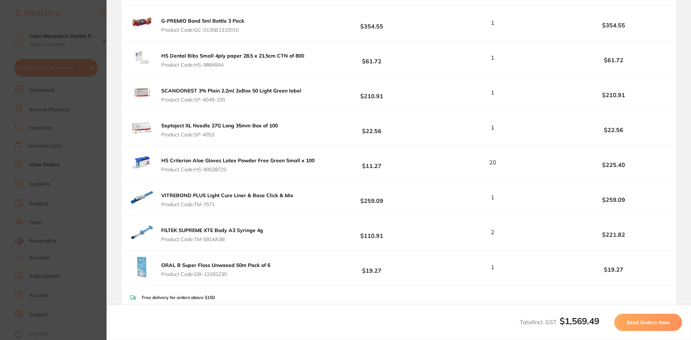
scroll to position [338, 0]
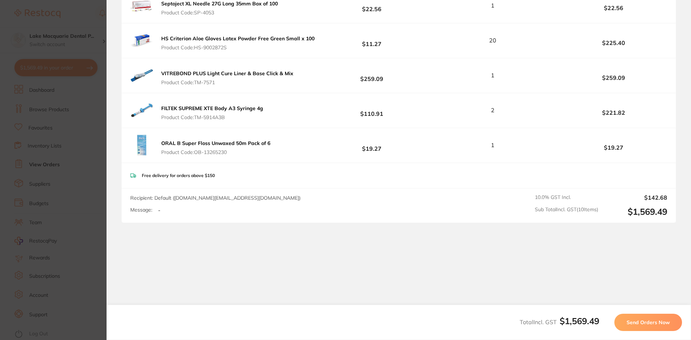
click at [641, 326] on button "Send Orders Now" at bounding box center [649, 322] width 68 height 17
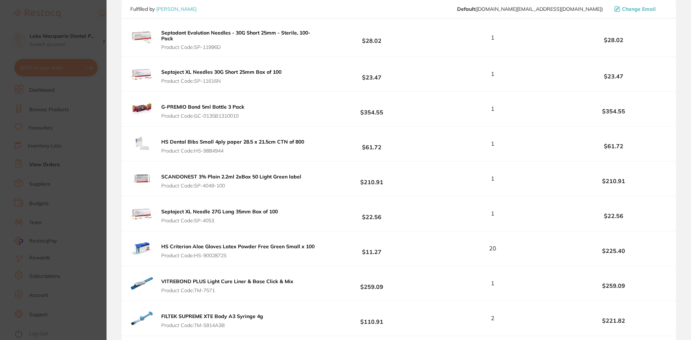
scroll to position [357, 0]
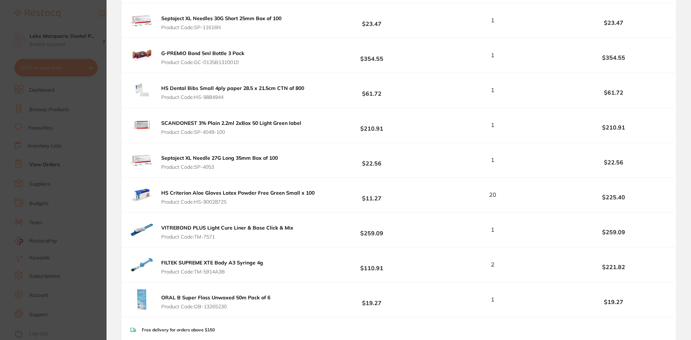
click at [86, 143] on section "Update RRP Set your pre negotiated price for this item. Item Agreed RRP (excl. …" at bounding box center [345, 170] width 691 height 340
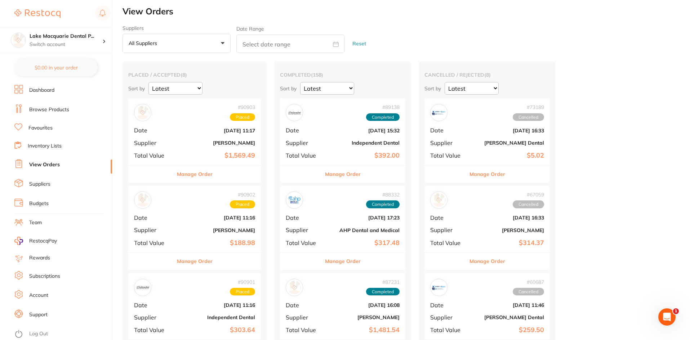
scroll to position [1, 0]
click at [198, 174] on button "Manage Order" at bounding box center [195, 175] width 36 height 17
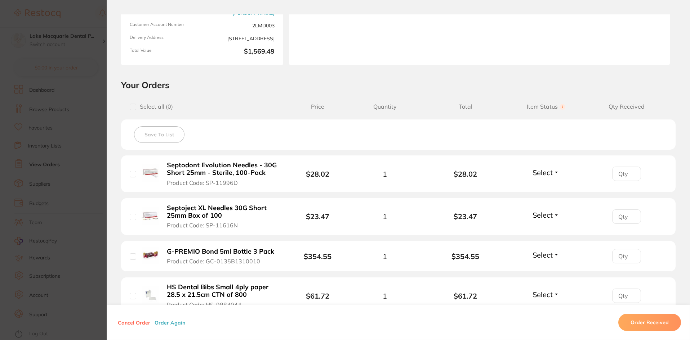
scroll to position [108, 0]
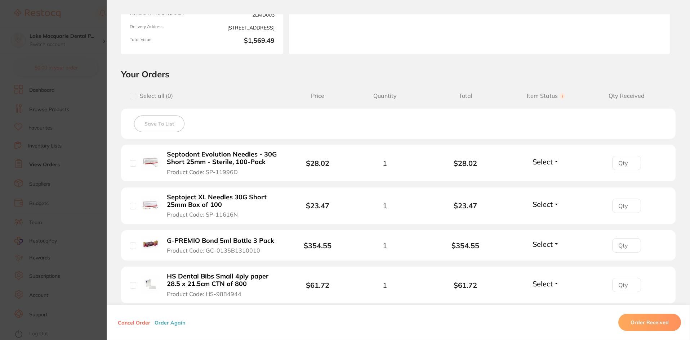
click at [130, 159] on div "Septodont Evolution Needles - 30G Short 25mm - Sterile, 100-Pack Product Code: …" at bounding box center [210, 163] width 161 height 25
click at [133, 165] on input "checkbox" at bounding box center [133, 163] width 6 height 6
checkbox input "true"
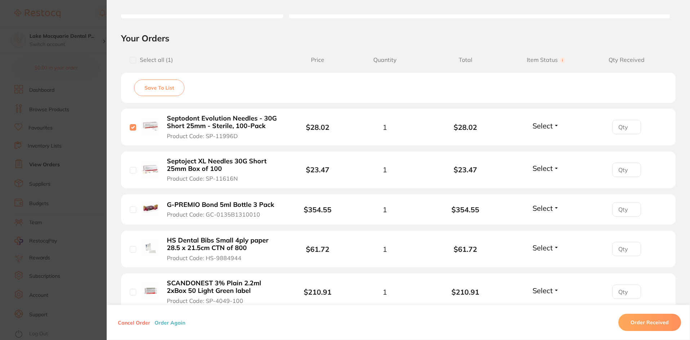
click at [130, 210] on input "checkbox" at bounding box center [133, 210] width 6 height 6
checkbox input "true"
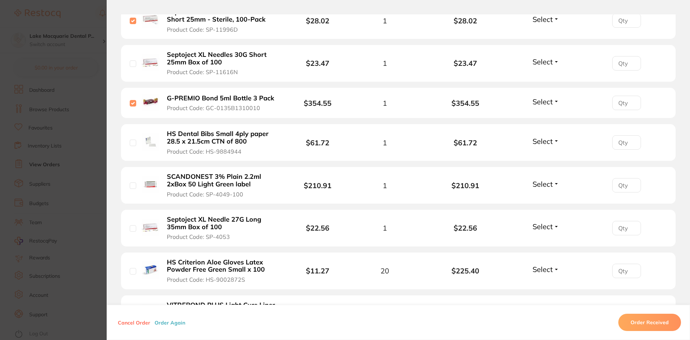
scroll to position [252, 0]
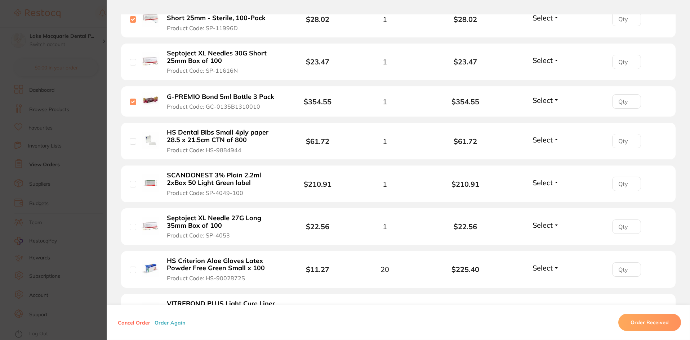
click at [130, 138] on input "checkbox" at bounding box center [133, 141] width 6 height 6
checkbox input "true"
click at [131, 270] on input "checkbox" at bounding box center [133, 270] width 6 height 6
checkbox input "true"
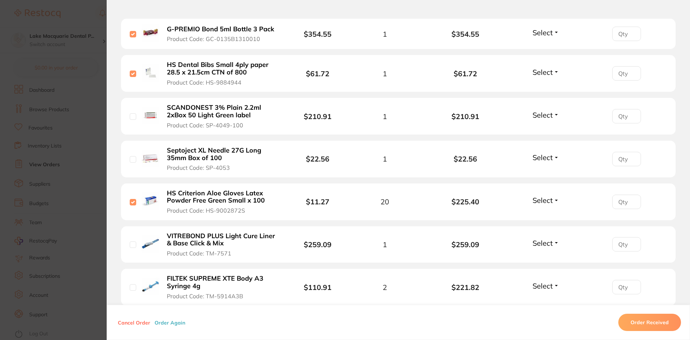
scroll to position [324, 0]
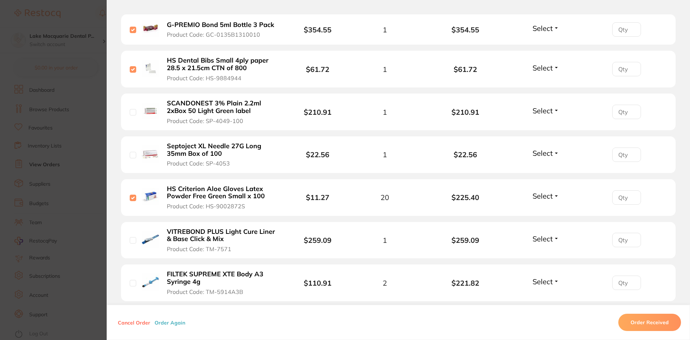
click at [130, 241] on input "checkbox" at bounding box center [133, 240] width 6 height 6
checkbox input "true"
click at [132, 281] on input "checkbox" at bounding box center [133, 283] width 6 height 6
checkbox input "true"
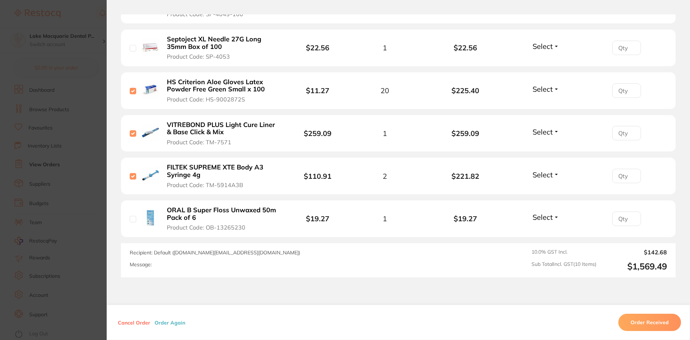
scroll to position [432, 0]
click at [127, 219] on li "ORAL B Super Floss Unwaxed 50m Pack of 6 Product Code: OB-13265230 $19.27 1 $19…" at bounding box center [398, 218] width 554 height 37
click at [130, 218] on input "checkbox" at bounding box center [133, 218] width 6 height 6
checkbox input "true"
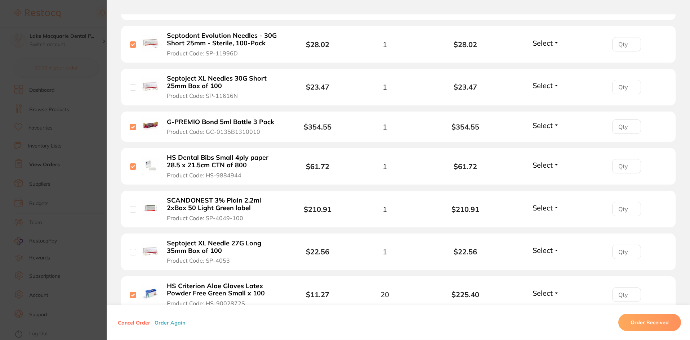
scroll to position [216, 0]
